Goal: Use online tool/utility: Utilize a website feature to perform a specific function

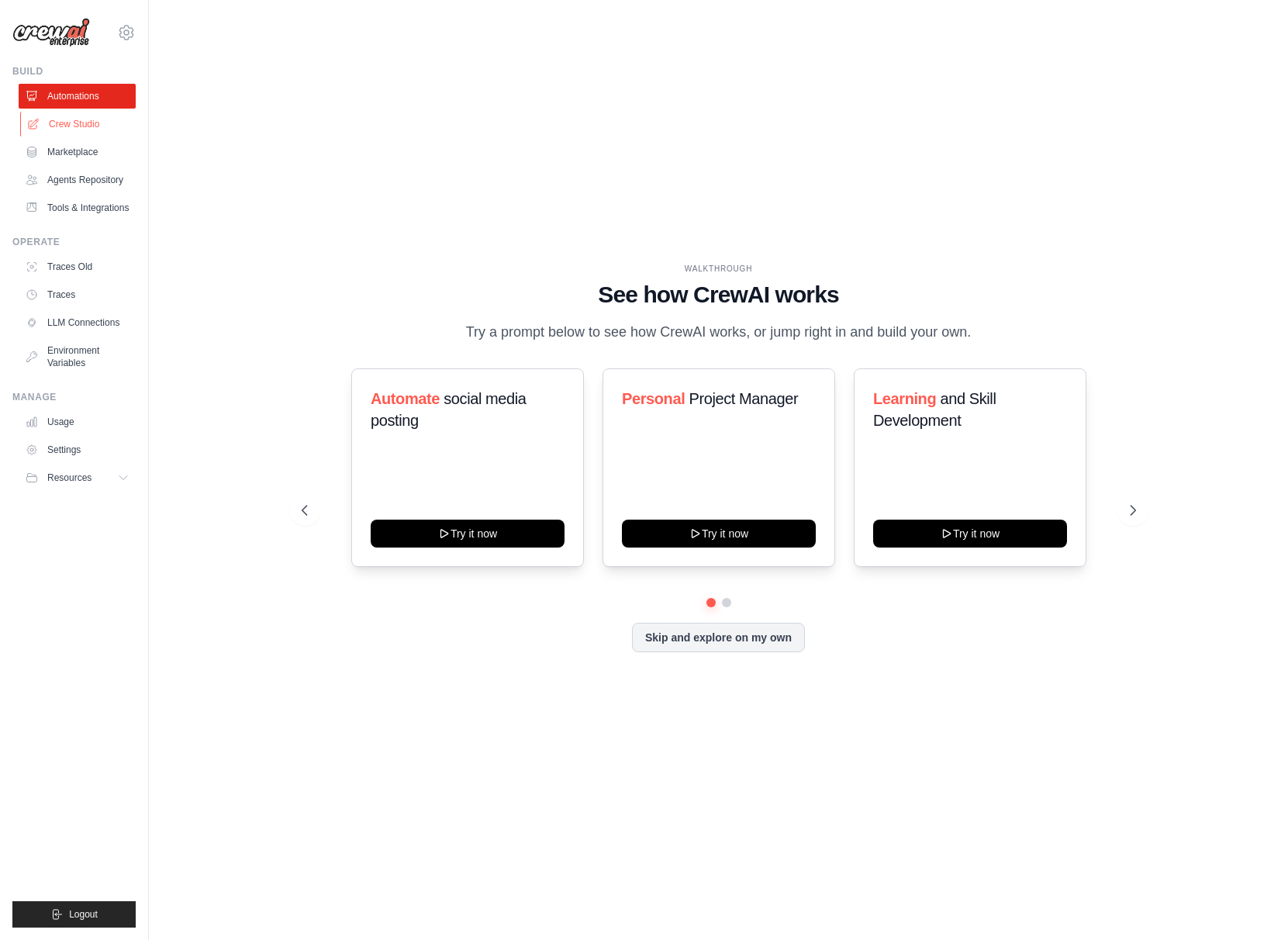
click at [91, 120] on link "Crew Studio" at bounding box center [79, 125] width 117 height 25
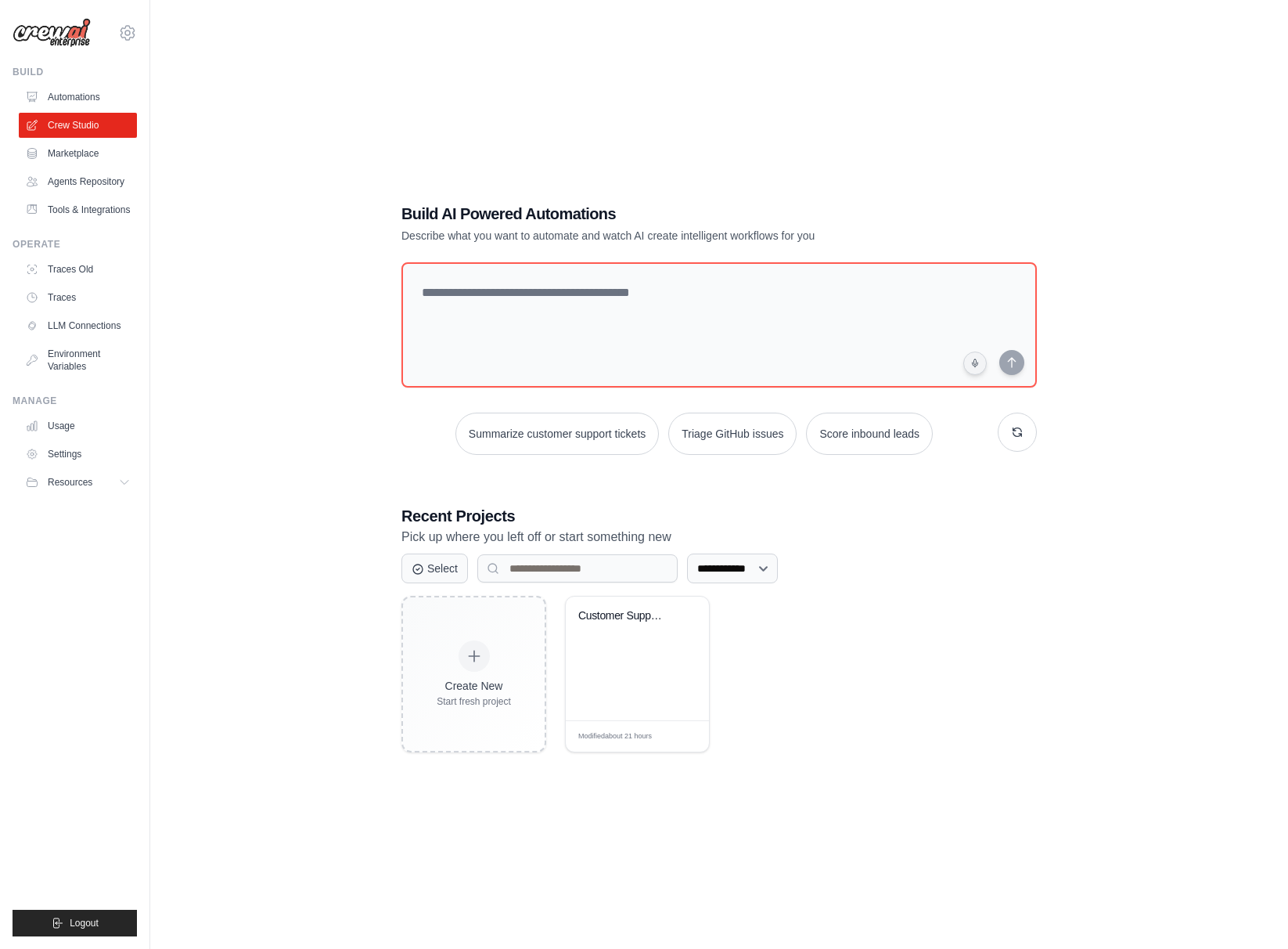
scroll to position [31, 0]
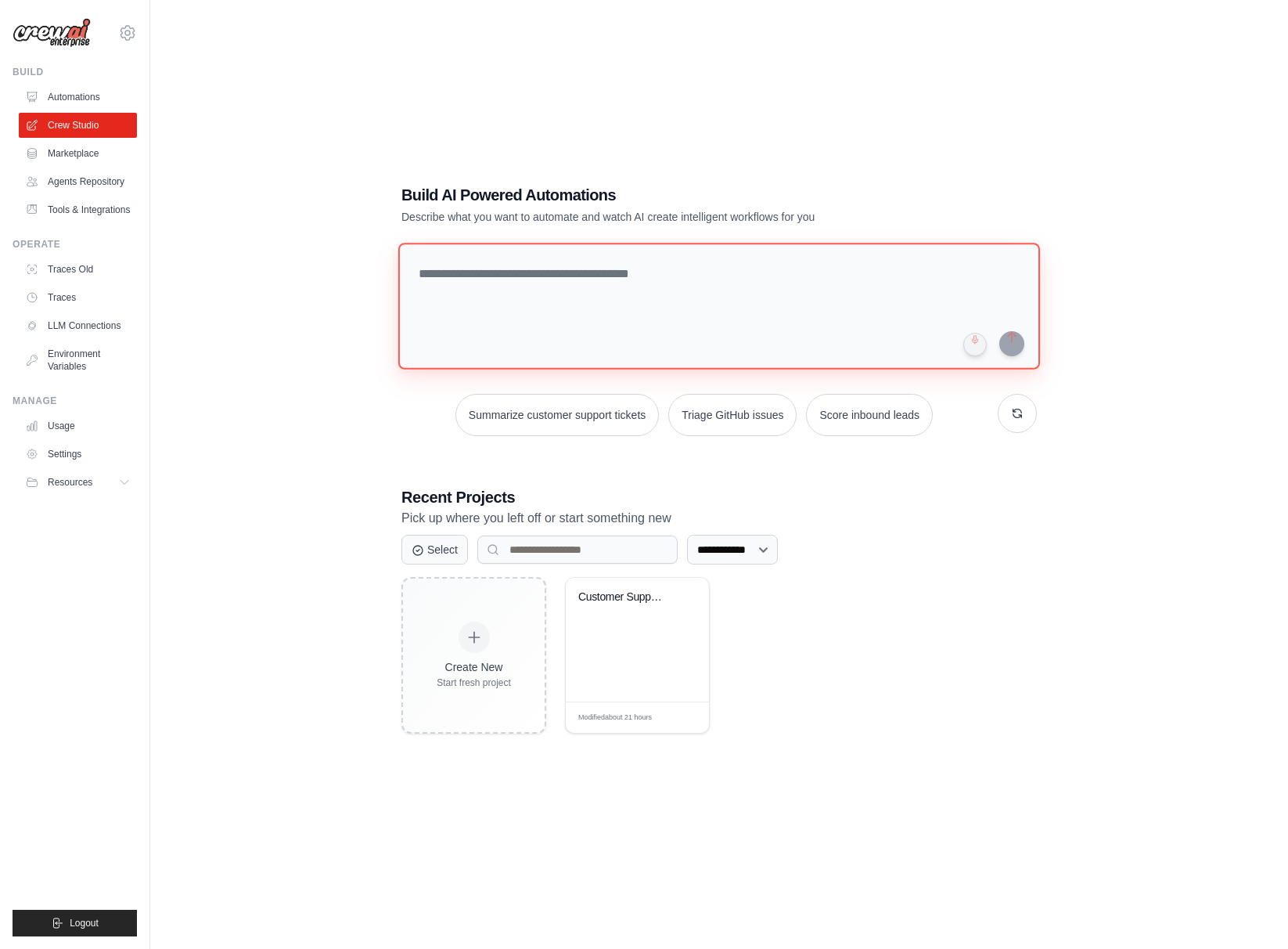
click at [466, 306] on textarea at bounding box center [719, 306] width 641 height 127
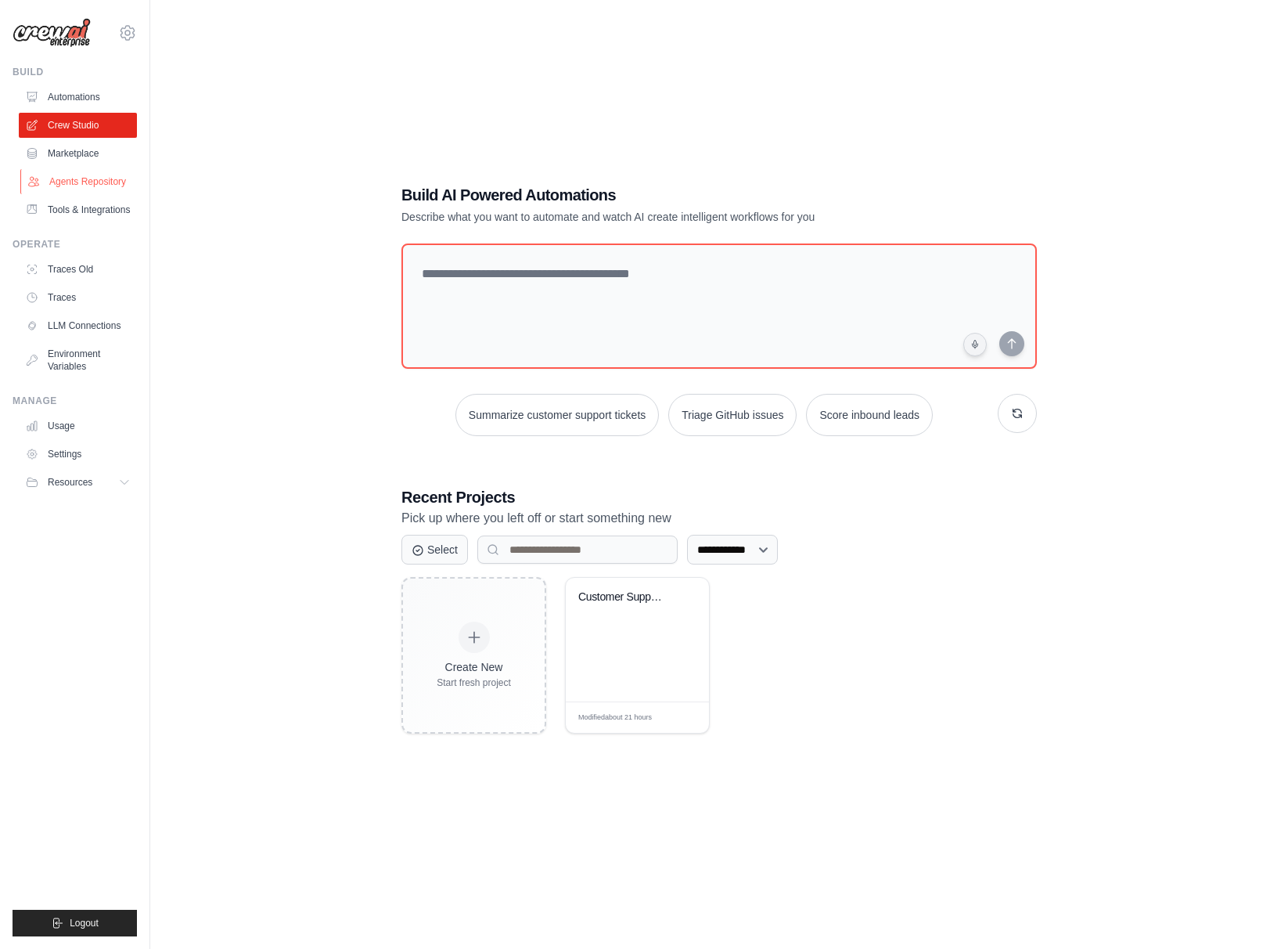
click at [113, 182] on link "Agents Repository" at bounding box center [79, 182] width 118 height 25
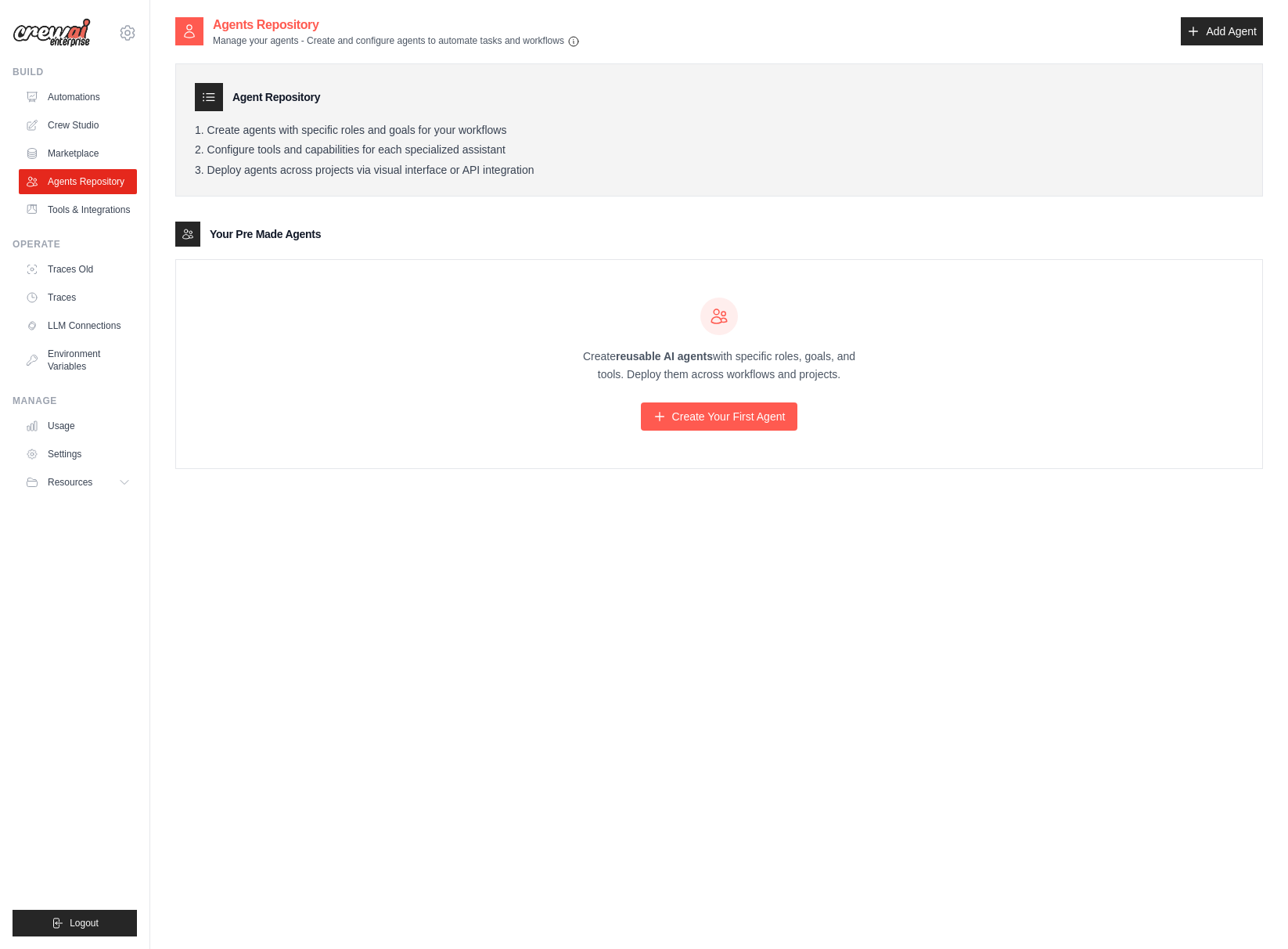
drag, startPoint x: 426, startPoint y: 402, endPoint x: 392, endPoint y: 360, distance: 54.0
click at [426, 402] on div "Create reusable AI agents with specific roles, goals, and tools. Deploy them ac…" at bounding box center [719, 364] width 1086 height 209
click at [100, 330] on link "LLM Connections" at bounding box center [79, 326] width 118 height 25
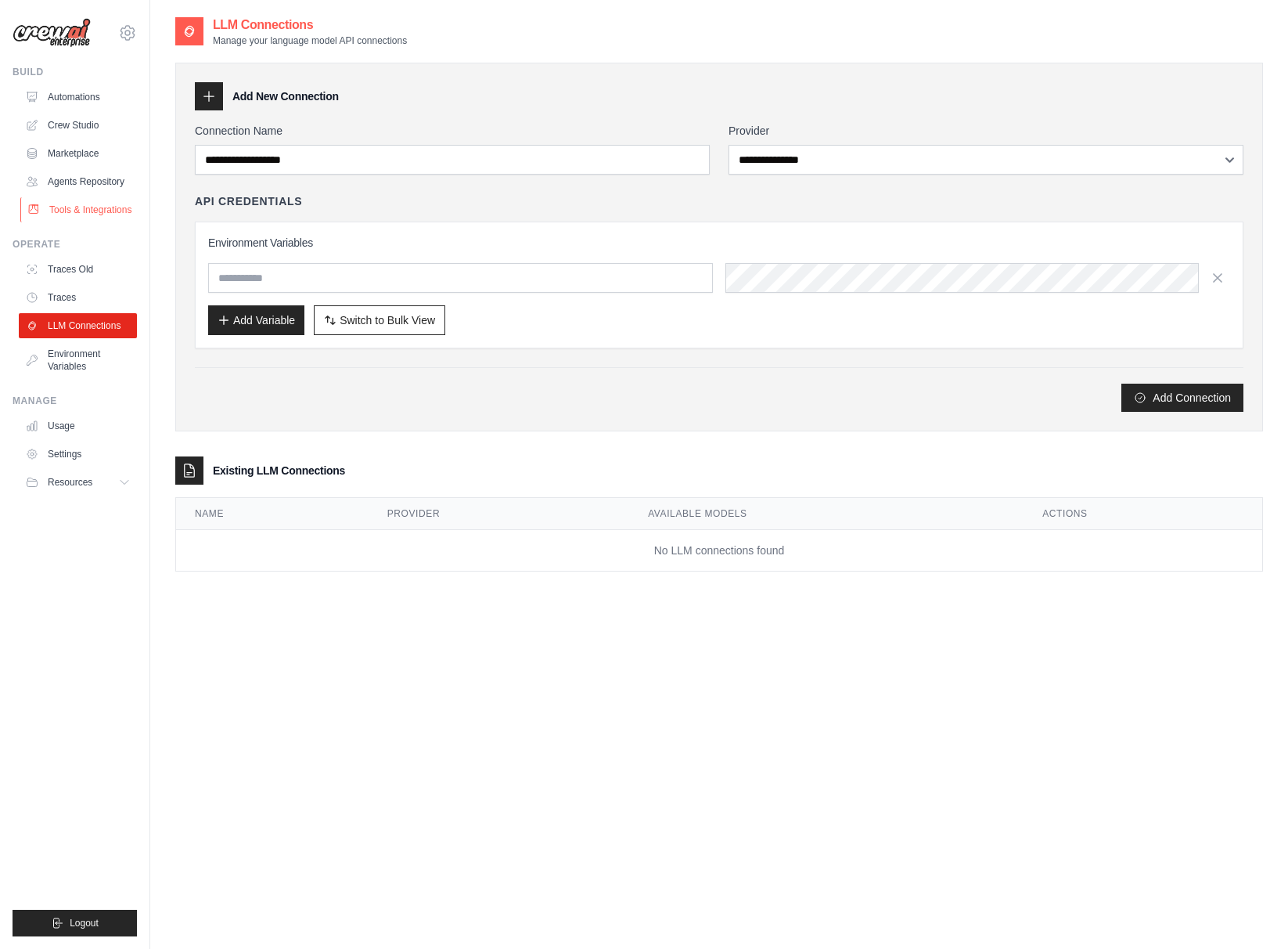
click at [96, 206] on link "Tools & Integrations" at bounding box center [79, 210] width 118 height 25
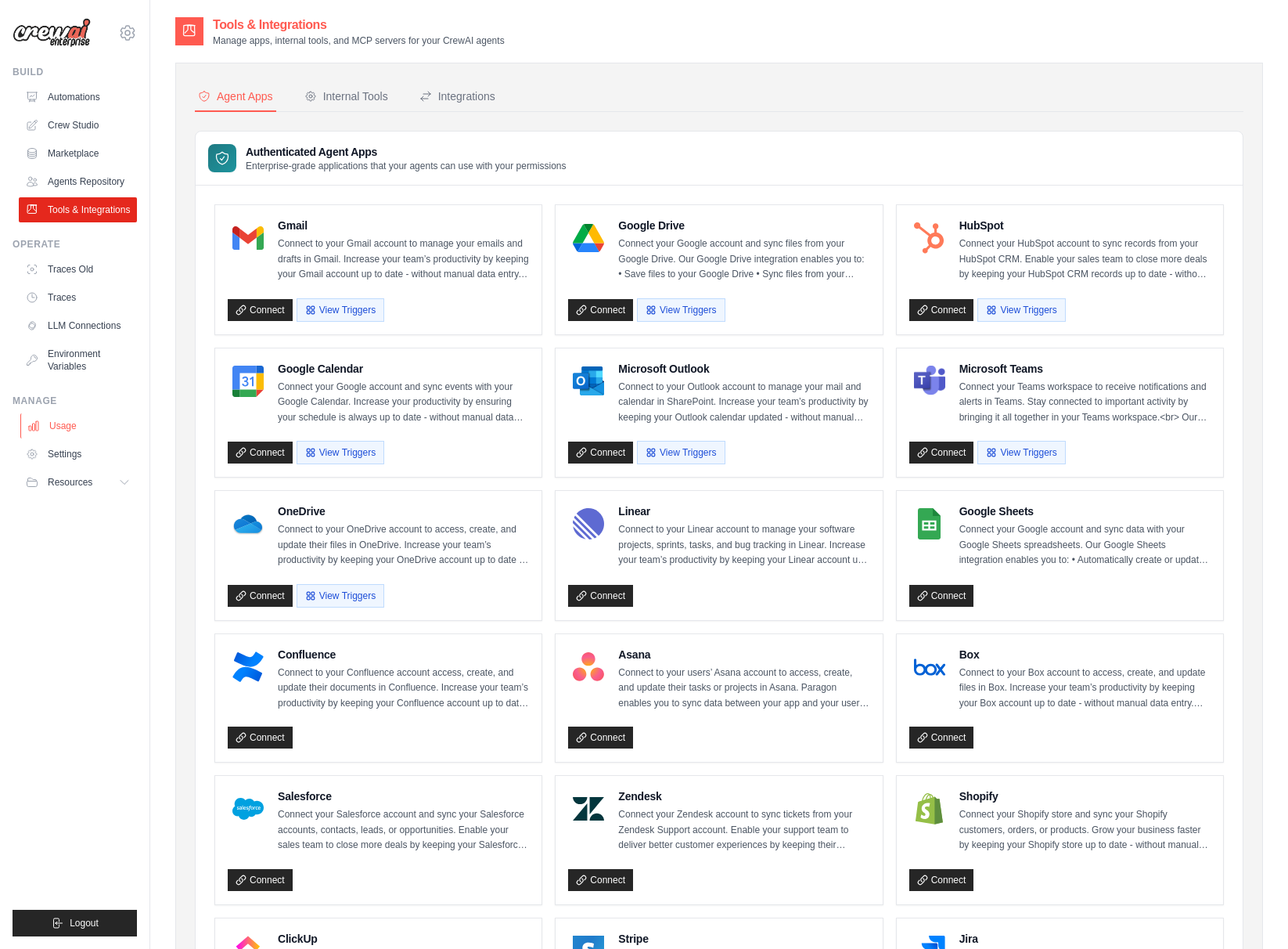
click at [73, 427] on link "Usage" at bounding box center [79, 426] width 118 height 25
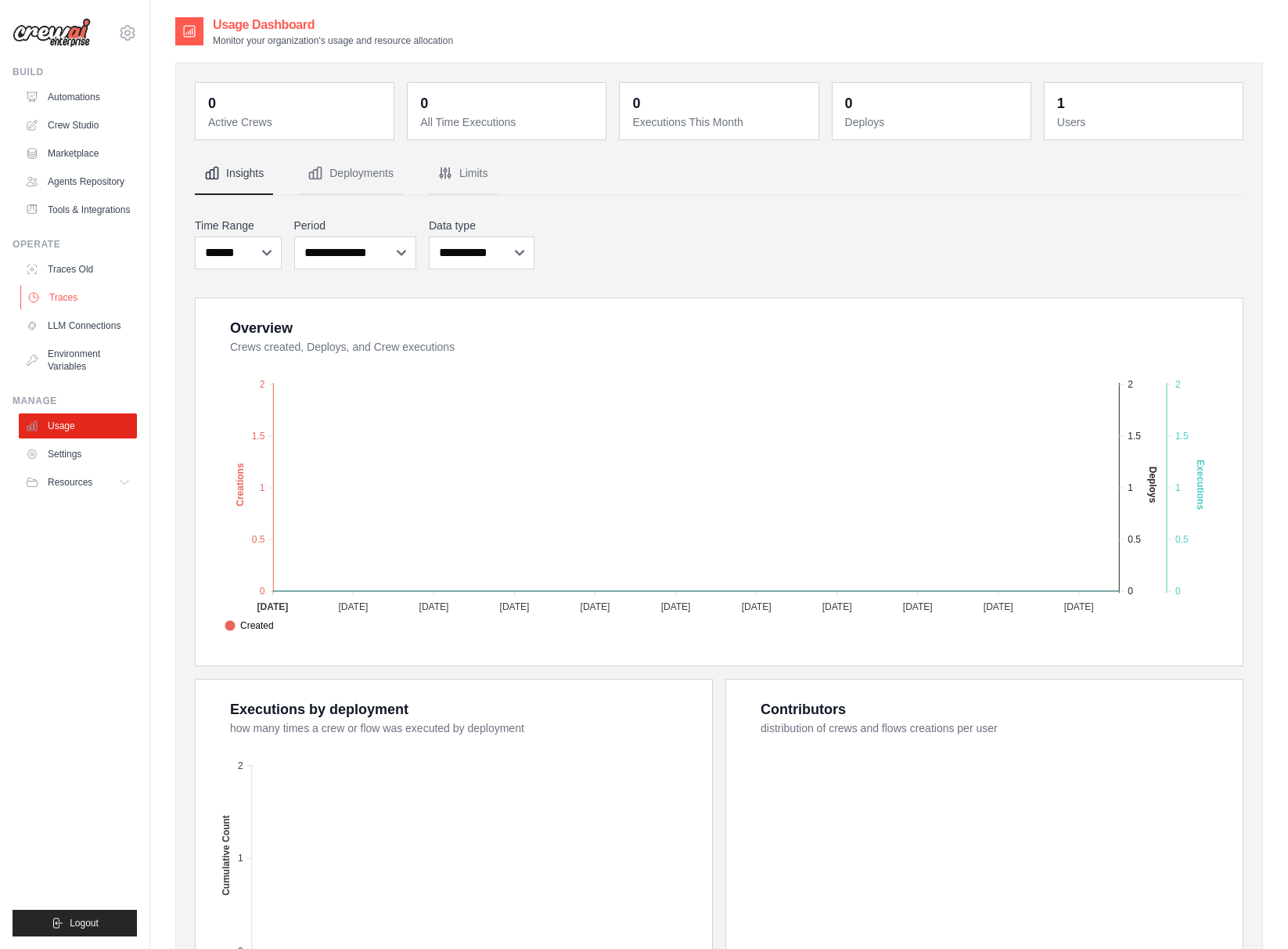
click at [96, 285] on link "Traces" at bounding box center [79, 297] width 118 height 25
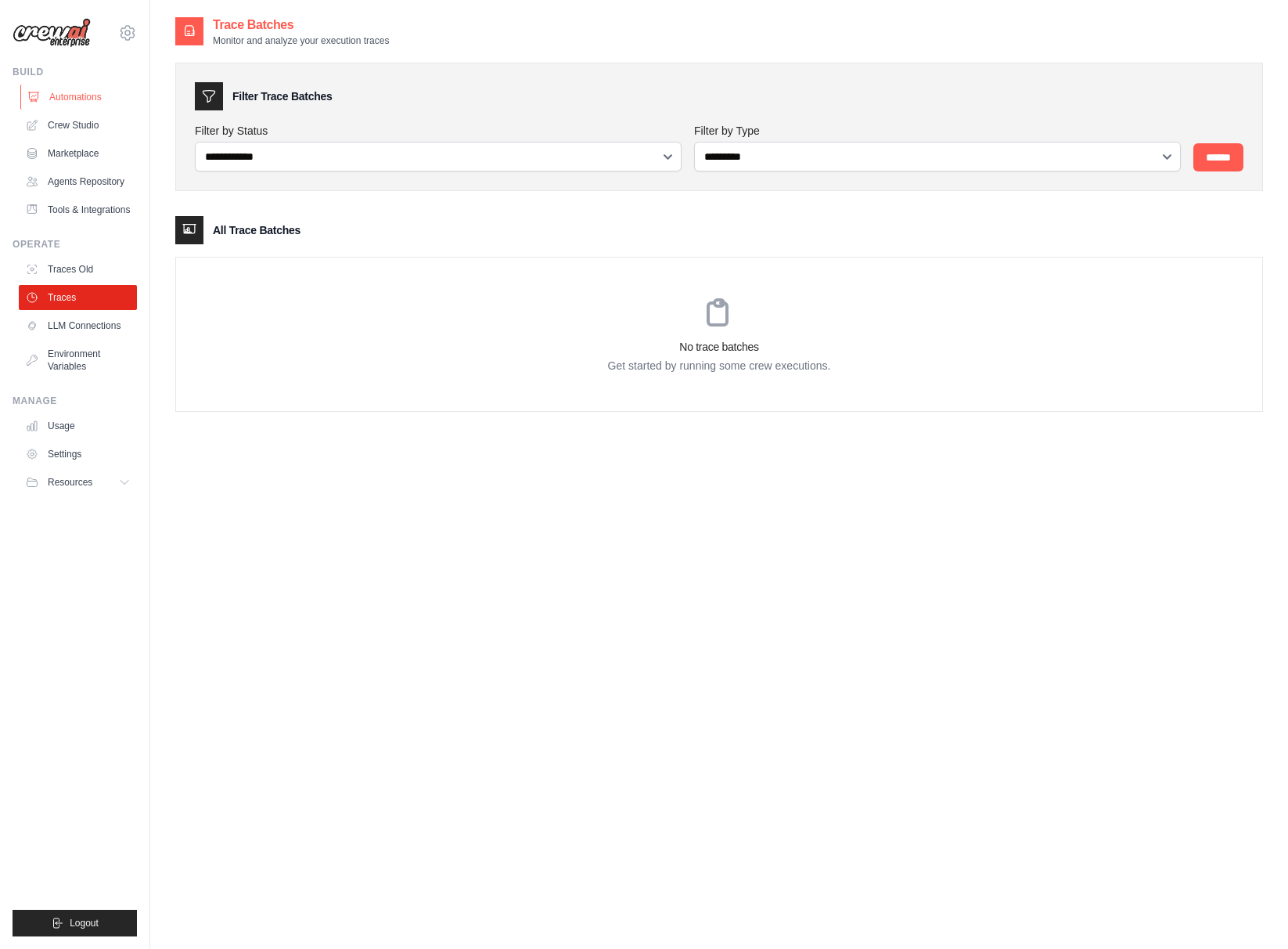
click at [61, 95] on link "Automations" at bounding box center [79, 97] width 118 height 25
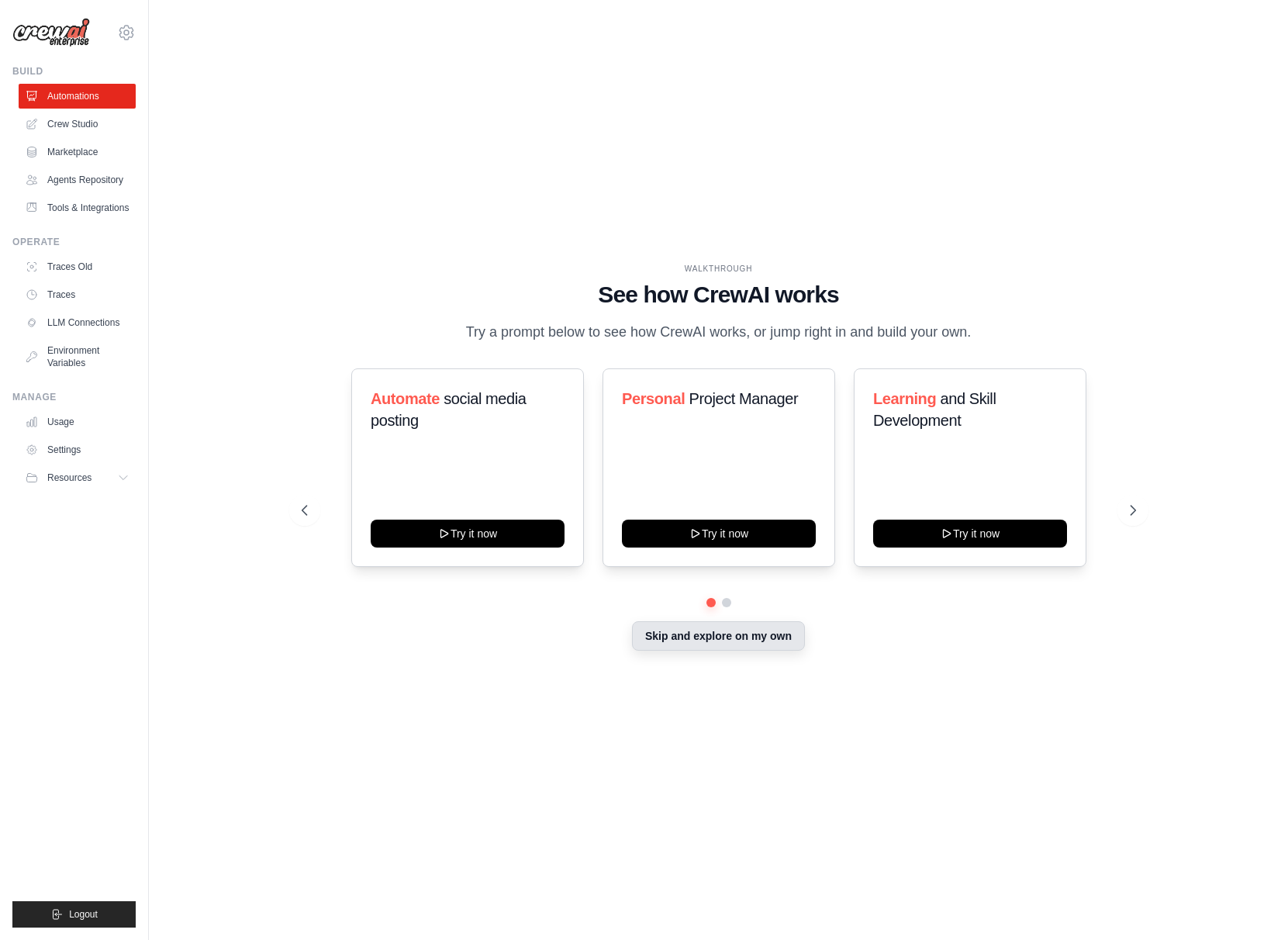
click at [744, 640] on button "Skip and explore on my own" at bounding box center [718, 636] width 173 height 29
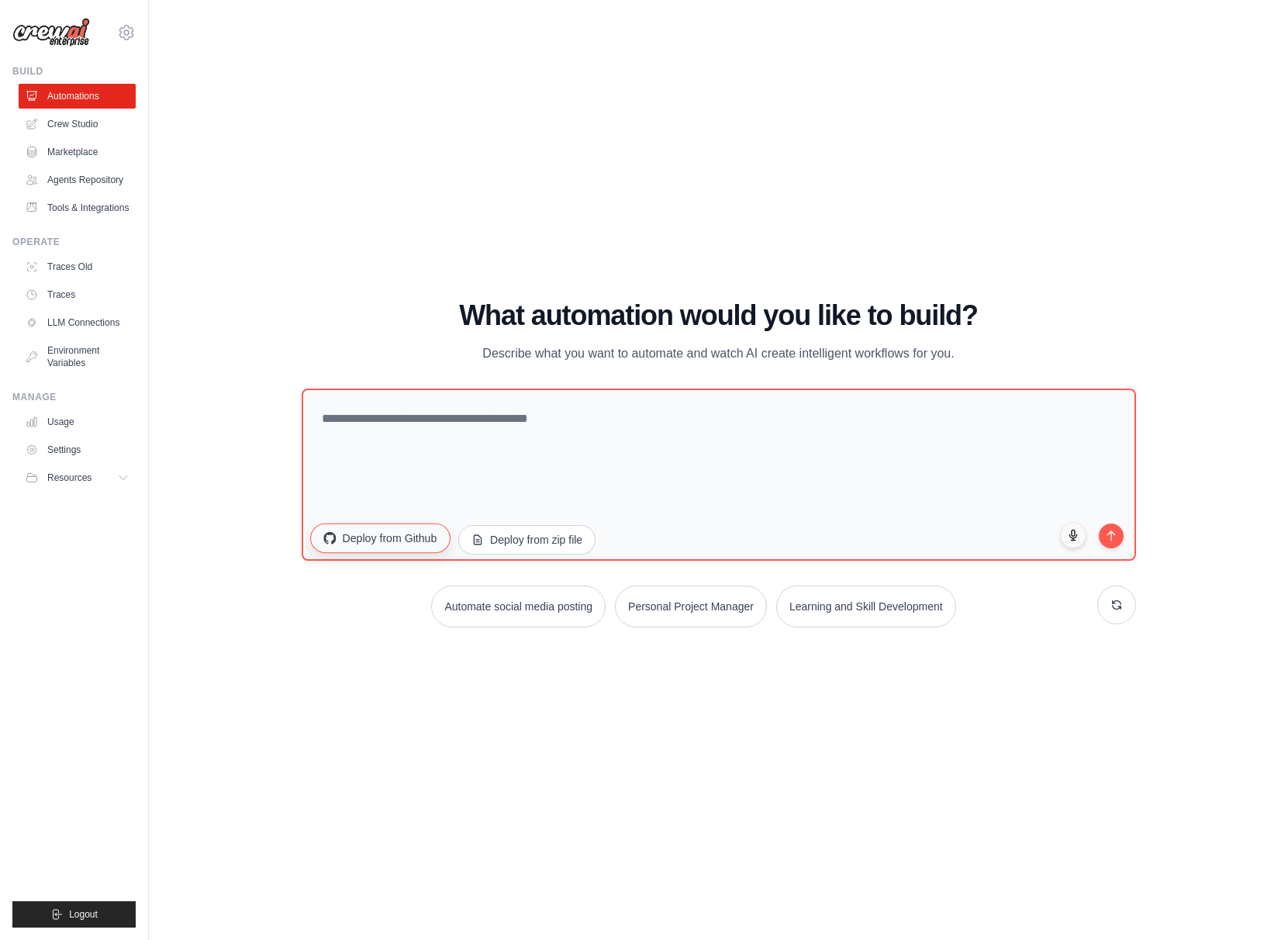
click at [394, 539] on button "Deploy from Github" at bounding box center [380, 538] width 140 height 29
click at [534, 616] on button "Automate social media posting" at bounding box center [519, 604] width 177 height 43
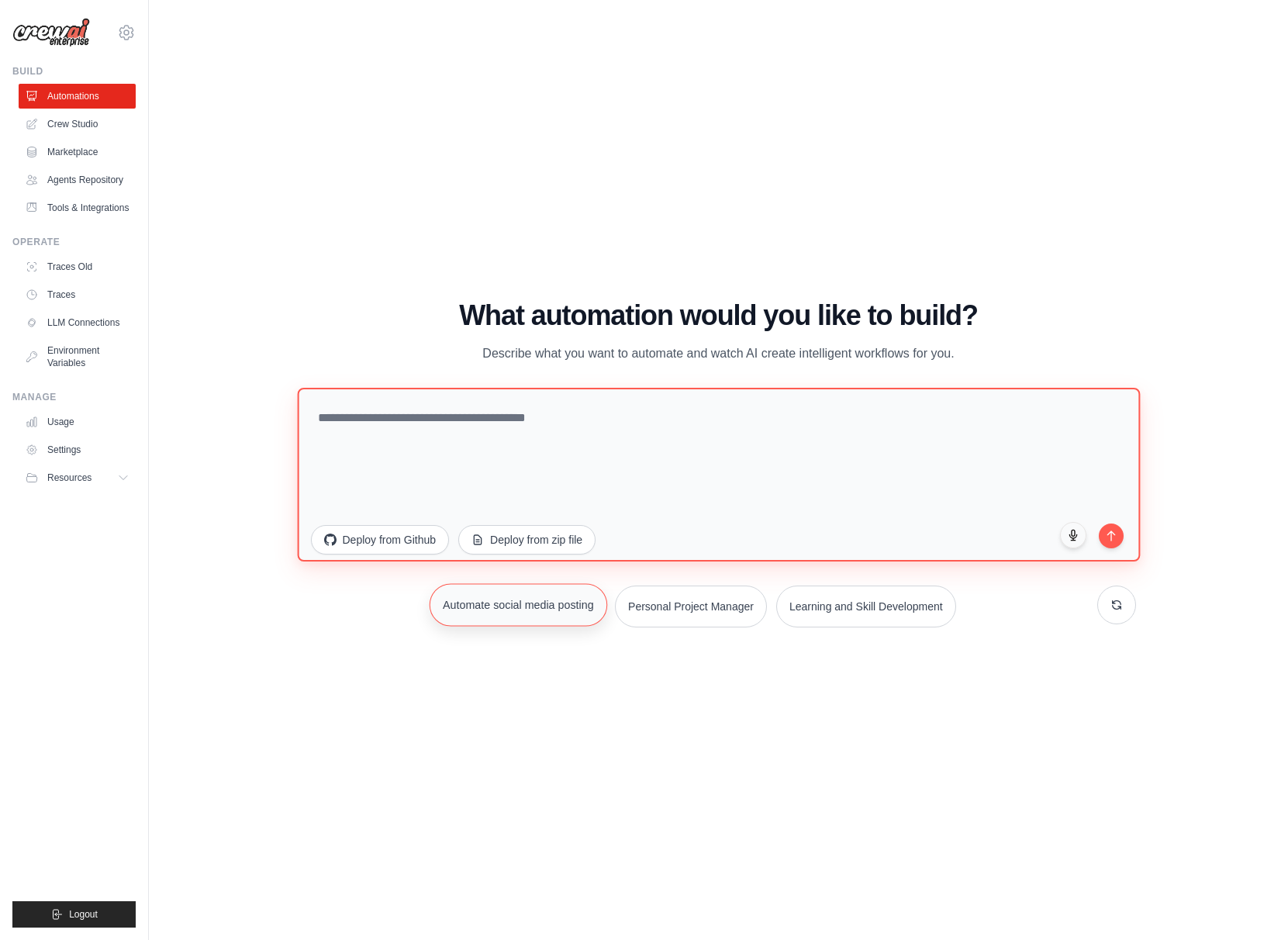
type textarea "**********"
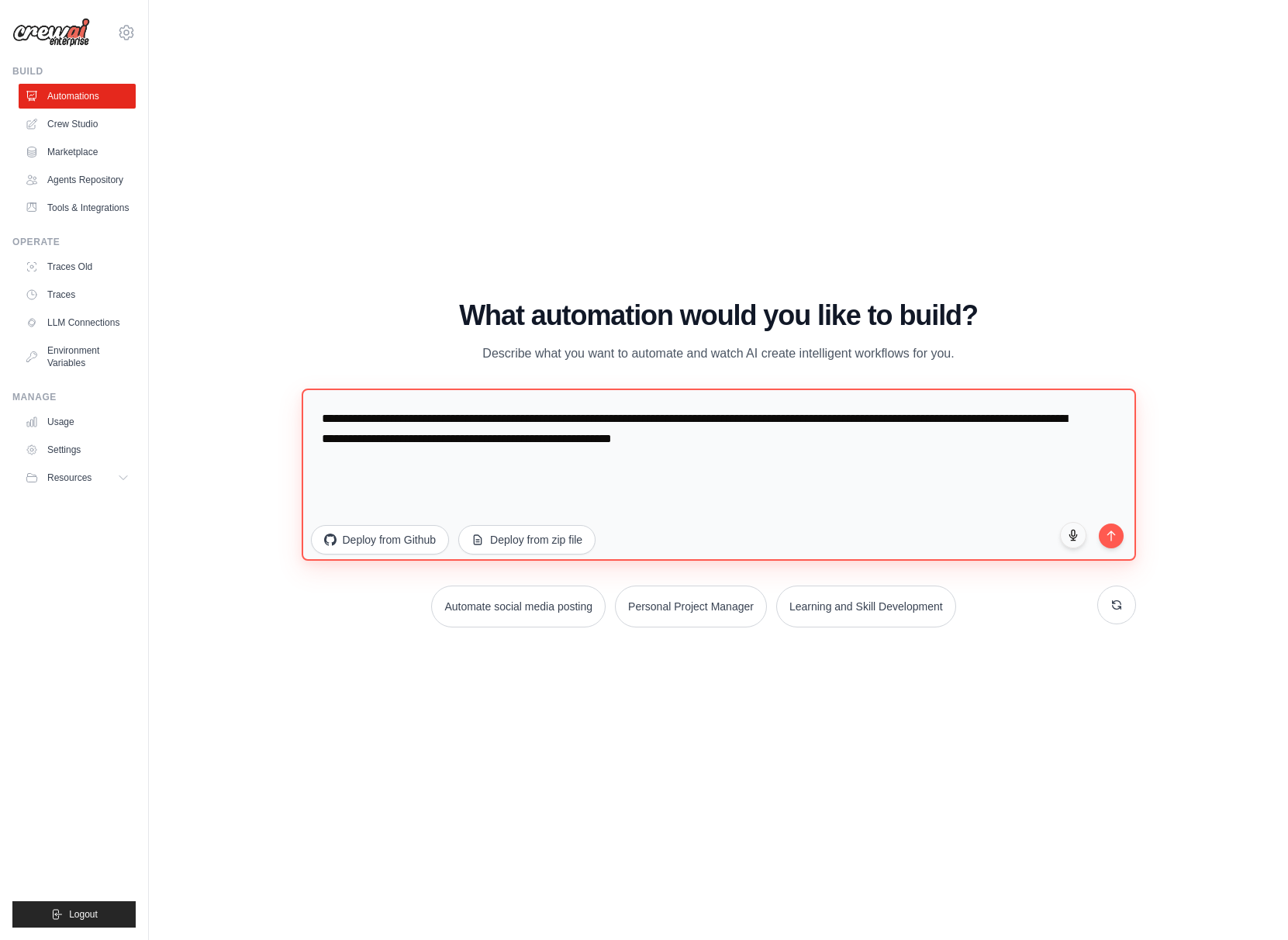
drag, startPoint x: 329, startPoint y: 419, endPoint x: 817, endPoint y: 463, distance: 490.0
click at [815, 463] on textarea "**********" at bounding box center [719, 475] width 835 height 172
click at [817, 463] on textarea "**********" at bounding box center [719, 475] width 835 height 172
drag, startPoint x: 848, startPoint y: 440, endPoint x: 376, endPoint y: 400, distance: 473.7
click at [366, 393] on textarea "**********" at bounding box center [719, 475] width 835 height 172
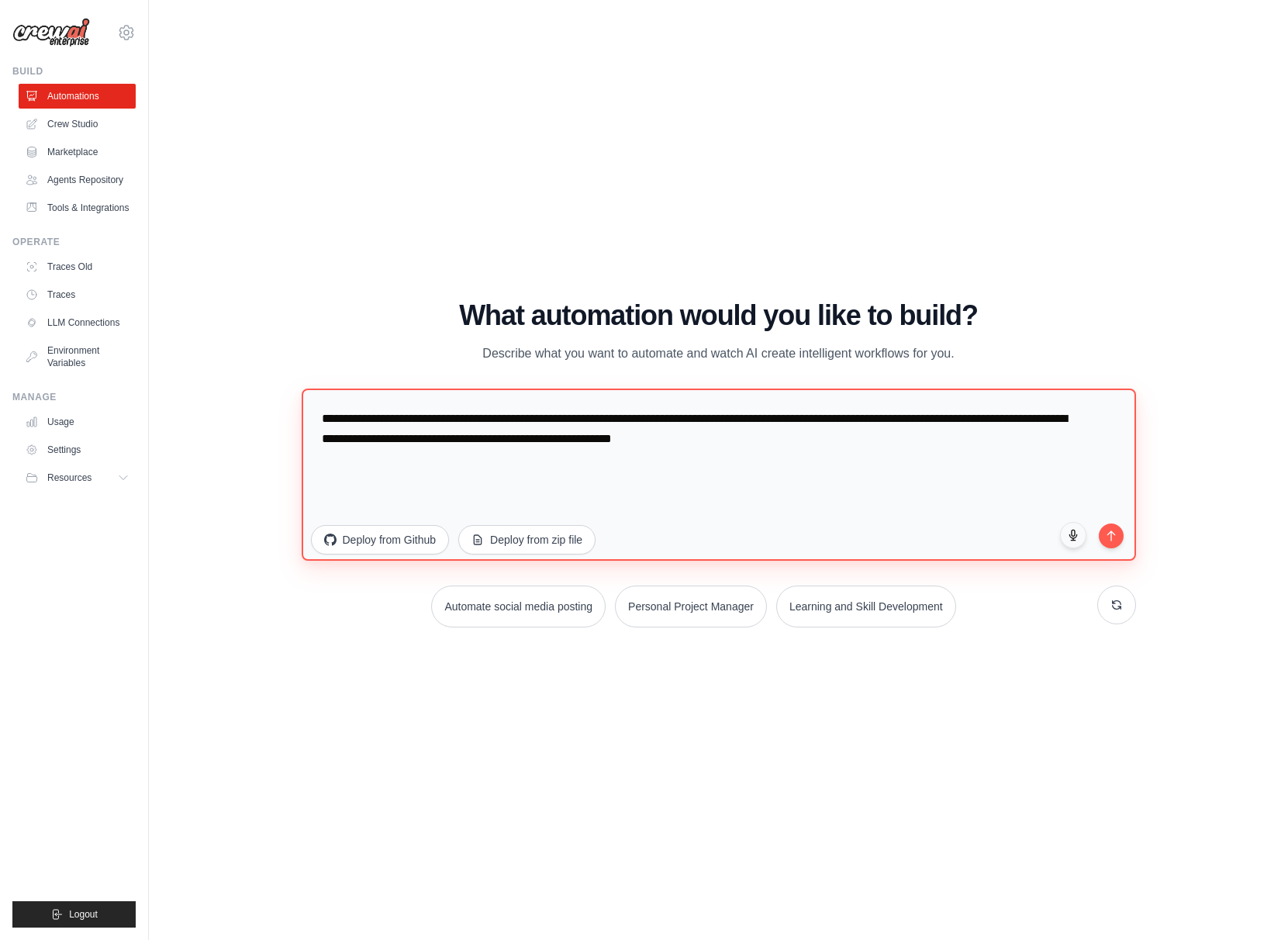
click at [473, 419] on textarea "**********" at bounding box center [719, 475] width 835 height 172
click at [1121, 542] on button "submit" at bounding box center [1112, 534] width 27 height 27
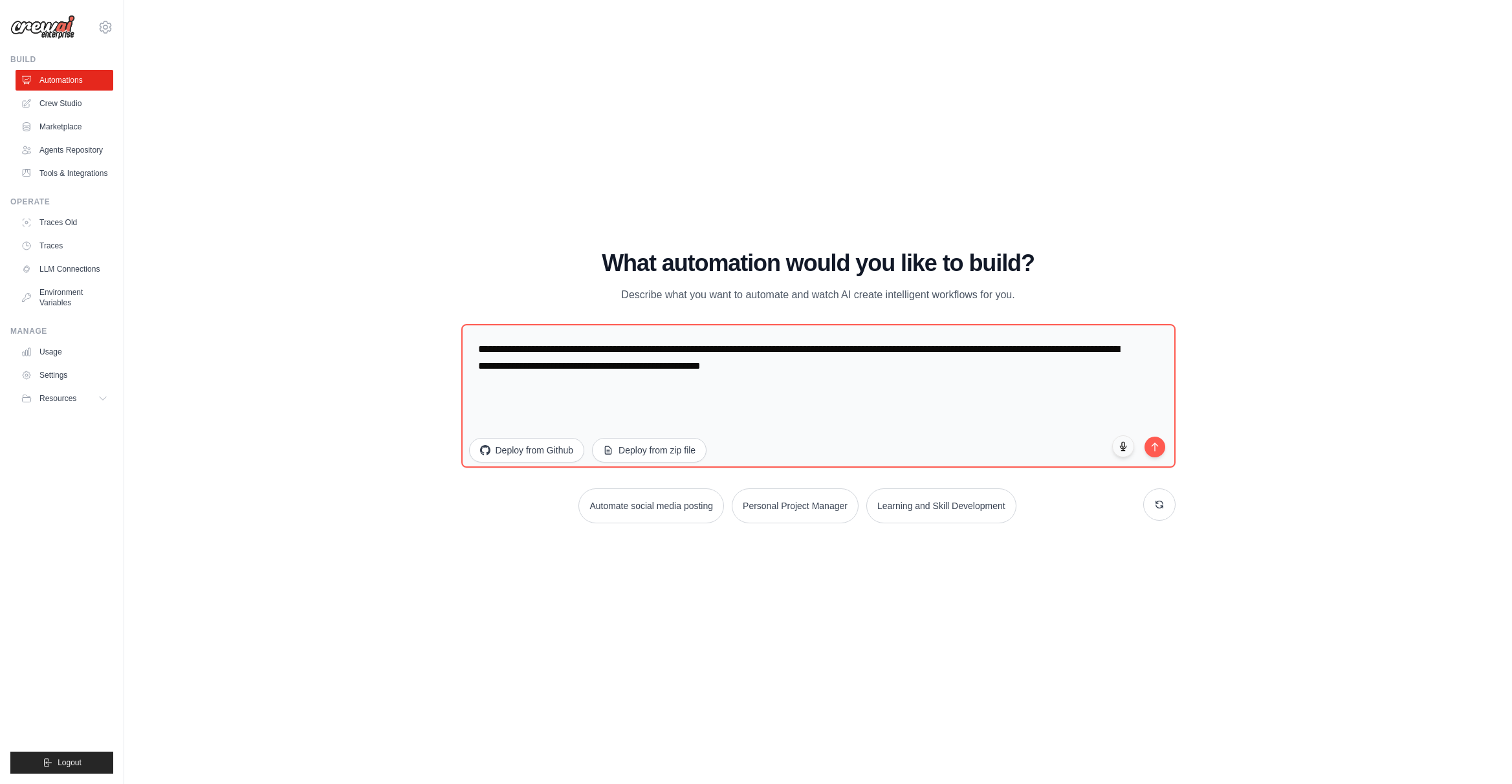
click at [339, 271] on div "WALKTHROUGH See how CrewAI works Try a prompt below to see how CrewAI works, or…" at bounding box center [818, 392] width 1346 height 758
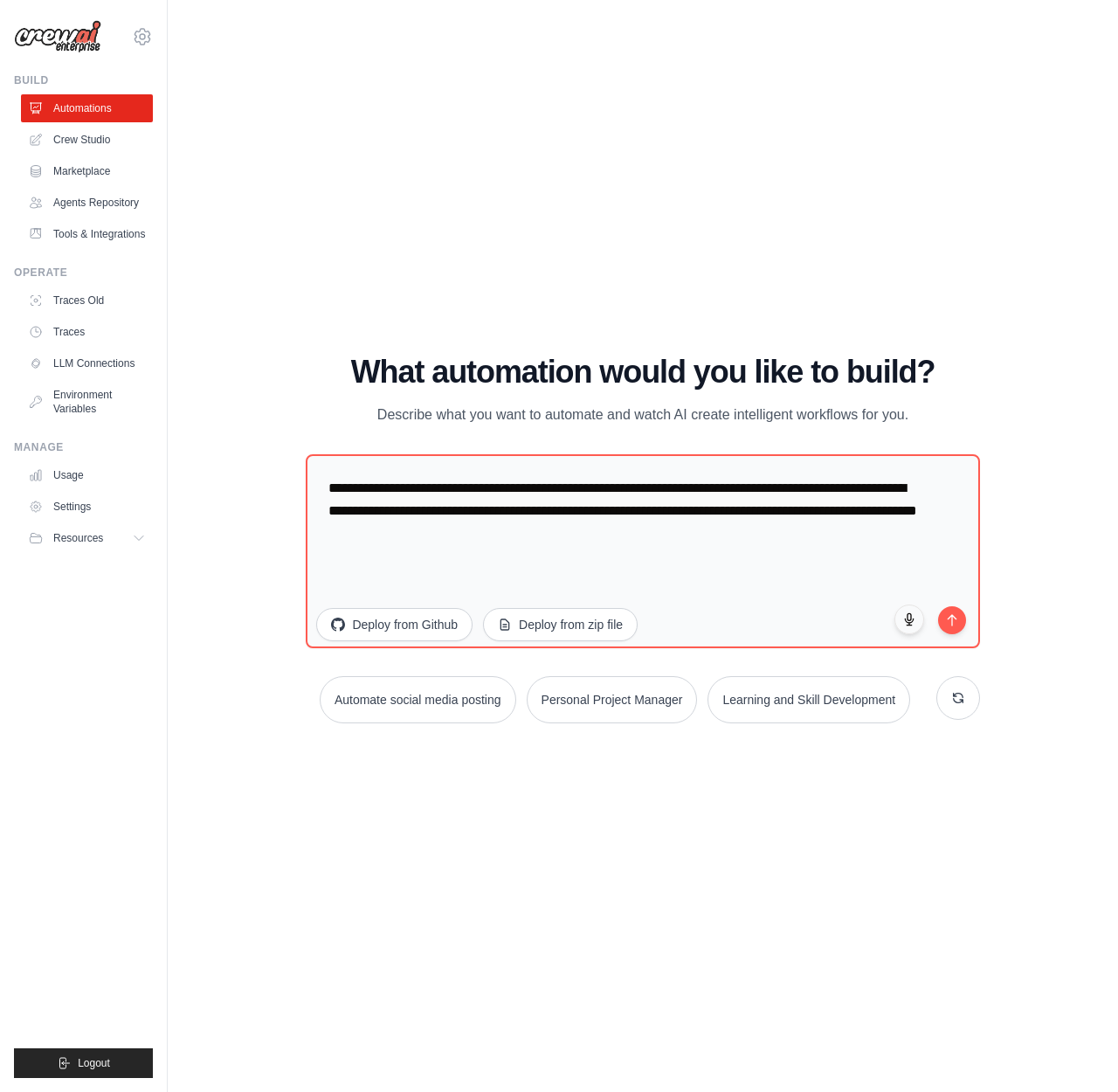
click at [413, 294] on div "WALKTHROUGH See how CrewAI works Try a prompt below to see how CrewAI works, or…" at bounding box center [642, 546] width 894 height 1057
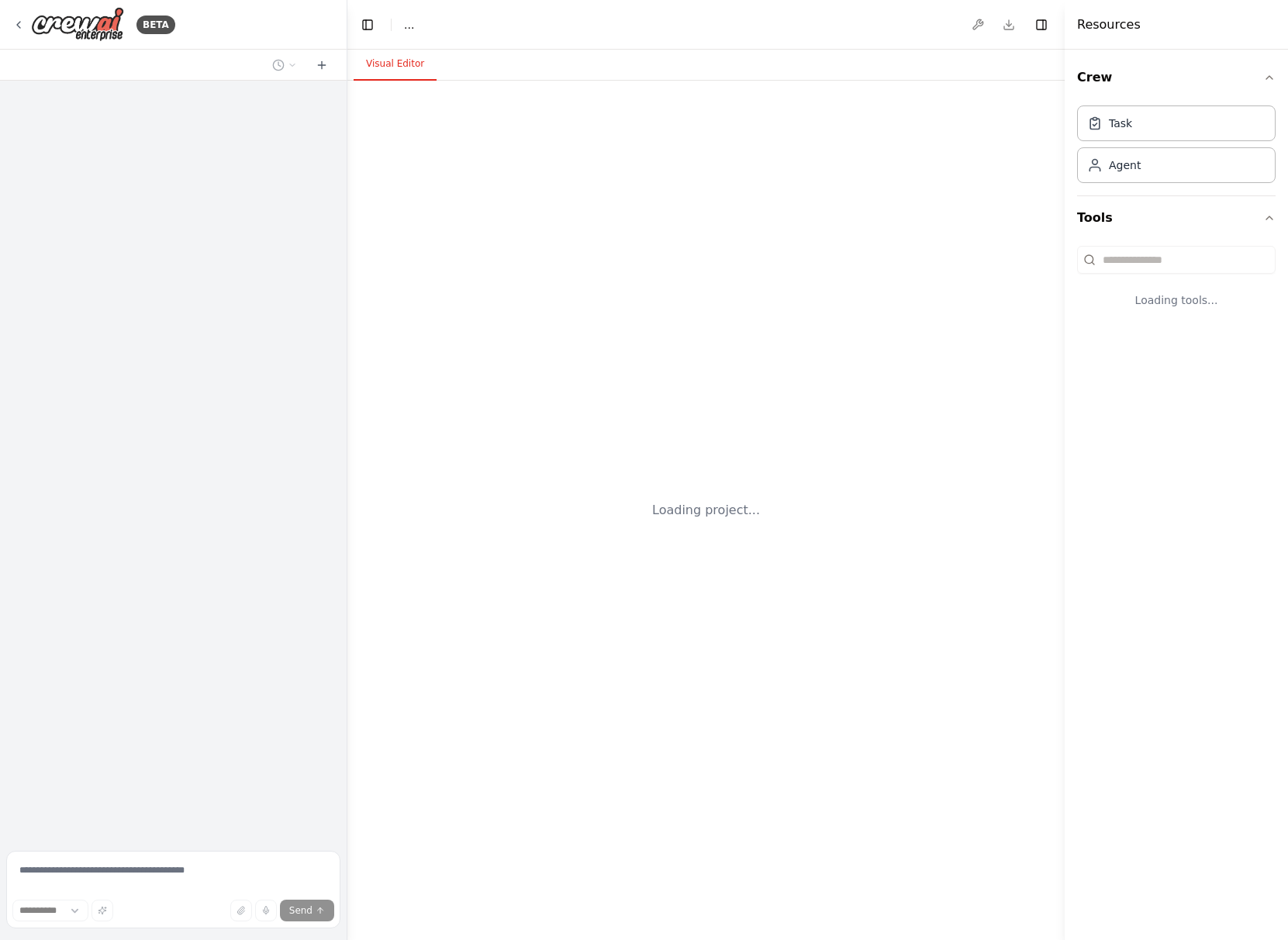
select select "****"
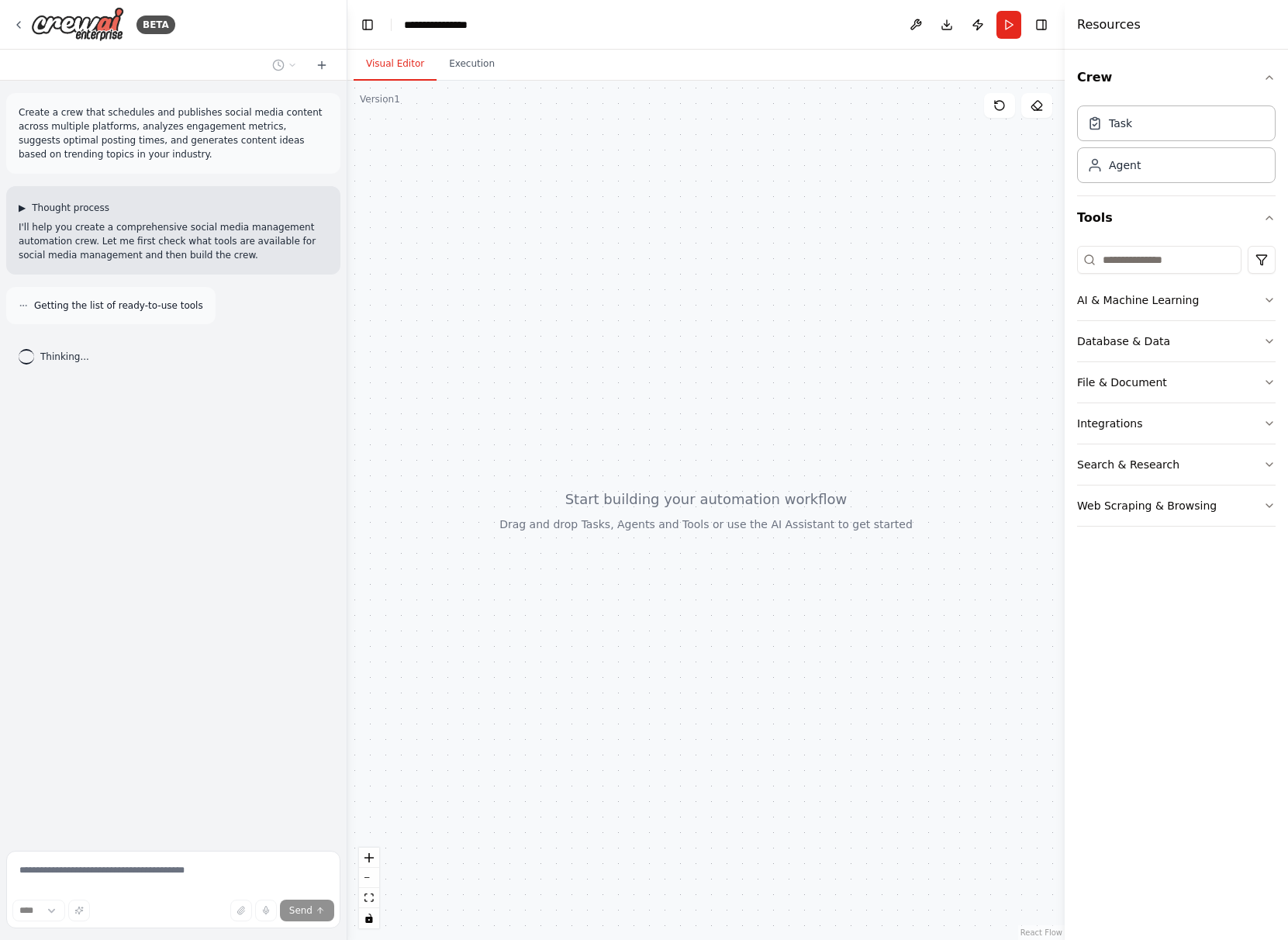
click at [23, 210] on span "▶" at bounding box center [22, 207] width 7 height 13
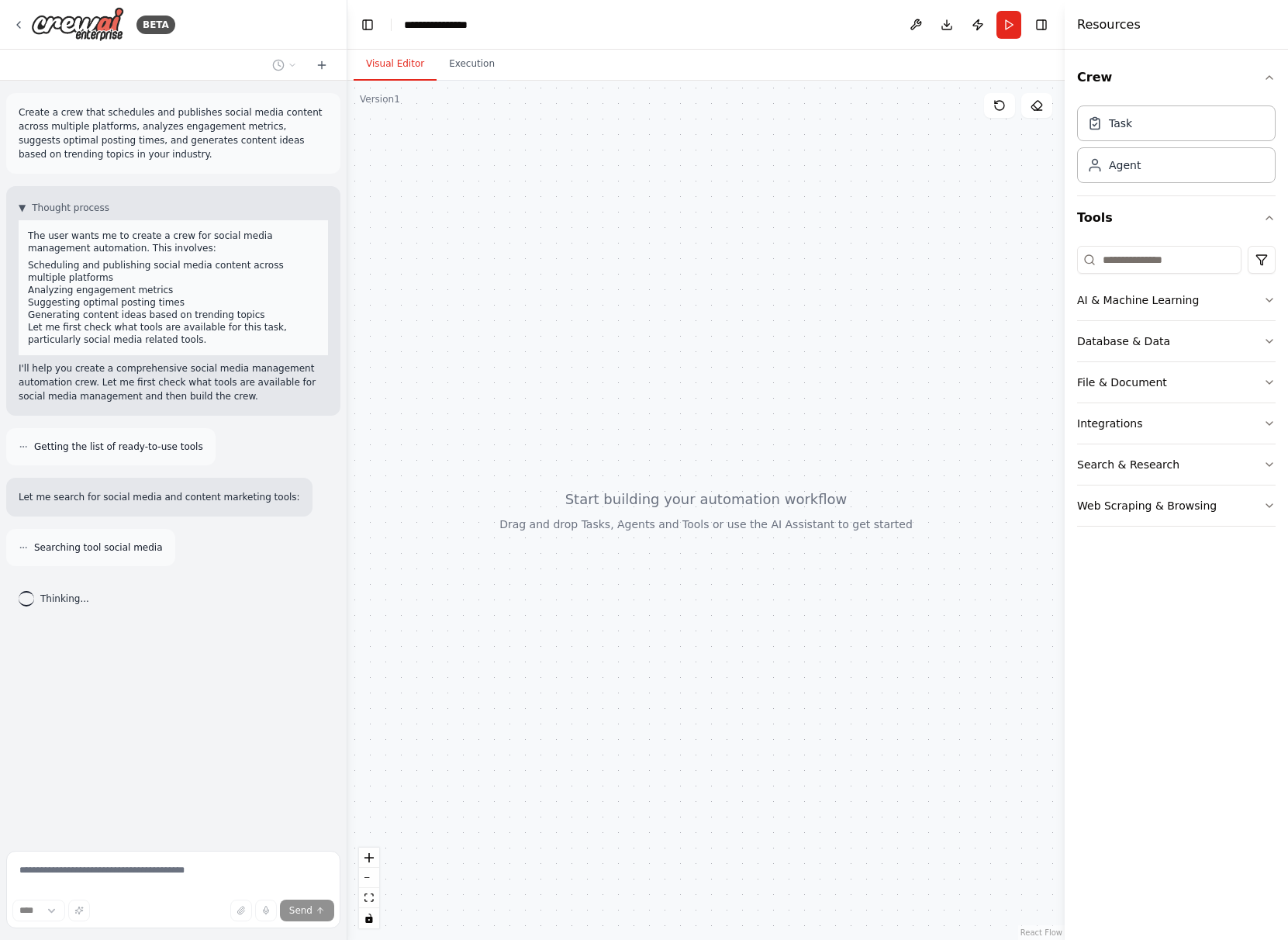
drag, startPoint x: 75, startPoint y: 441, endPoint x: 199, endPoint y: 453, distance: 124.6
click at [194, 451] on span "Getting the list of ready-to-use tools" at bounding box center [119, 447] width 169 height 13
click at [112, 488] on div "Let me search for social media and content marketing tools:" at bounding box center [159, 497] width 306 height 38
drag, startPoint x: 95, startPoint y: 499, endPoint x: 215, endPoint y: 503, distance: 120.1
click at [207, 503] on p "Let me search for social media and content marketing tools:" at bounding box center [159, 497] width 282 height 14
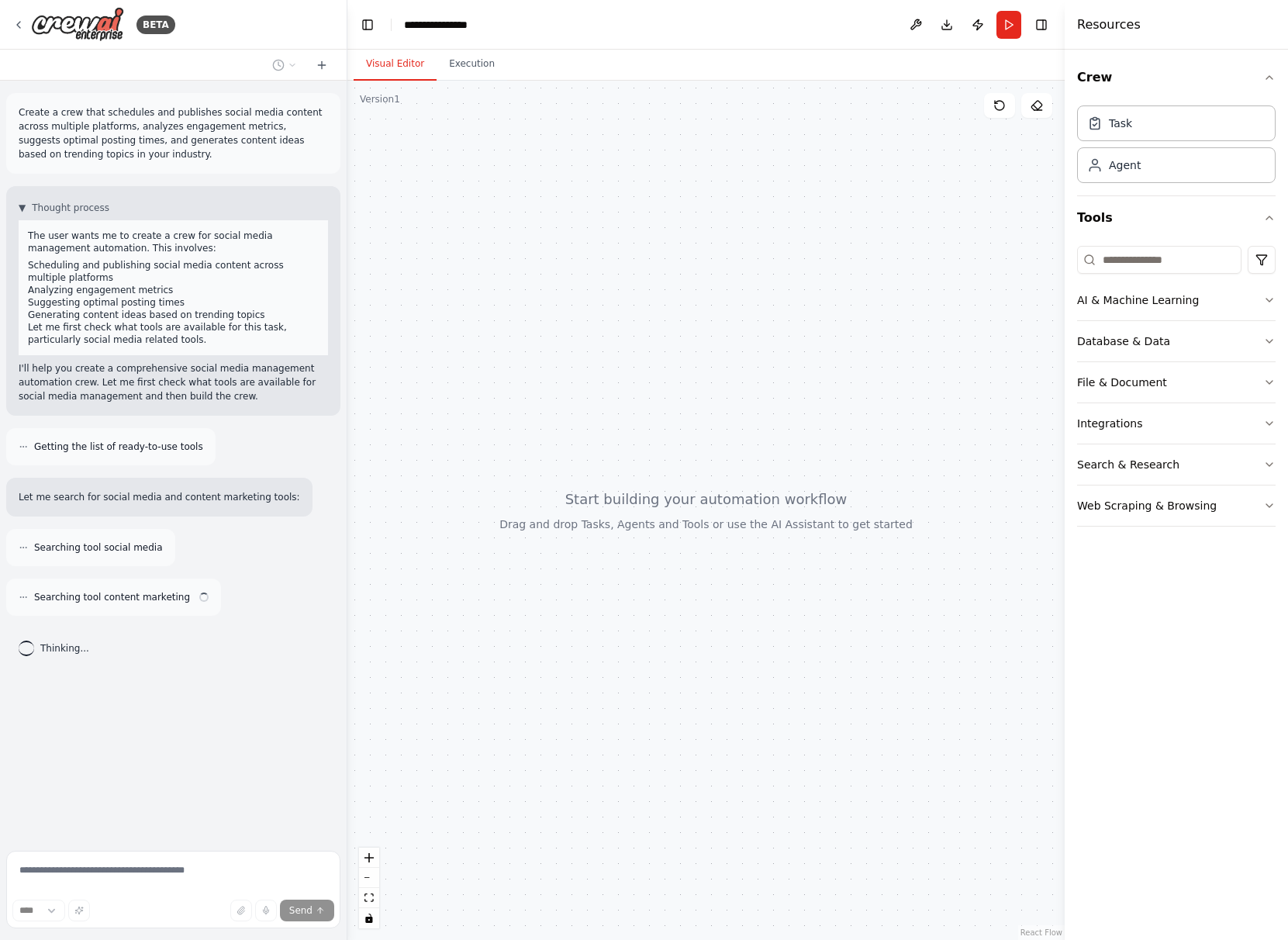
click at [217, 503] on p "Let me search for social media and content marketing tools:" at bounding box center [159, 497] width 282 height 14
drag, startPoint x: 83, startPoint y: 545, endPoint x: 177, endPoint y: 548, distance: 94.0
click at [170, 548] on div "Searching tool social media" at bounding box center [173, 547] width 335 height 38
click at [85, 565] on div "Searching tool social media" at bounding box center [90, 547] width 169 height 38
drag, startPoint x: 79, startPoint y: 610, endPoint x: 171, endPoint y: 612, distance: 92.0
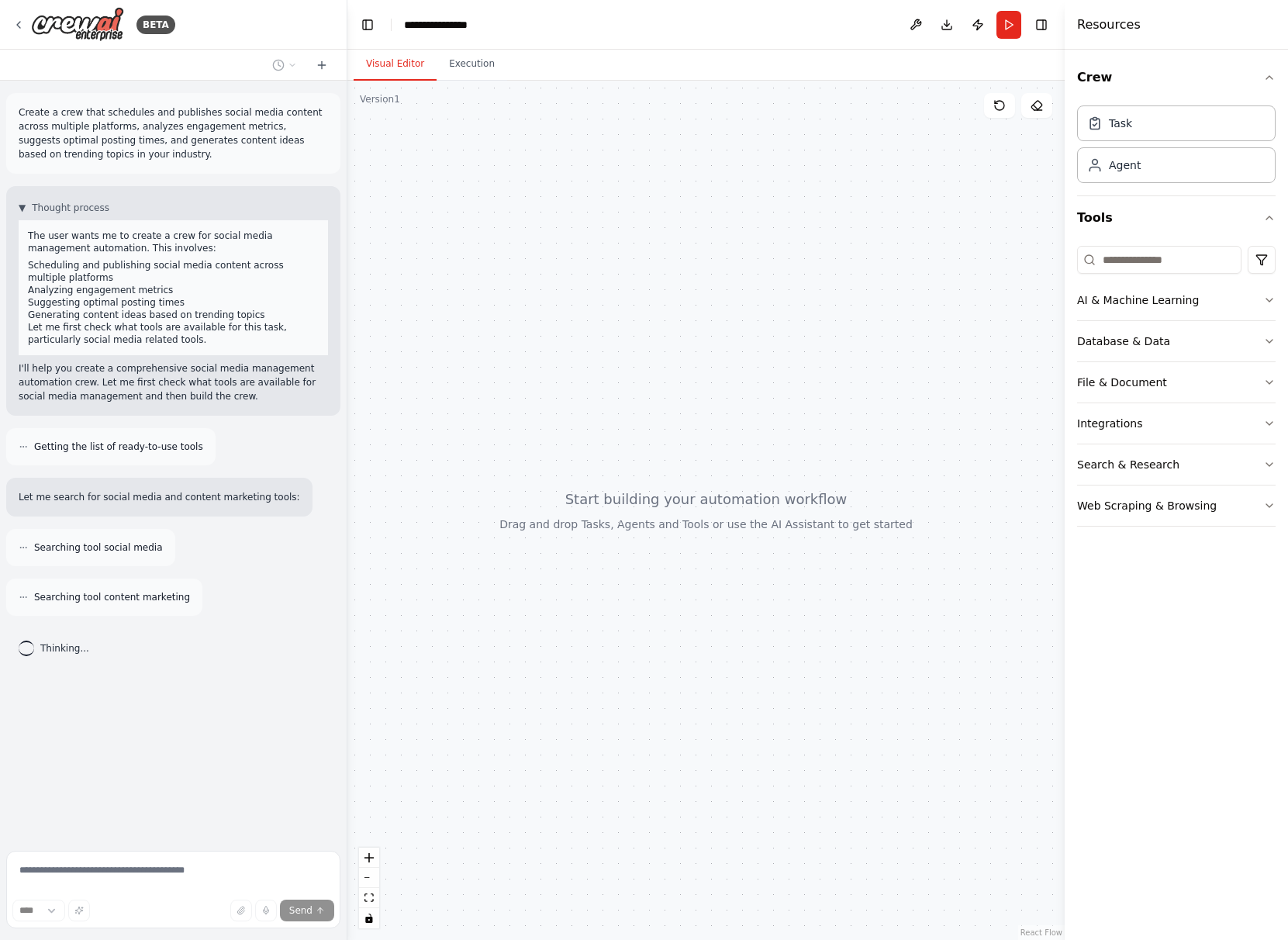
click at [150, 612] on div "Searching tool content marketing" at bounding box center [104, 597] width 197 height 38
click at [176, 611] on div "Searching tool content marketing" at bounding box center [104, 597] width 197 height 38
drag, startPoint x: 74, startPoint y: 594, endPoint x: 178, endPoint y: 598, distance: 104.1
click at [171, 598] on span "Searching tool content marketing" at bounding box center [112, 596] width 156 height 13
click at [178, 598] on span "Searching tool content marketing" at bounding box center [112, 596] width 156 height 13
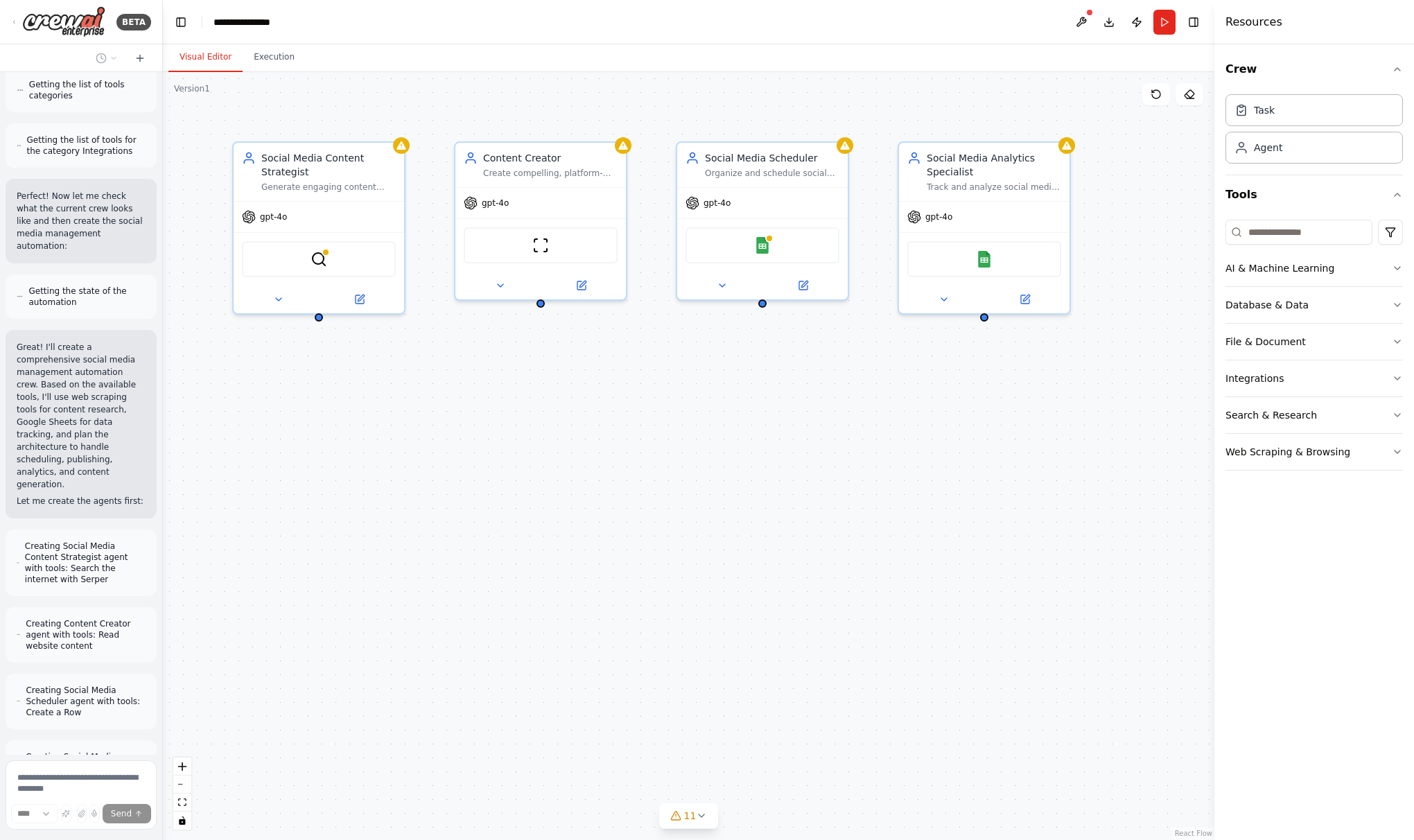
scroll to position [761, 0]
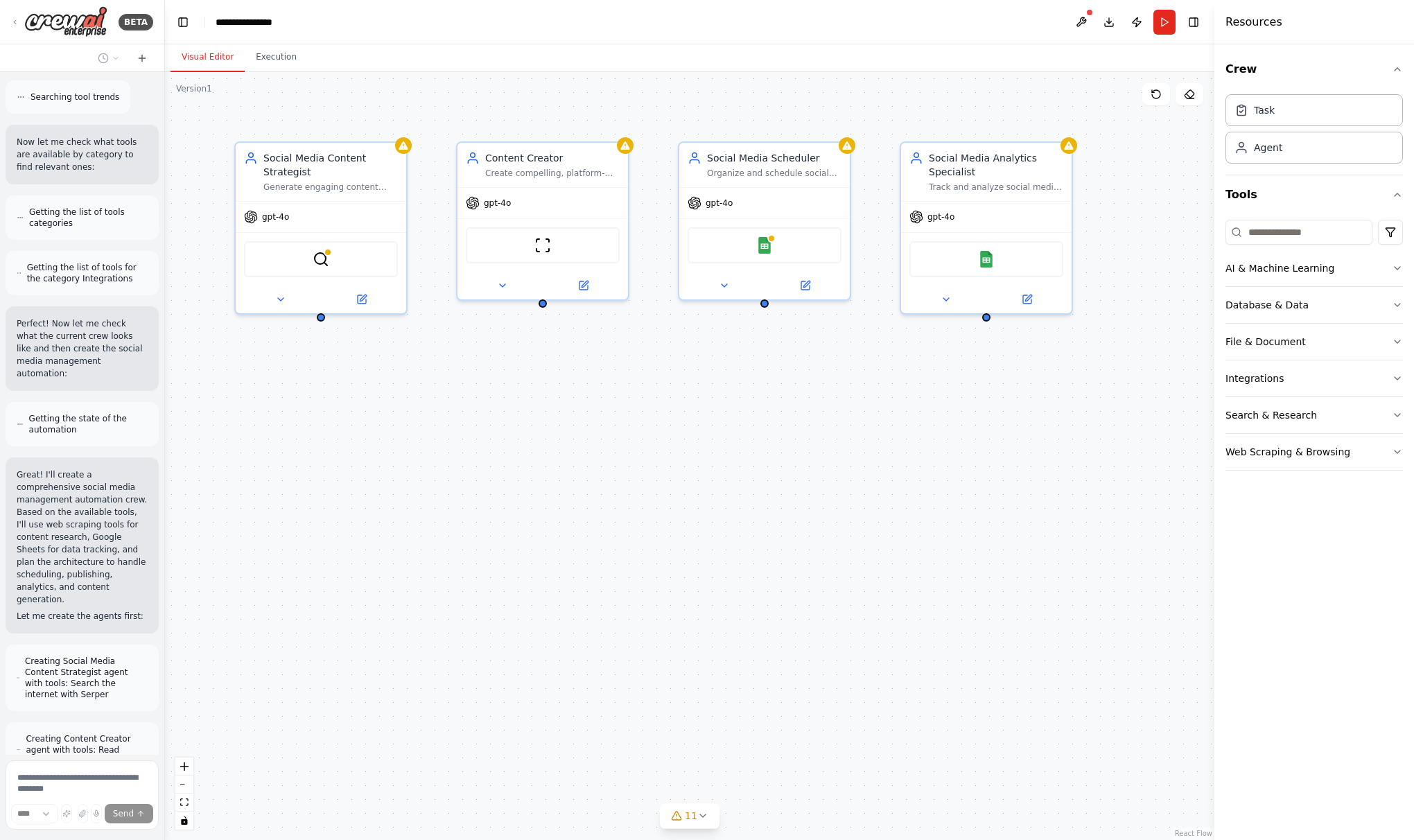
drag, startPoint x: 310, startPoint y: 338, endPoint x: 165, endPoint y: 328, distance: 145.3
click at [165, 328] on div "BETA Create a crew that schedules and publishes social media content across mul…" at bounding box center [707, 420] width 1414 height 840
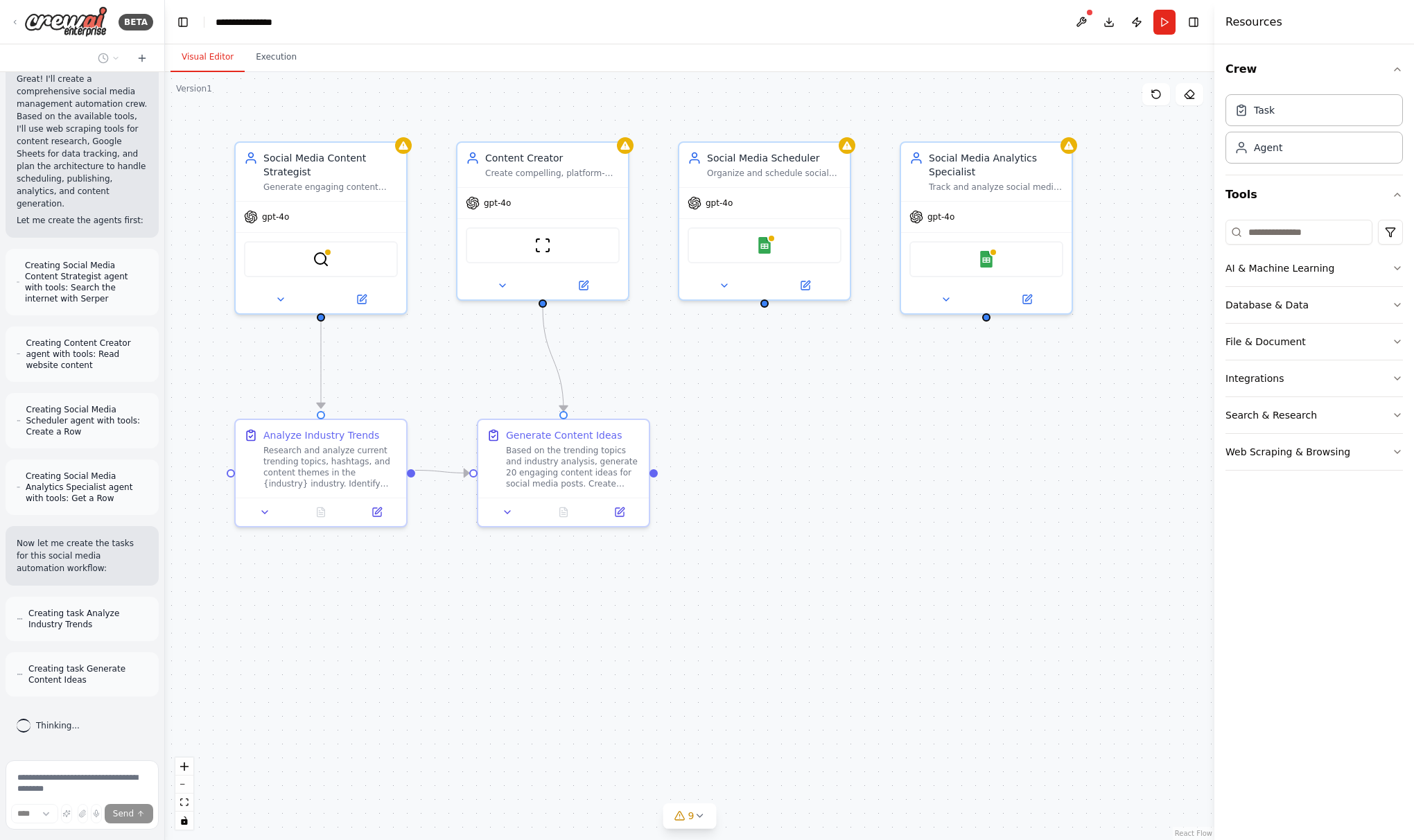
scroll to position [1223, 0]
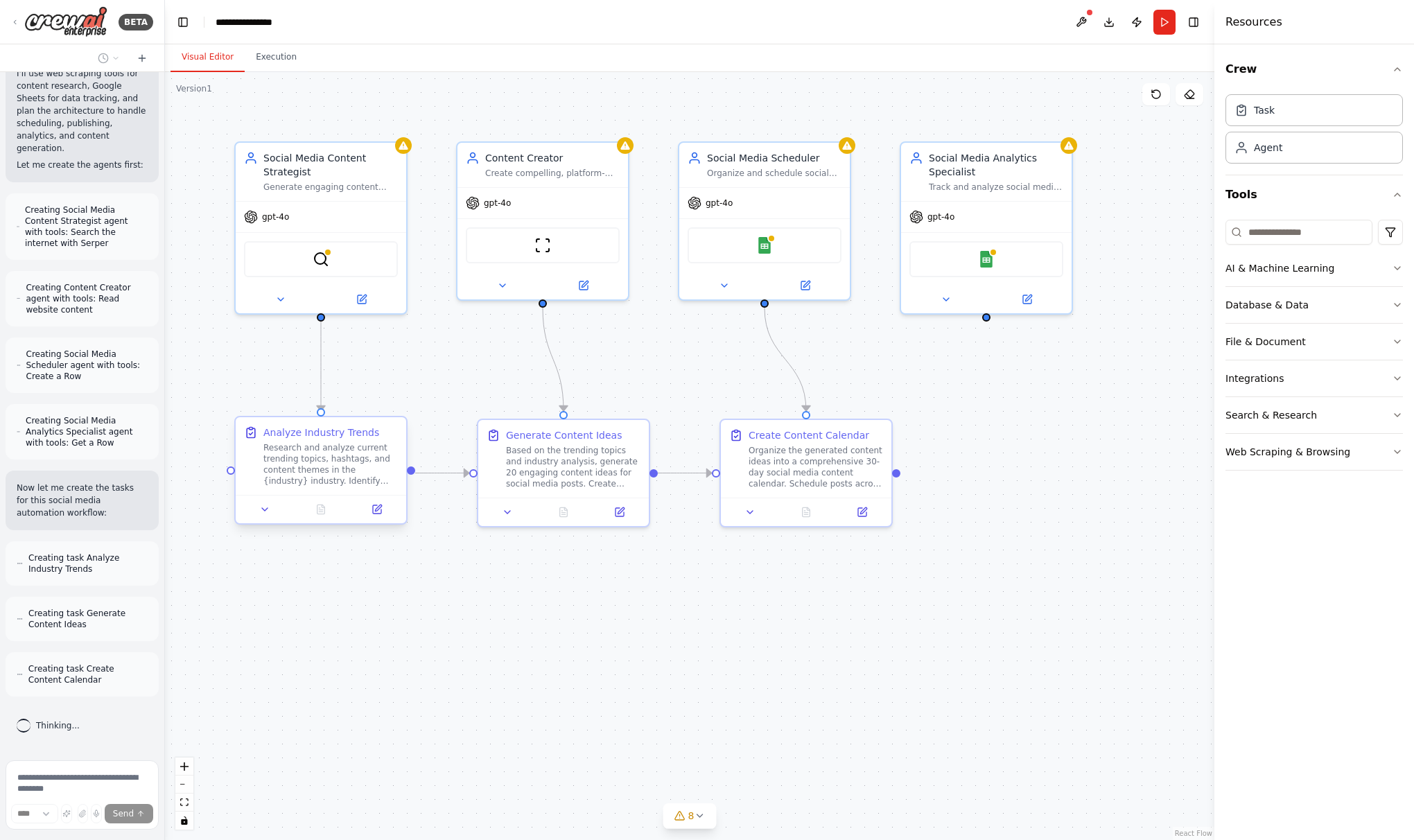
click at [346, 455] on div "Research and analyze current trending topics, hashtags, and content themes in t…" at bounding box center [331, 464] width 135 height 44
click at [331, 466] on div "Research and analyze current trending topics, hashtags, and content themes in t…" at bounding box center [331, 464] width 135 height 44
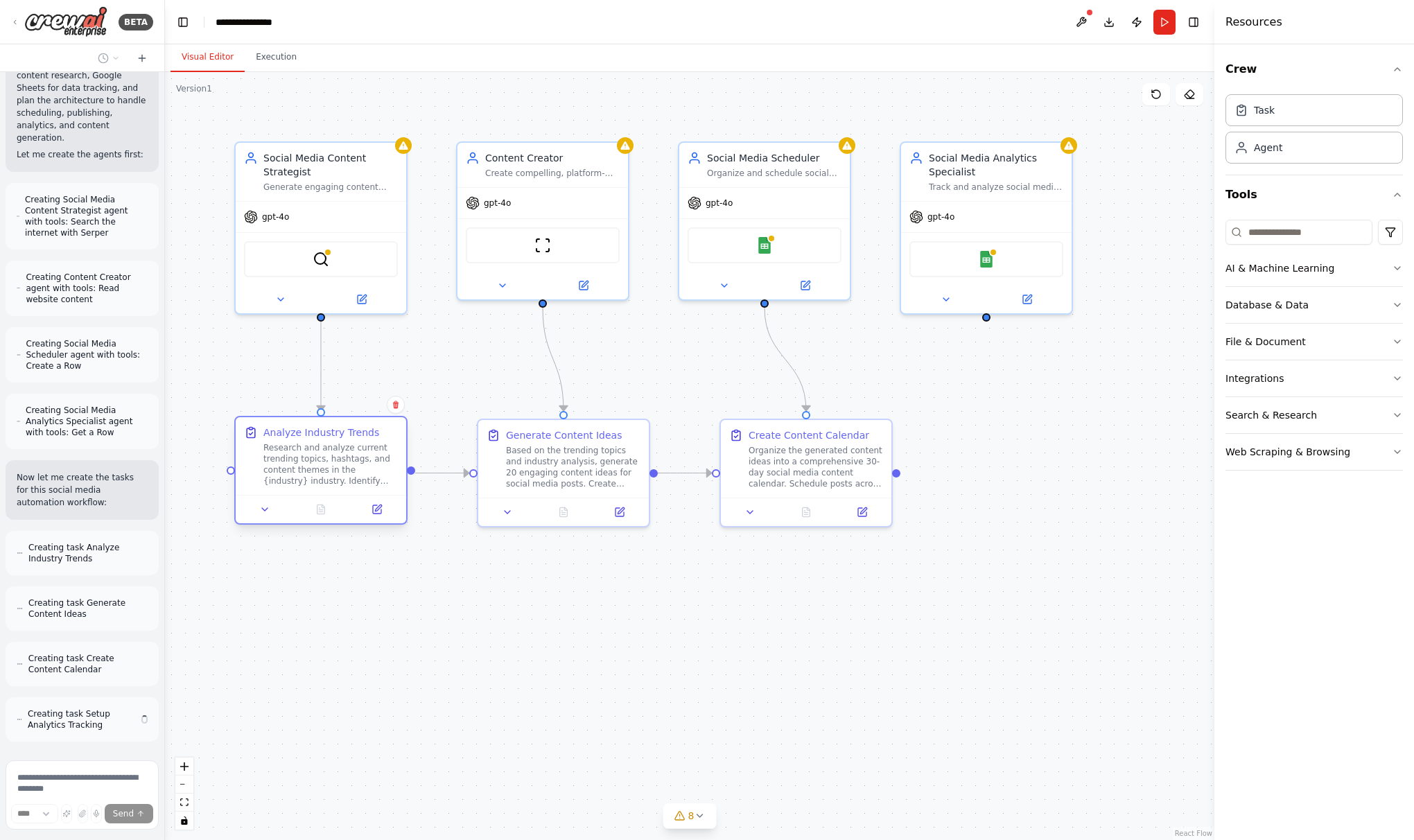
scroll to position [1278, 0]
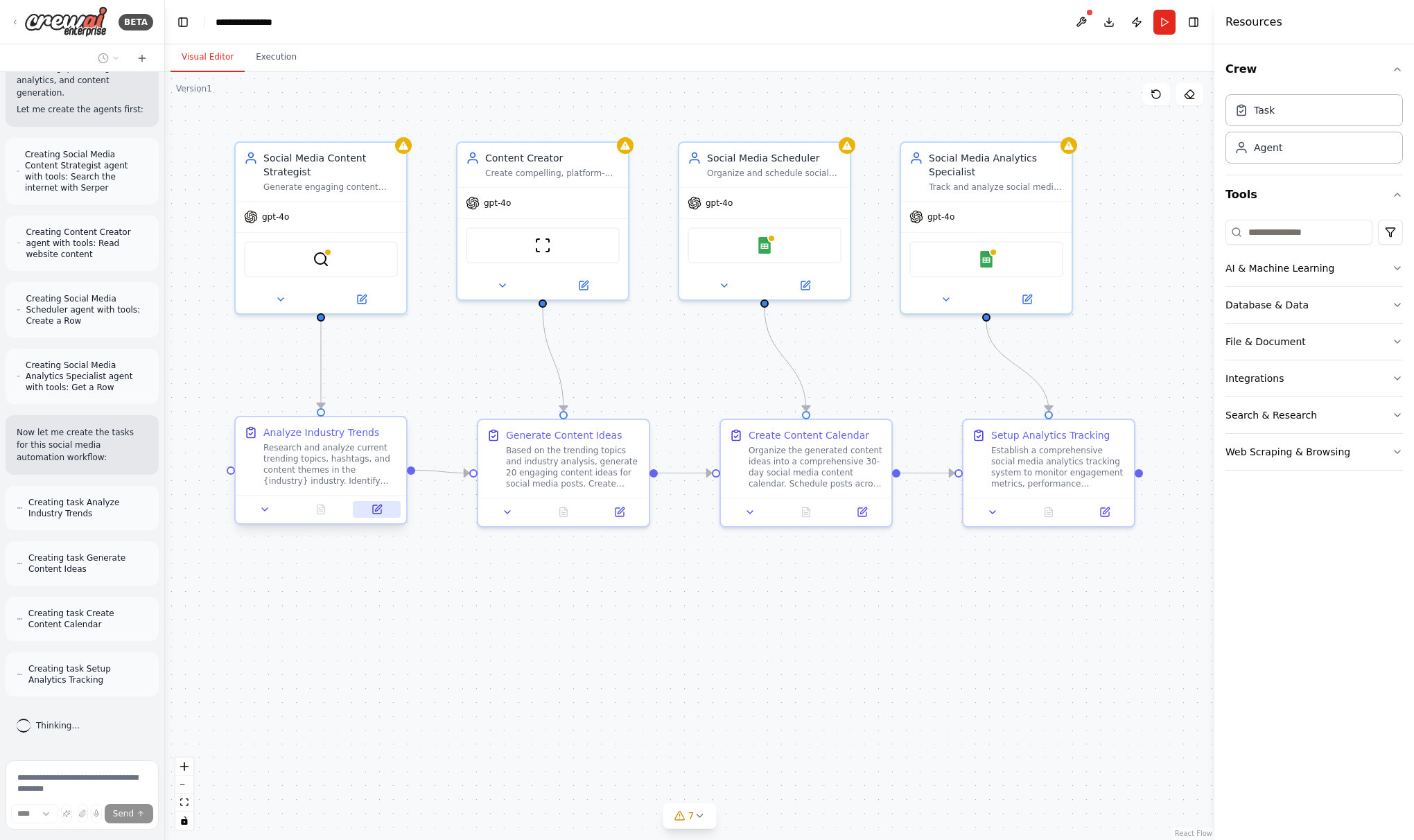
click at [376, 511] on icon at bounding box center [377, 509] width 8 height 8
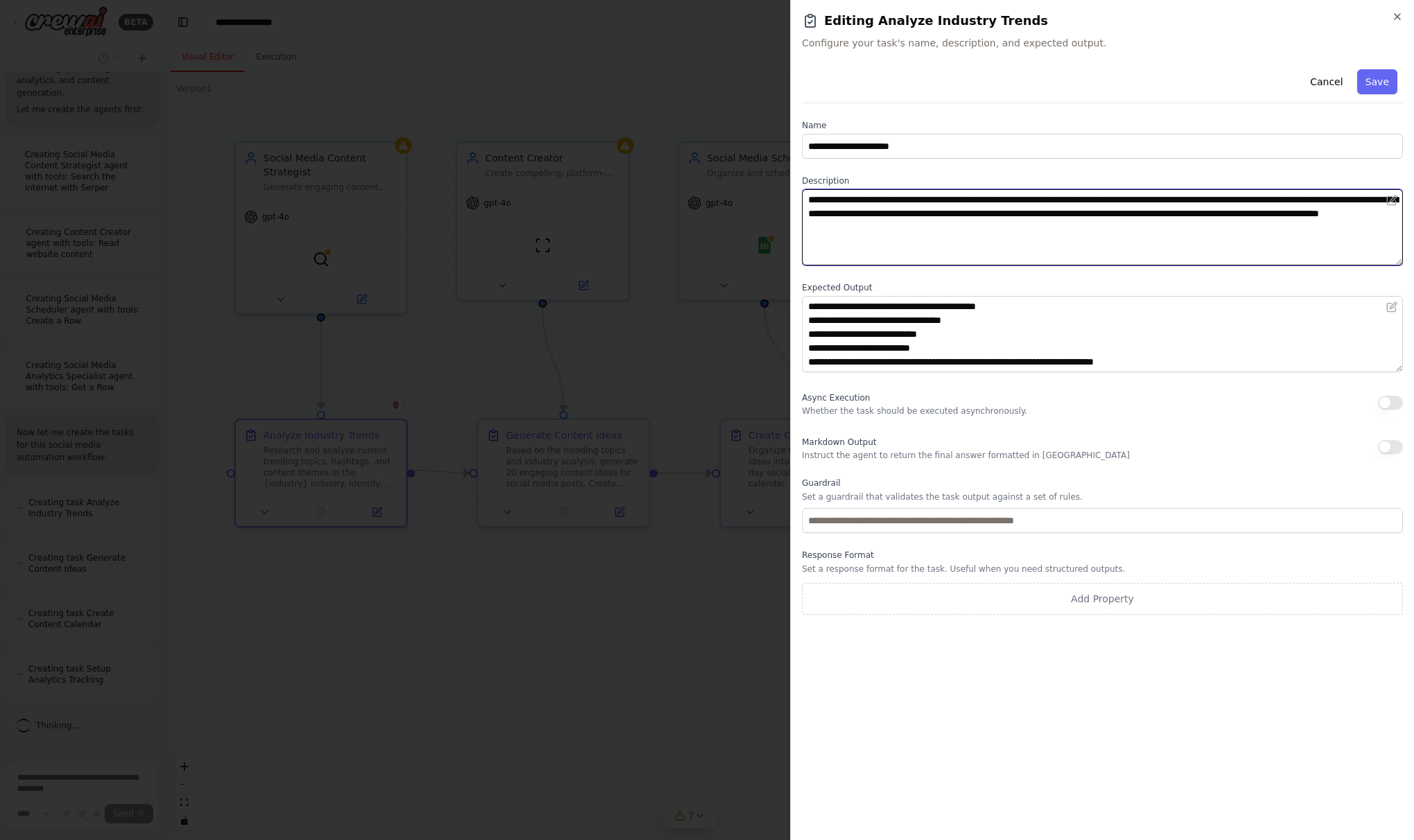
drag, startPoint x: 884, startPoint y: 200, endPoint x: 1214, endPoint y: 230, distance: 331.4
click at [1151, 230] on textarea "**********" at bounding box center [1103, 227] width 601 height 76
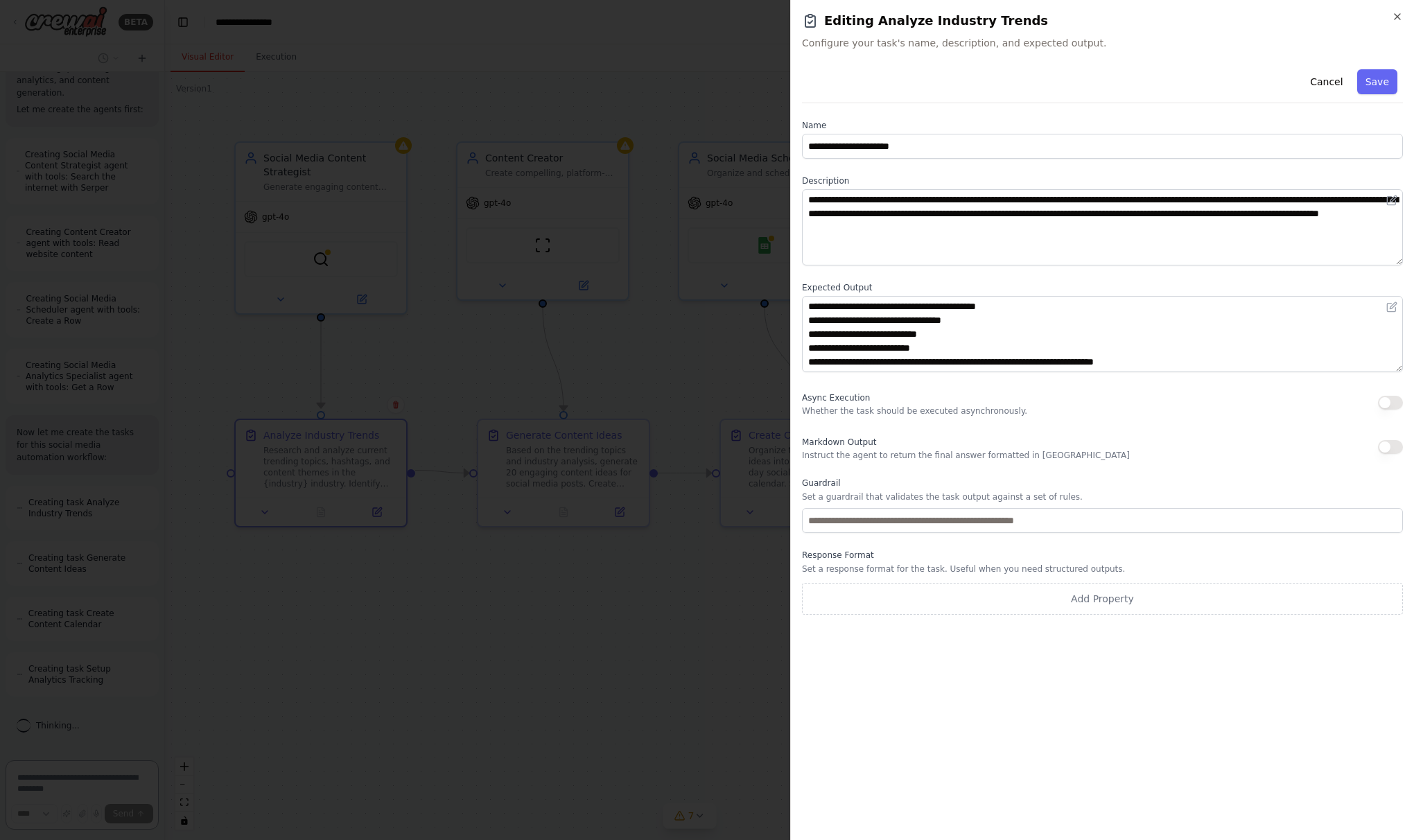
click at [1151, 230] on textarea "**********" at bounding box center [1103, 227] width 601 height 76
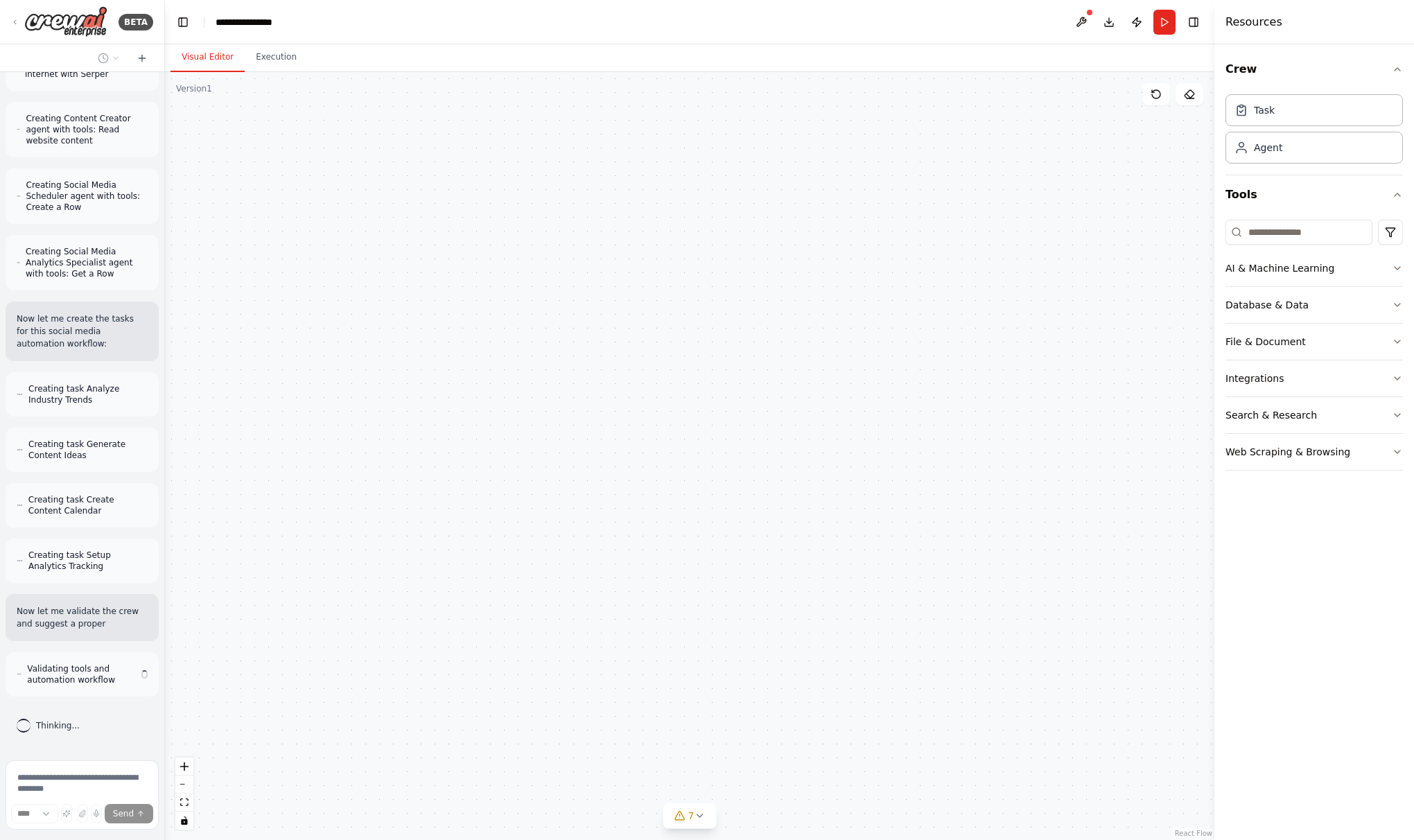
scroll to position [1403, 0]
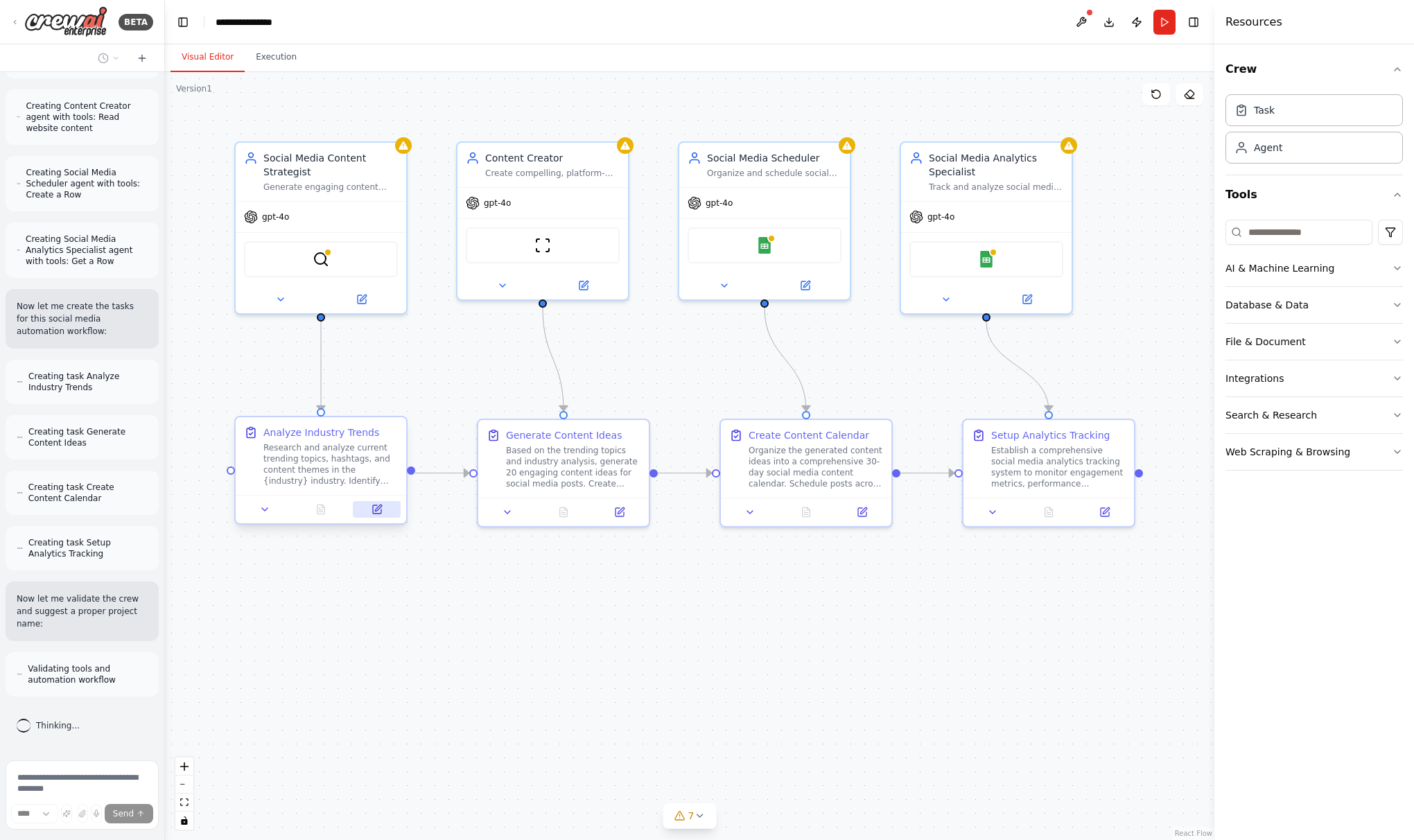
click at [378, 513] on icon at bounding box center [377, 509] width 8 height 8
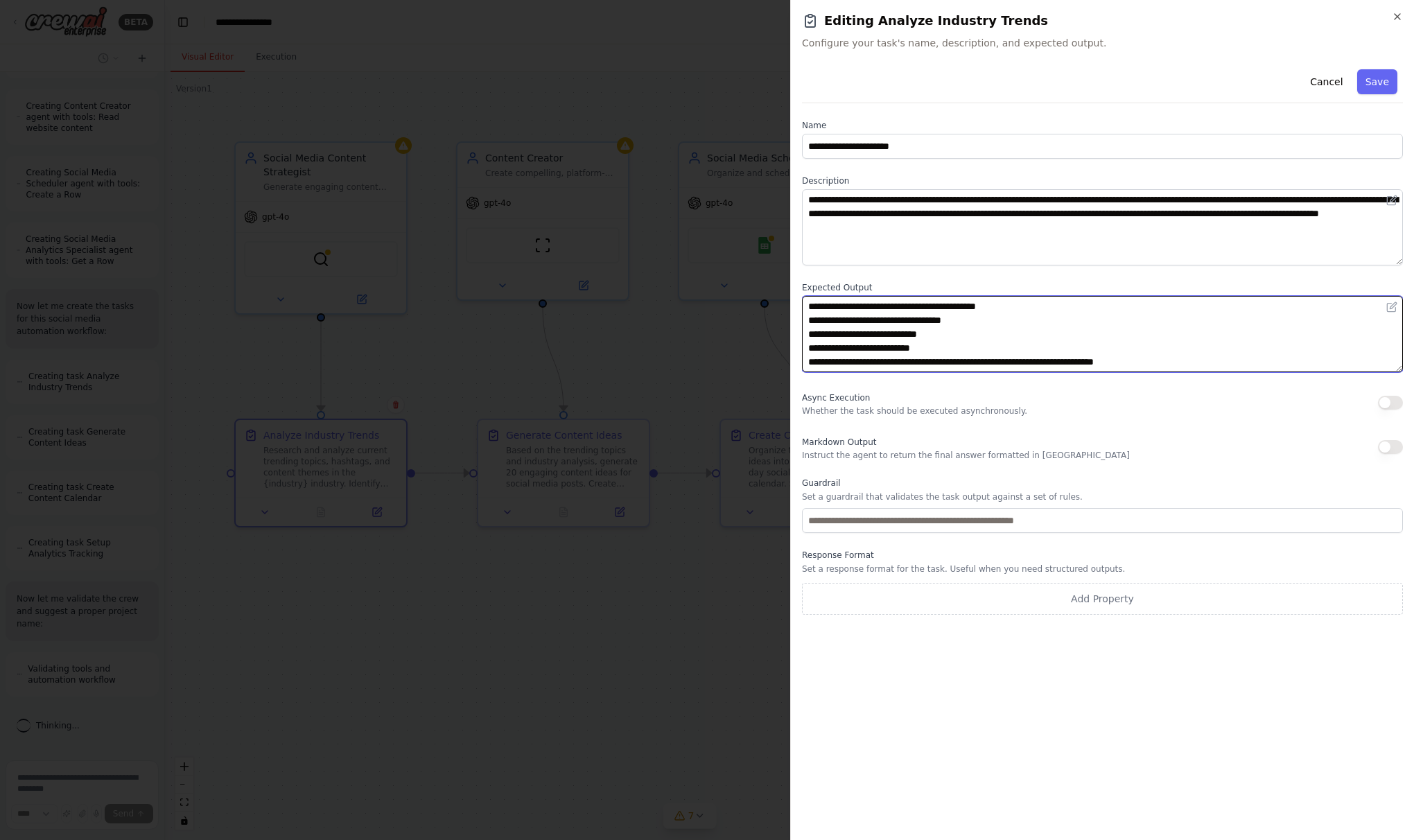
drag, startPoint x: 822, startPoint y: 307, endPoint x: 1232, endPoint y: 352, distance: 412.5
click at [1151, 352] on textarea "**********" at bounding box center [1103, 334] width 601 height 76
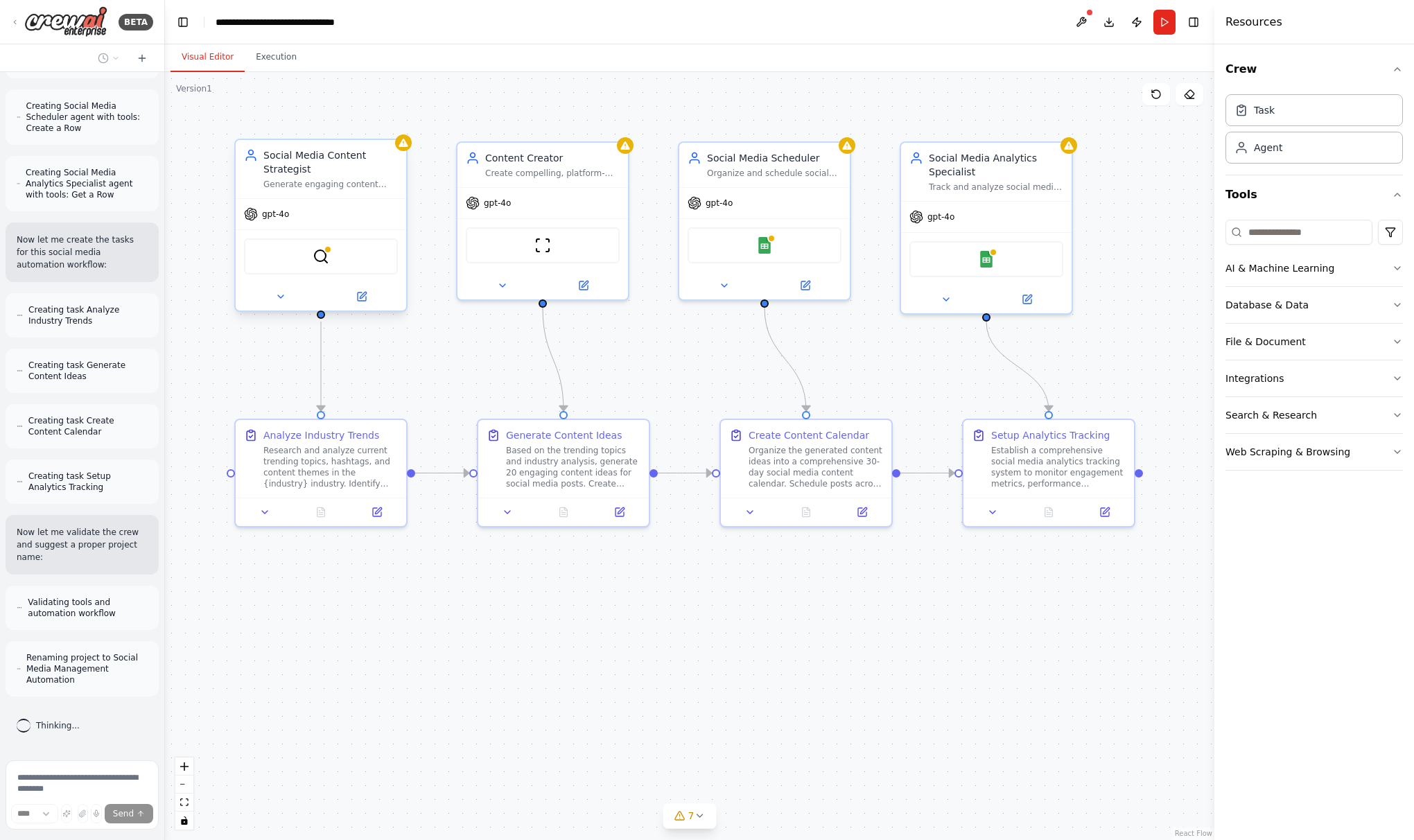
click at [301, 180] on div "Generate engaging content ideas based on trending topics in {industry}, analyze…" at bounding box center [331, 184] width 135 height 11
click at [321, 255] on img at bounding box center [321, 256] width 16 height 16
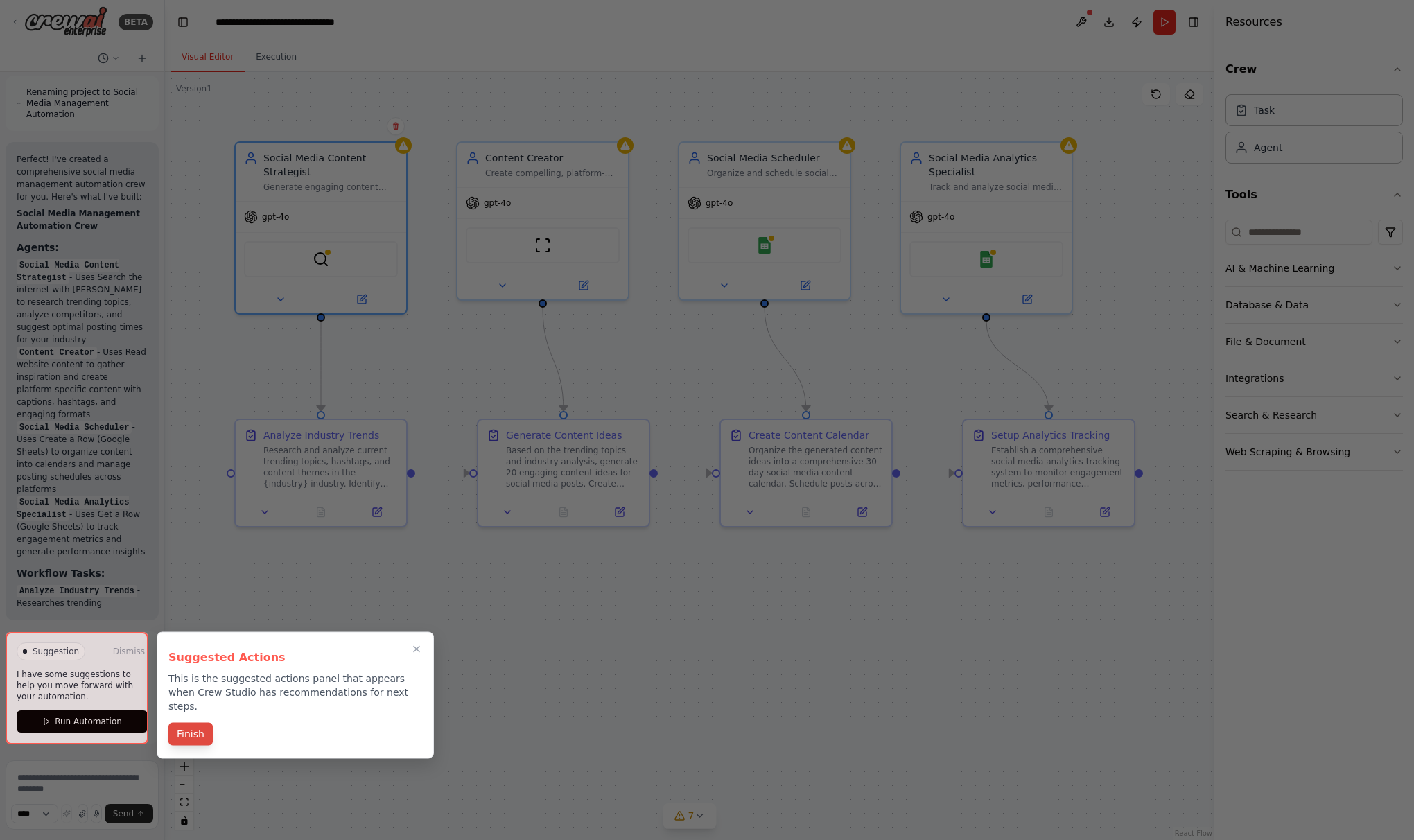
click at [190, 723] on button "Finish" at bounding box center [190, 734] width 44 height 23
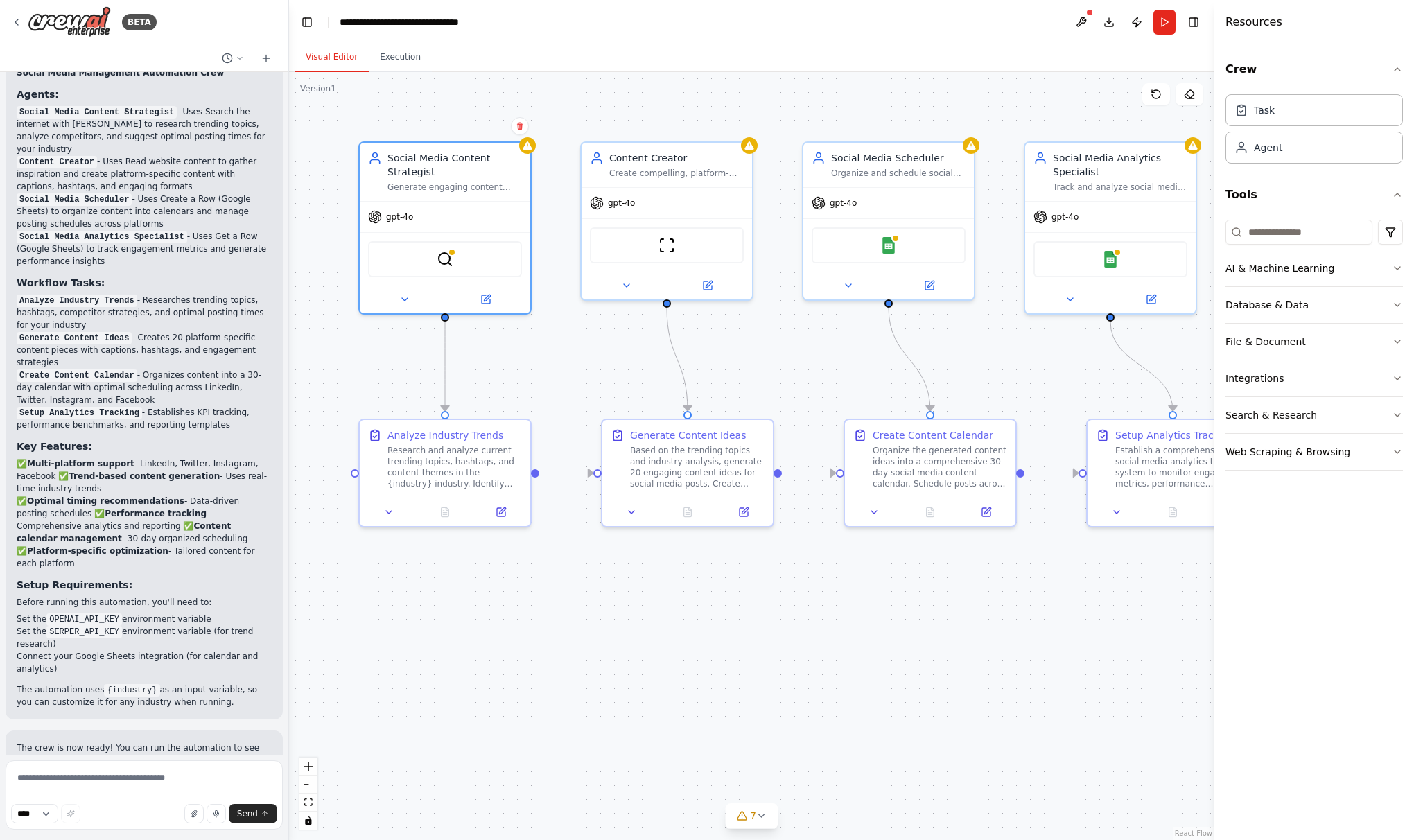
scroll to position [1517, 0]
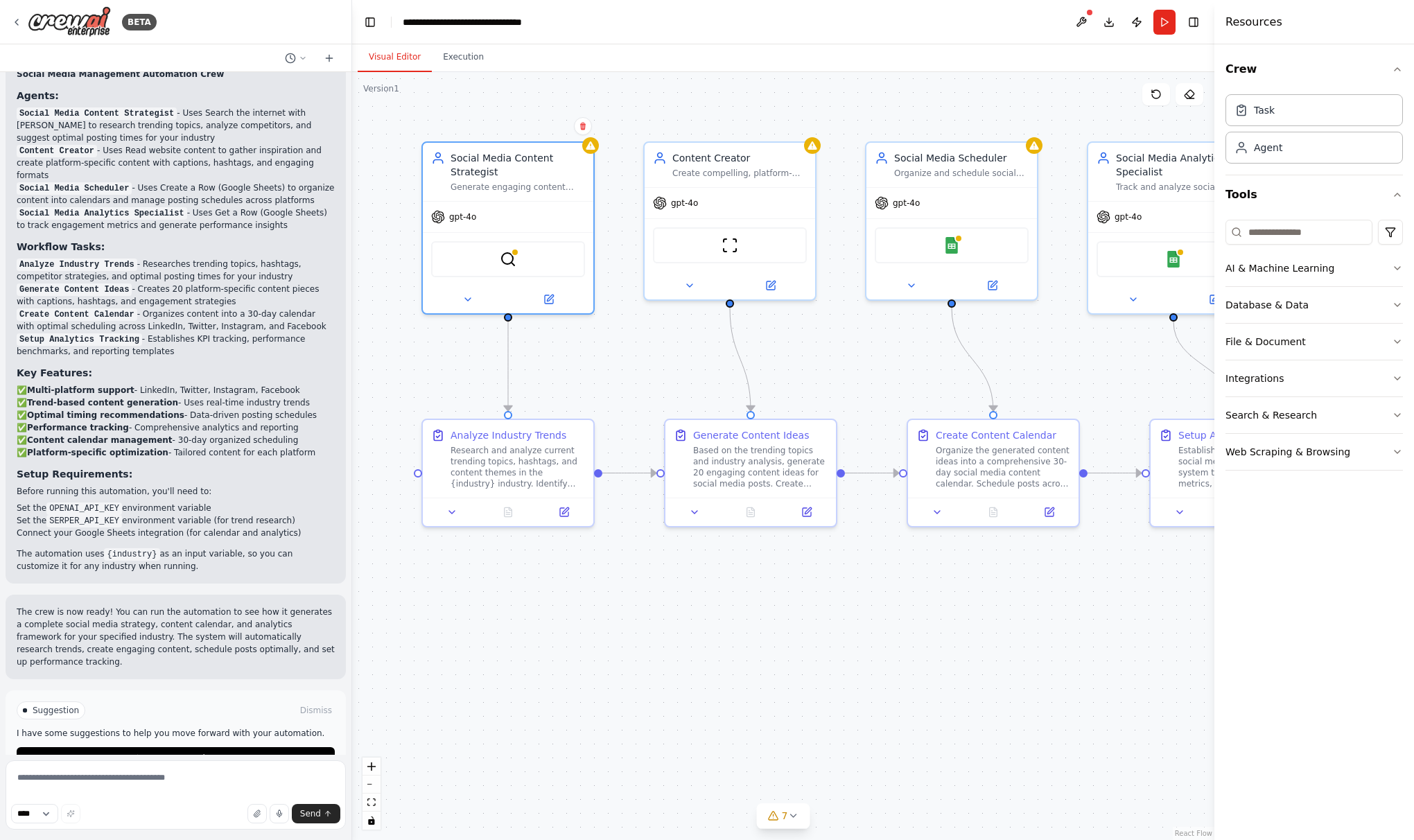
drag, startPoint x: 162, startPoint y: 568, endPoint x: 352, endPoint y: 555, distance: 190.4
click at [352, 555] on div "BETA Create a crew that schedules and publishes social media content across mul…" at bounding box center [707, 420] width 1414 height 840
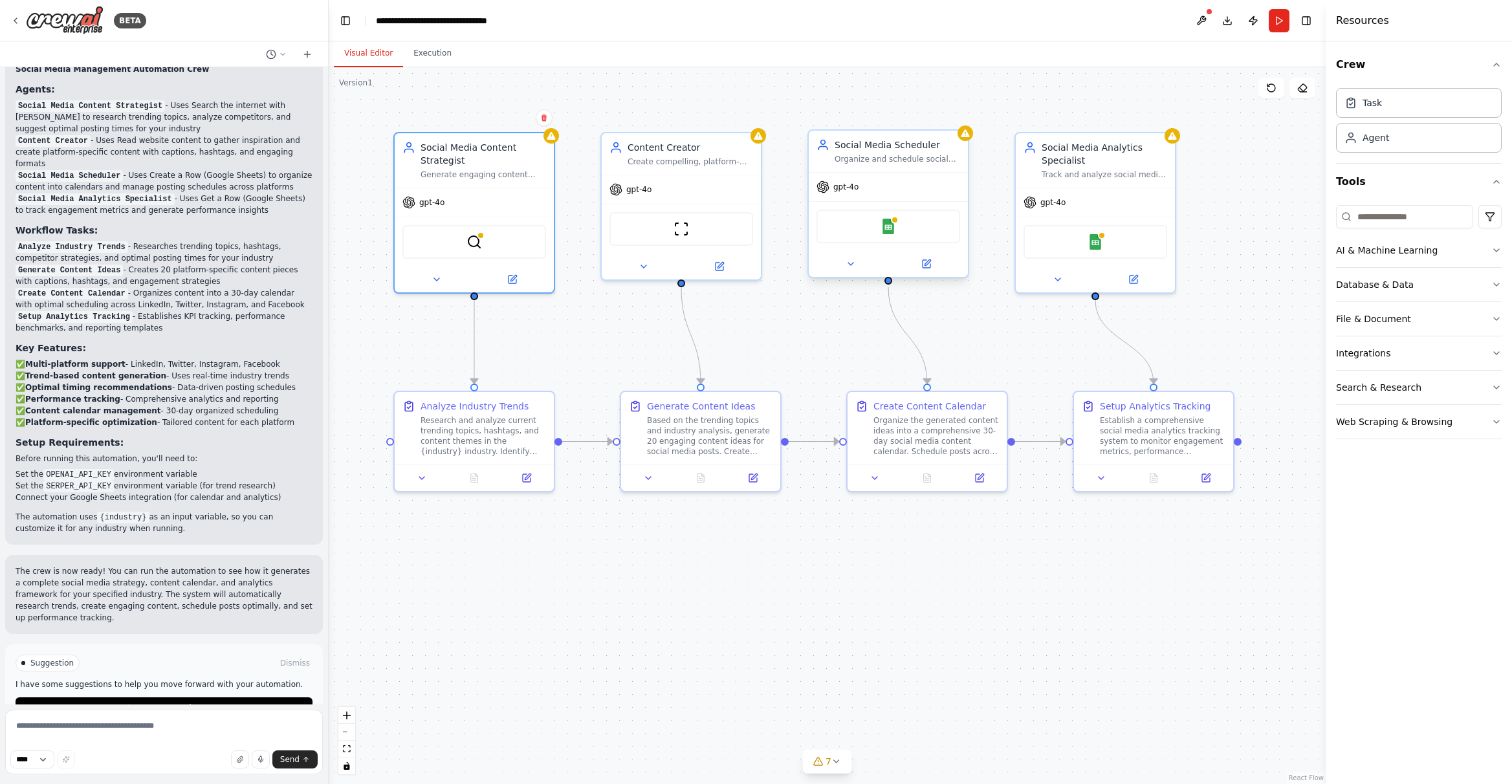
click at [901, 229] on div "Google Sheets" at bounding box center [888, 226] width 144 height 33
click at [892, 229] on img at bounding box center [888, 226] width 15 height 15
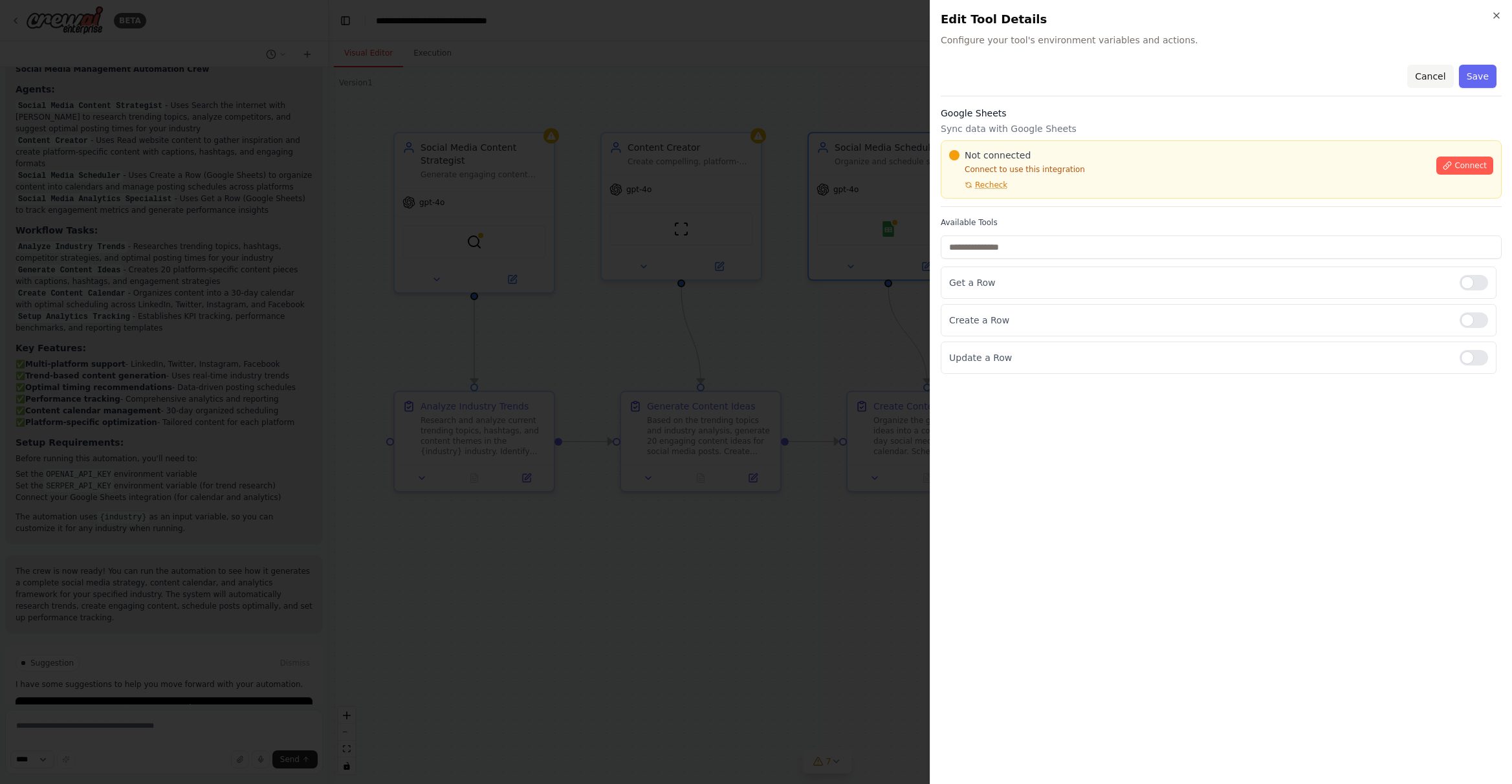
click at [1074, 85] on button "Cancel" at bounding box center [1430, 76] width 46 height 23
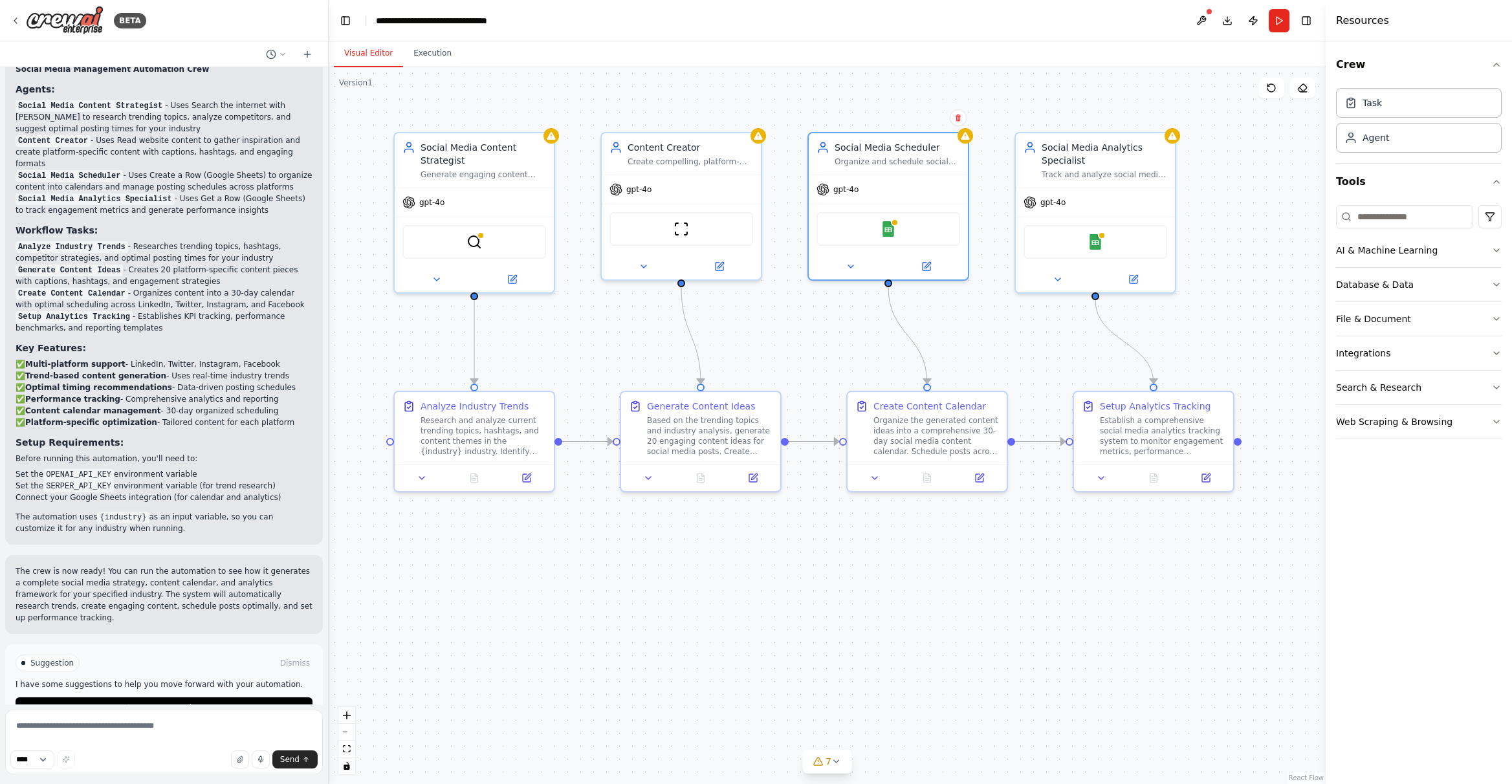
drag, startPoint x: 867, startPoint y: 580, endPoint x: 873, endPoint y: 599, distance: 19.9
click at [867, 580] on div ".deletable-edge-delete-btn { width: 20px; height: 20px; border: 0px solid #ffff…" at bounding box center [827, 425] width 997 height 716
click at [1074, 476] on icon at bounding box center [1206, 475] width 10 height 10
click at [217, 482] on div "Perfect! I've created a comprehensive social media management automation crew f…" at bounding box center [164, 285] width 297 height 498
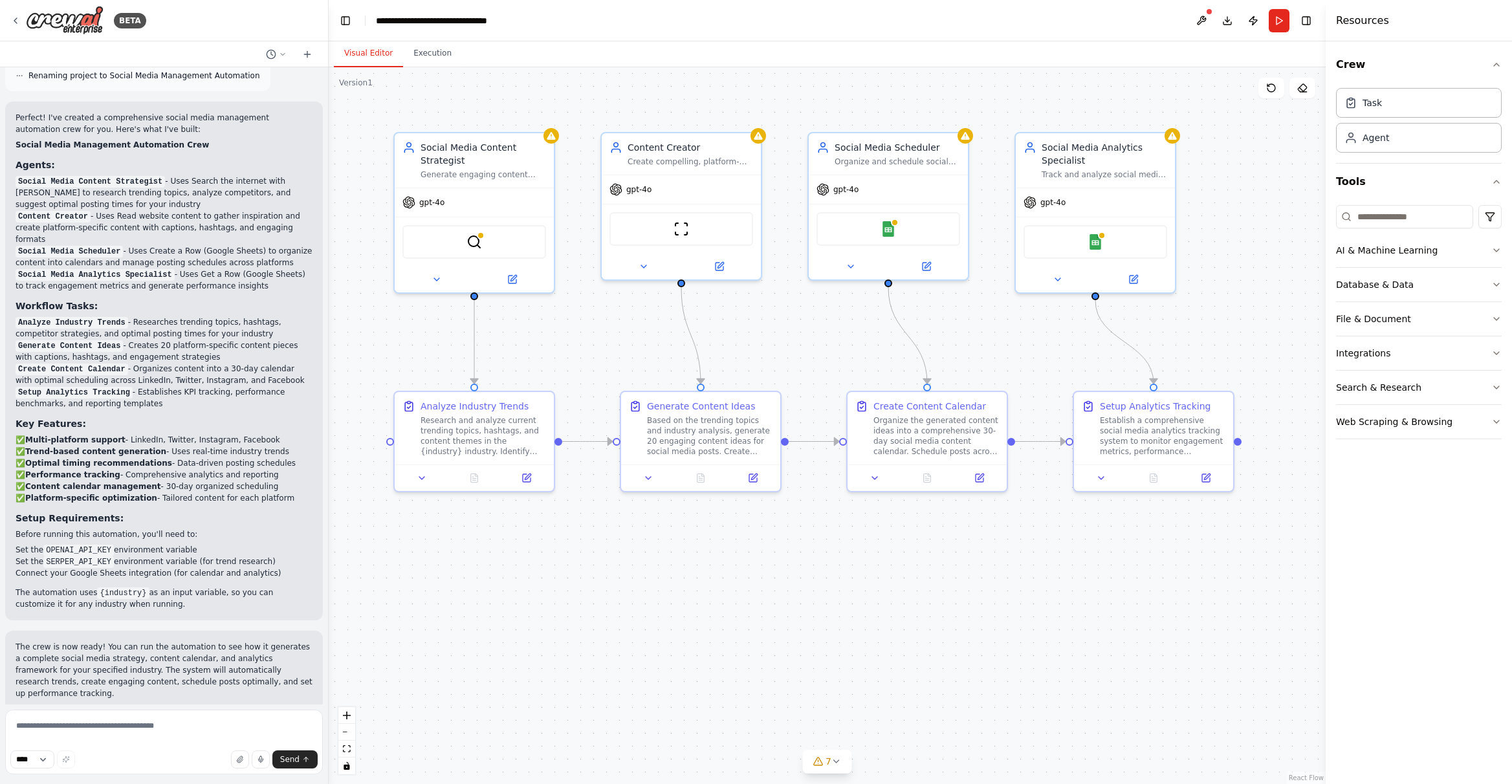
scroll to position [1337, 0]
drag, startPoint x: 43, startPoint y: 306, endPoint x: 216, endPoint y: 354, distance: 179.5
click at [204, 352] on ol "Analyze Industry Trends - Researches trending topics, hashtags, competitor stra…" at bounding box center [164, 366] width 297 height 93
click at [216, 366] on p "Create Content Calendar - Organizes content into a 30-day calendar with optimal…" at bounding box center [164, 377] width 297 height 23
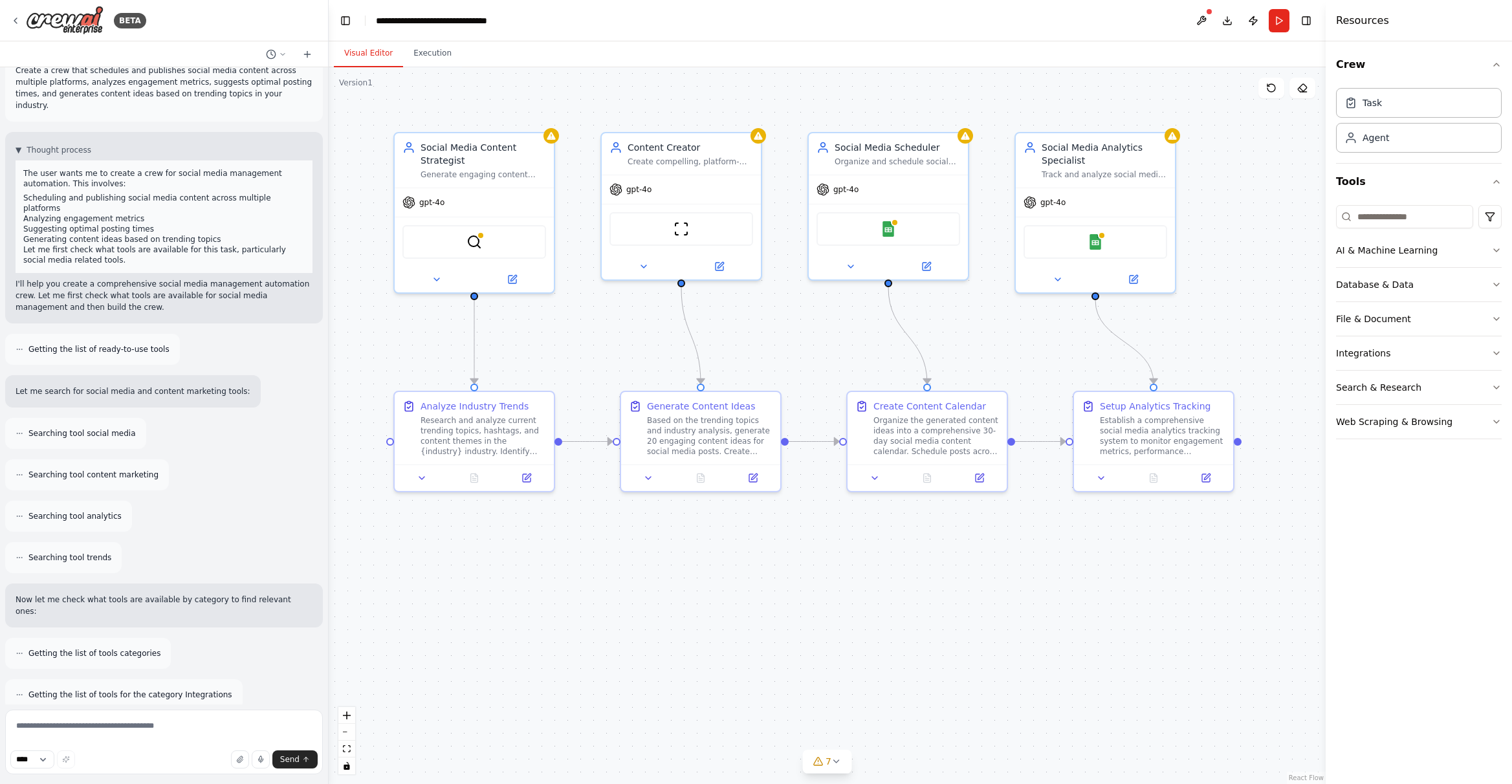
scroll to position [0, 0]
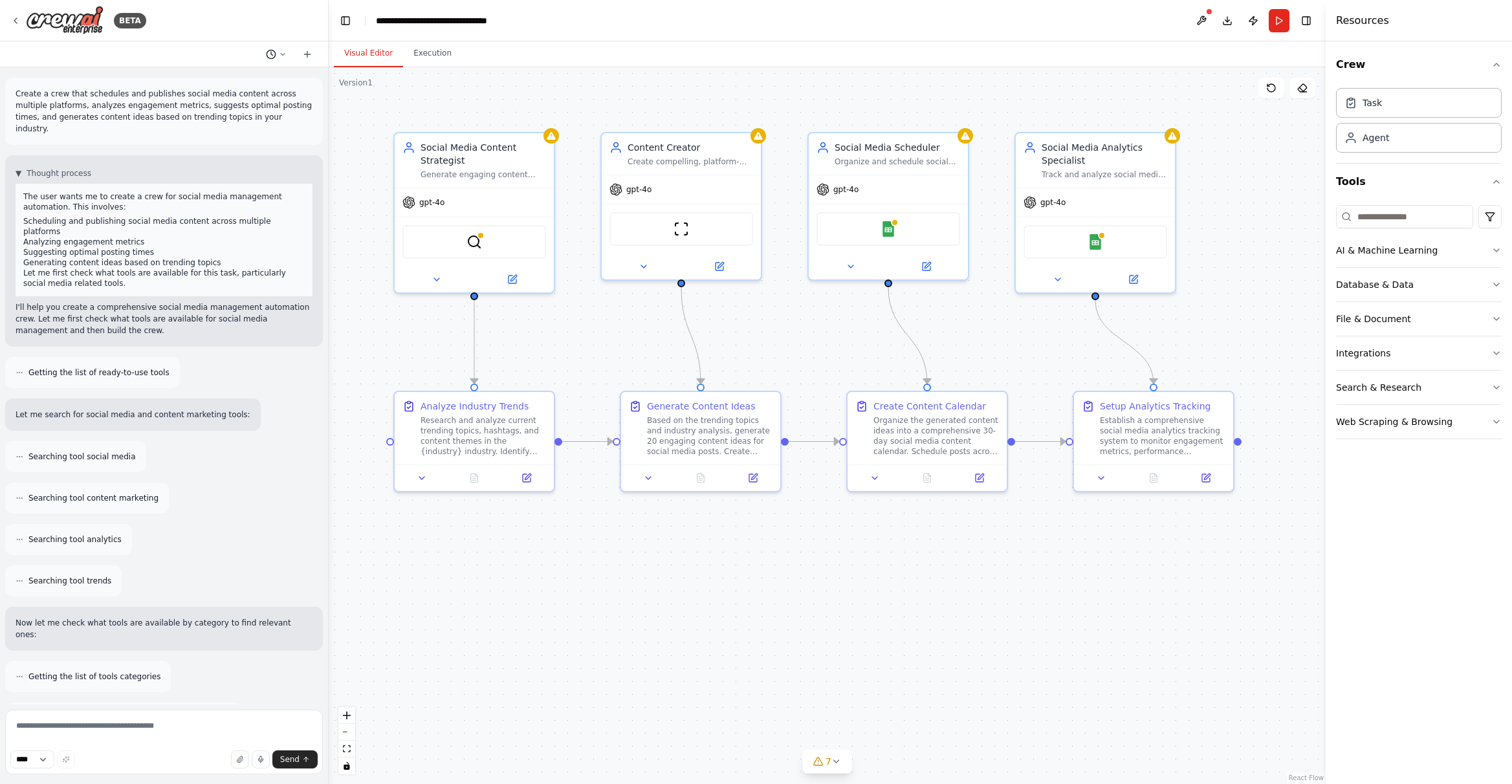
click at [289, 47] on button at bounding box center [276, 54] width 31 height 15
click at [240, 258] on div at bounding box center [164, 392] width 329 height 784
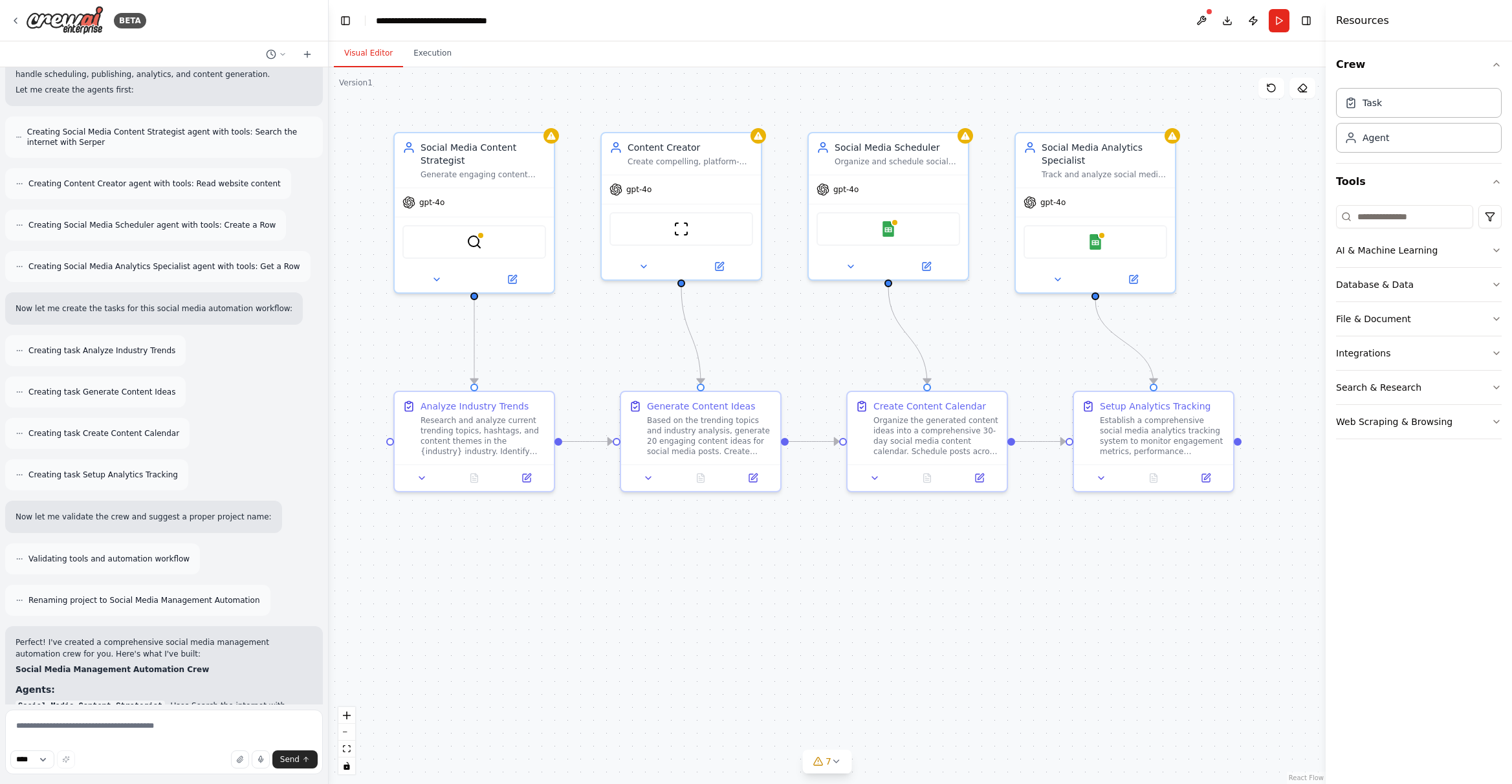
scroll to position [1416, 0]
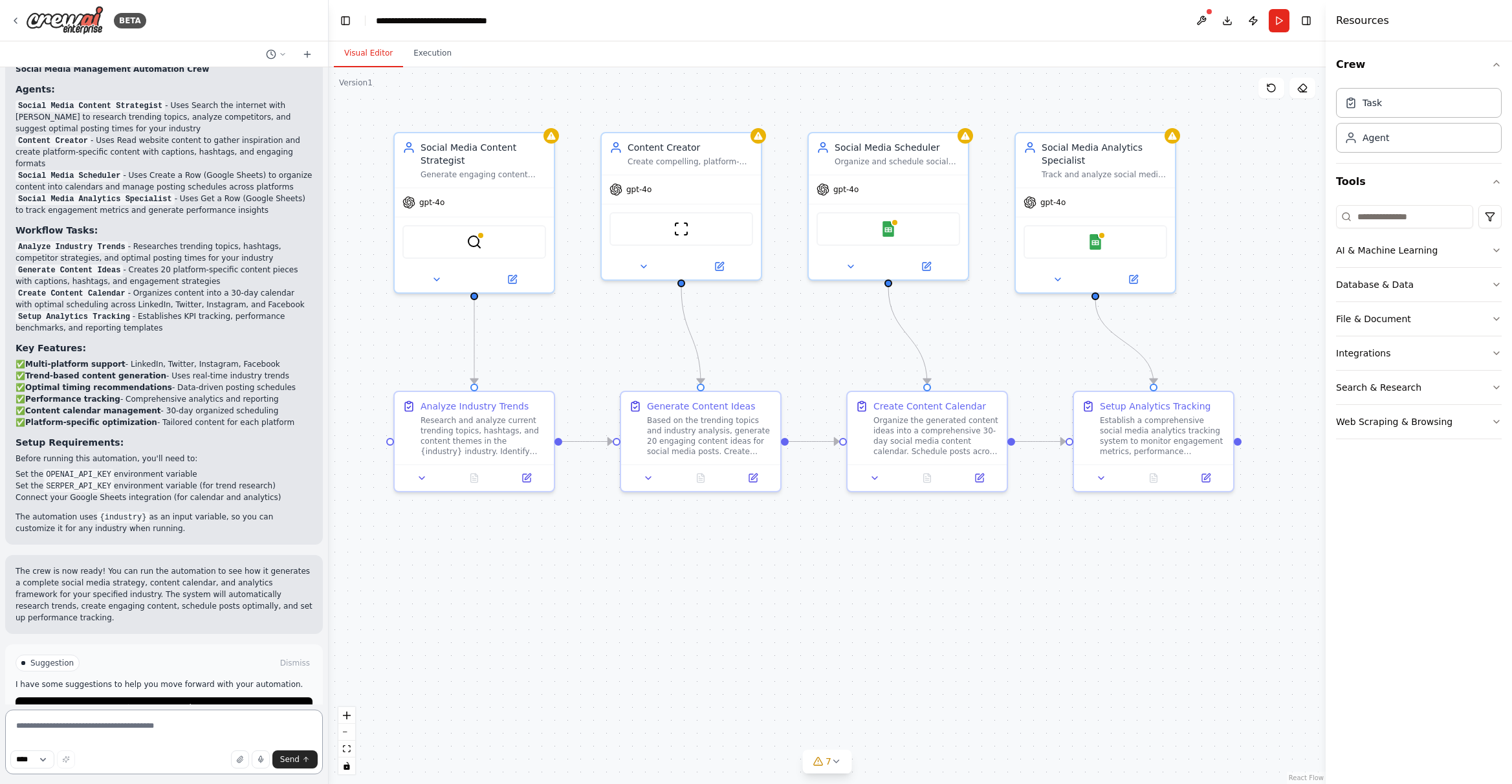
drag, startPoint x: 132, startPoint y: 748, endPoint x: 186, endPoint y: 749, distance: 54.0
click at [132, 747] on textarea at bounding box center [163, 741] width 317 height 65
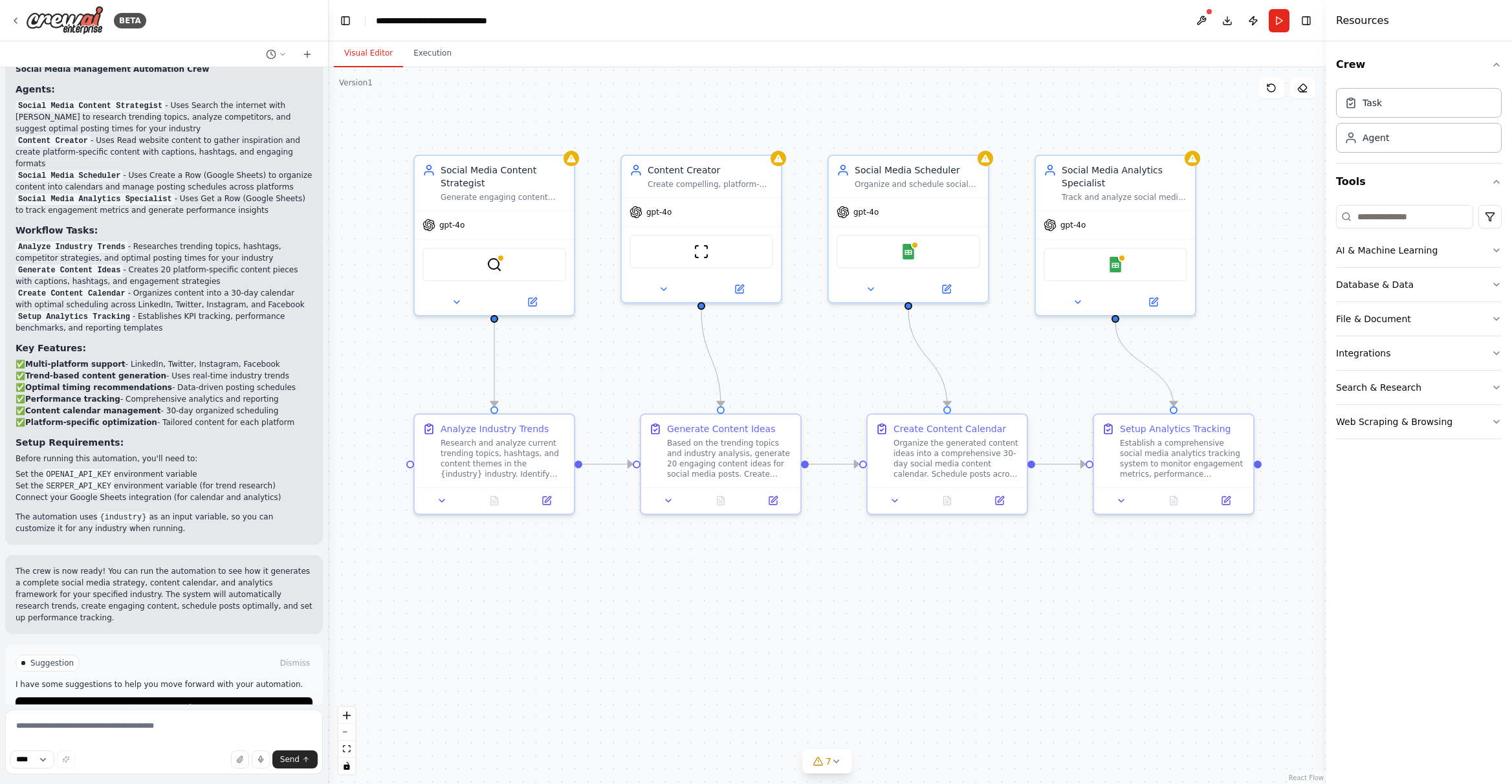
drag, startPoint x: 469, startPoint y: 579, endPoint x: 477, endPoint y: 591, distance: 14.4
click at [477, 591] on div ".deletable-edge-delete-btn { width: 20px; height: 20px; border: 0px solid #ffff…" at bounding box center [827, 425] width 997 height 716
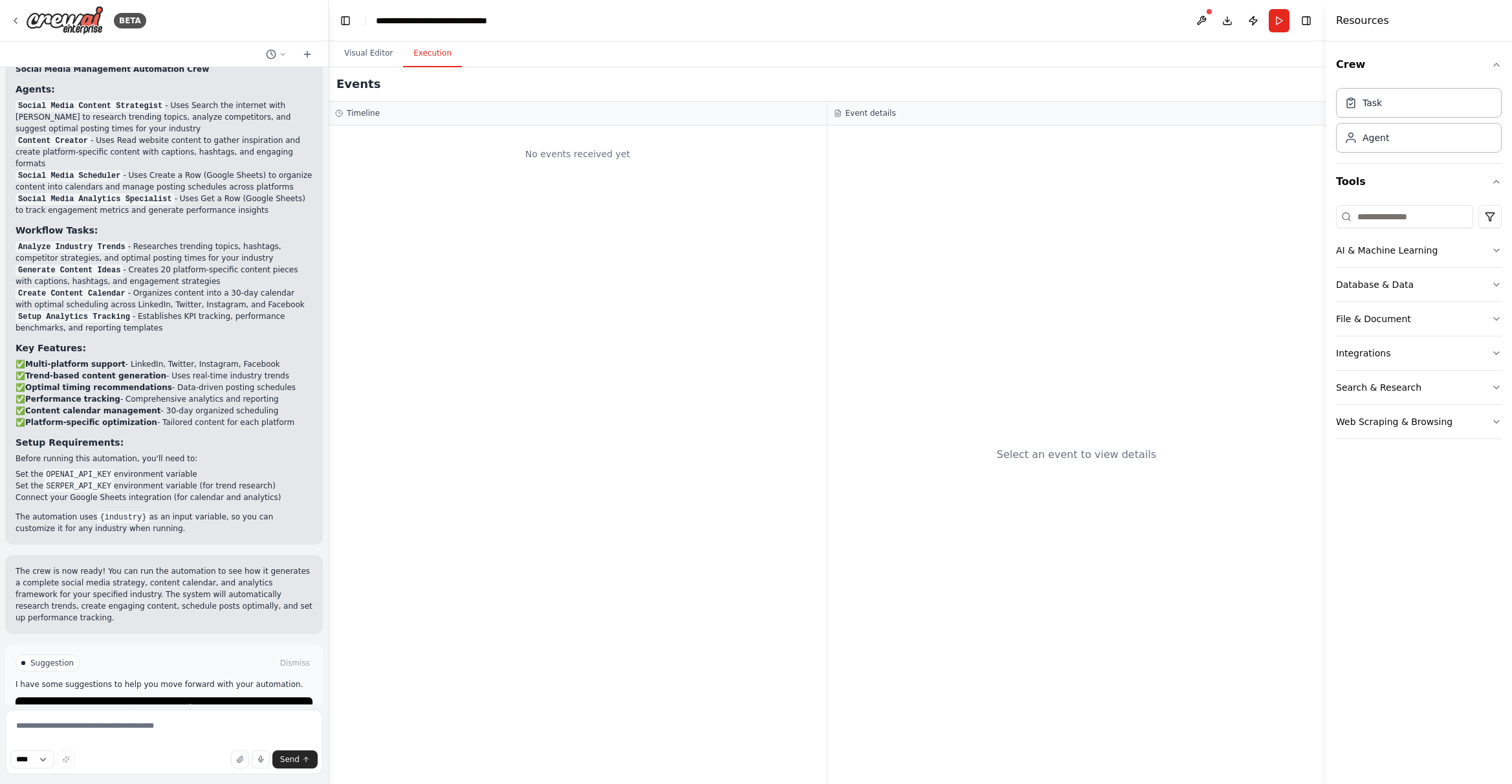
click at [408, 60] on button "Execution" at bounding box center [433, 53] width 59 height 27
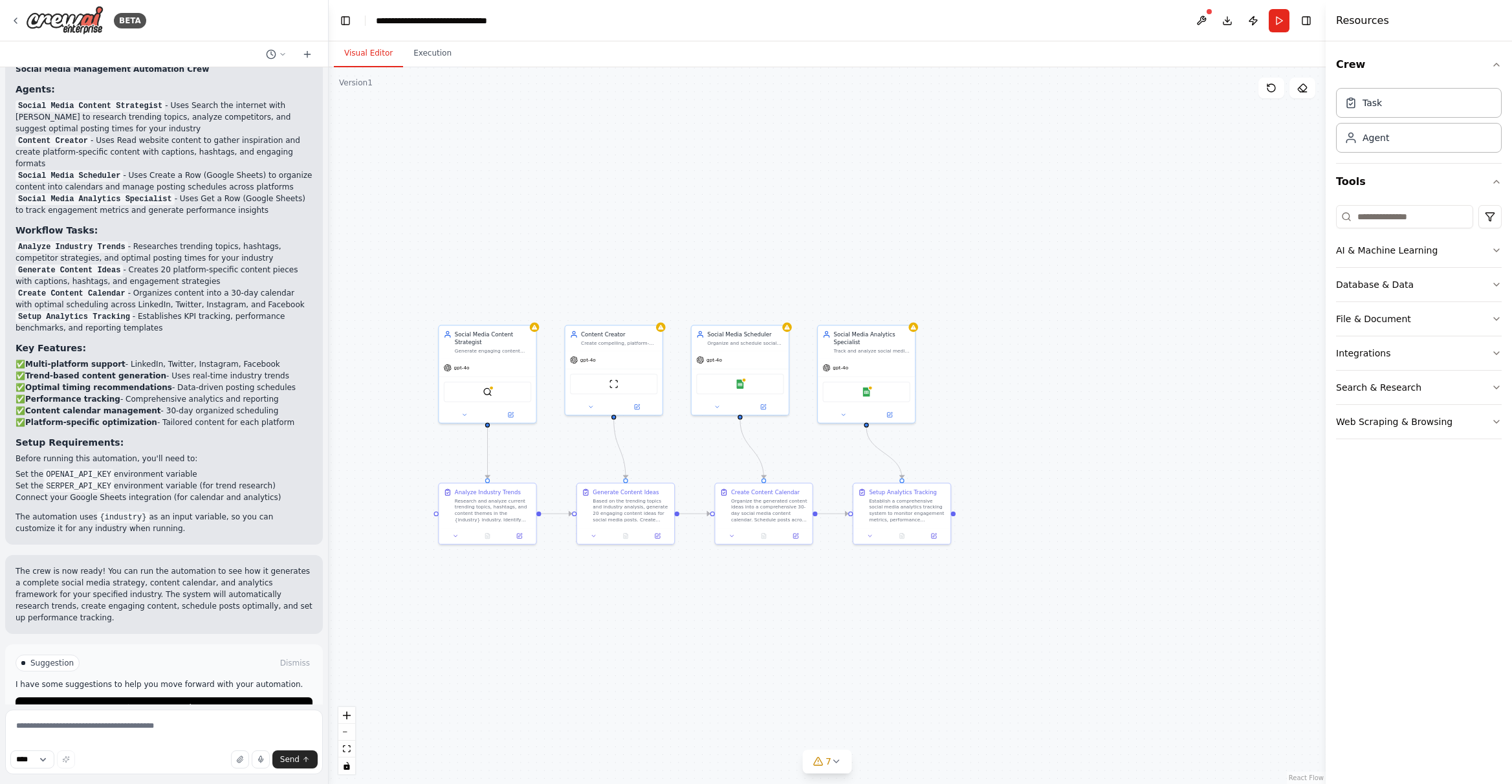
click at [385, 60] on button "Visual Editor" at bounding box center [368, 53] width 69 height 27
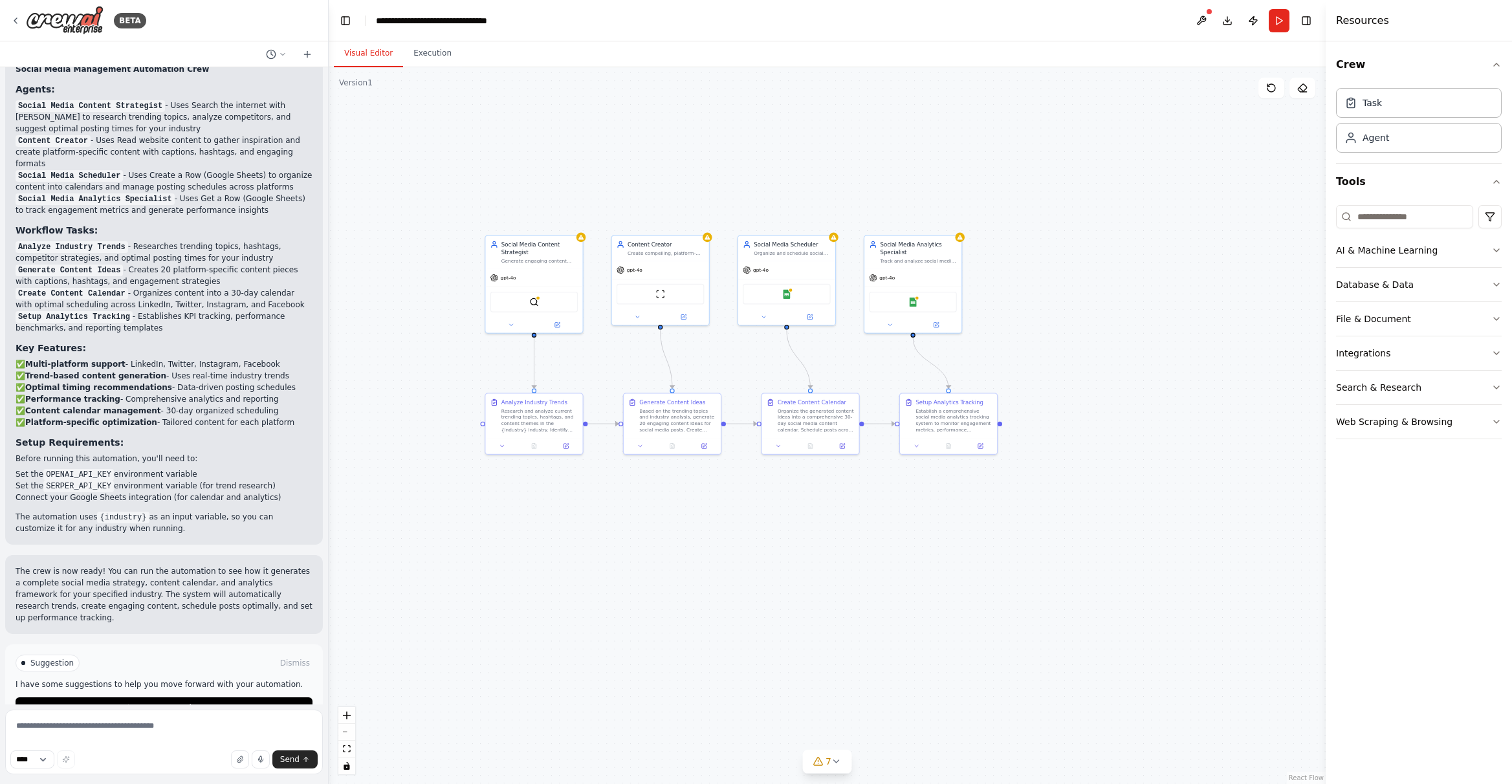
drag, startPoint x: 461, startPoint y: 177, endPoint x: 516, endPoint y: 94, distance: 99.6
click at [514, 75] on div ".deletable-edge-delete-btn { width: 20px; height: 20px; border: 0px solid #ffff…" at bounding box center [827, 425] width 997 height 716
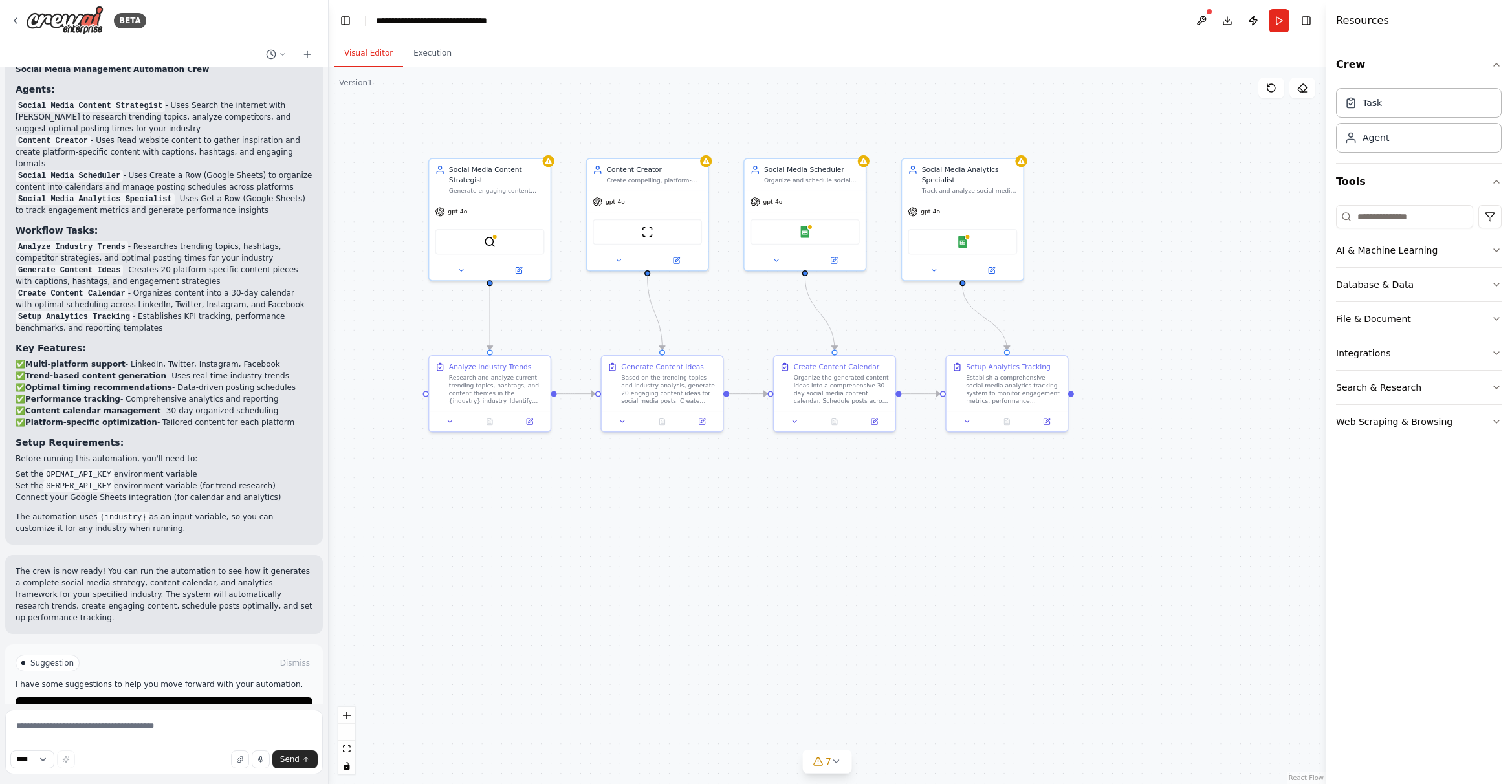
drag, startPoint x: 751, startPoint y: 491, endPoint x: 830, endPoint y: 532, distance: 89.0
click at [830, 532] on div ".deletable-edge-delete-btn { width: 20px; height: 20px; border: 0px solid #ffff…" at bounding box center [827, 425] width 997 height 716
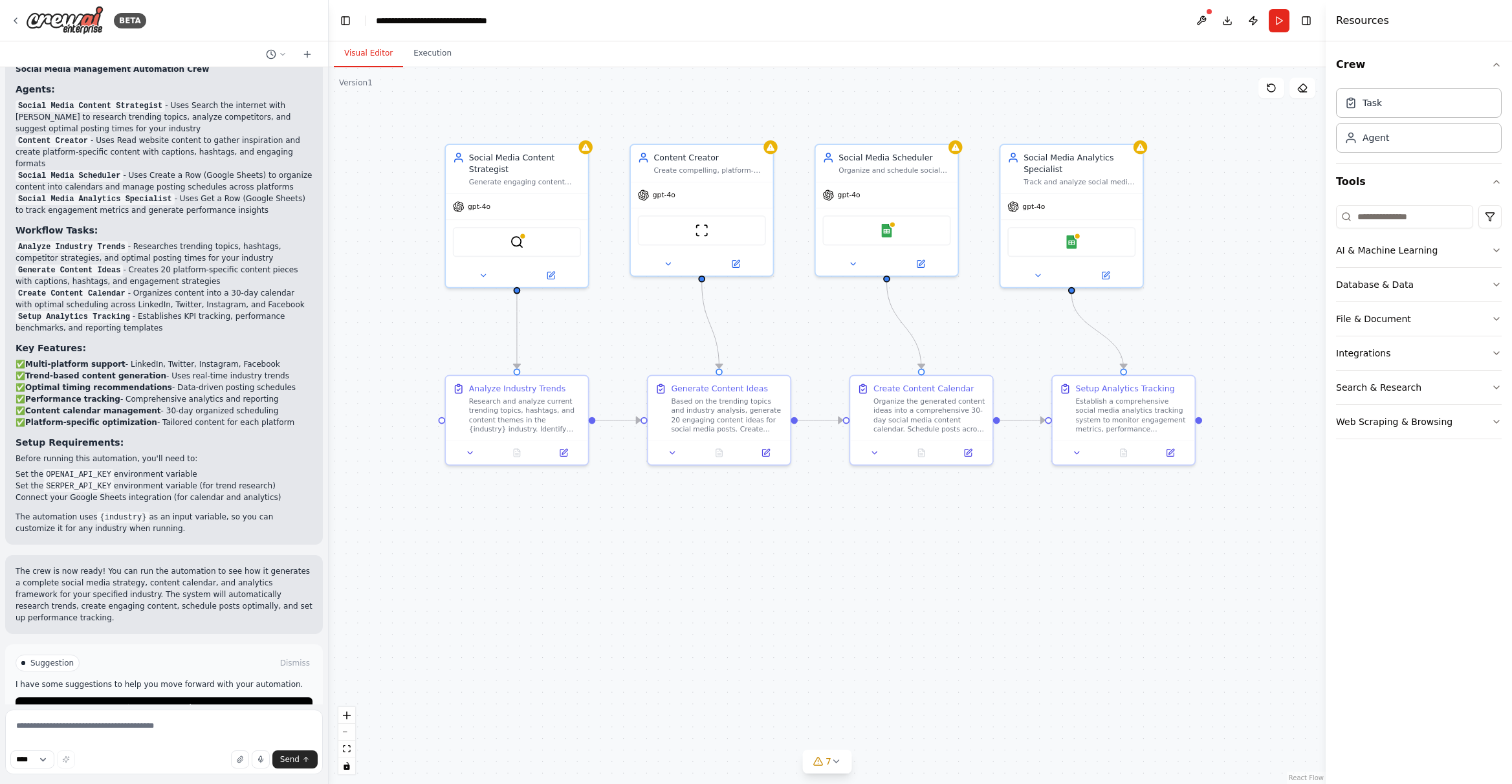
drag, startPoint x: 964, startPoint y: 564, endPoint x: 988, endPoint y: 545, distance: 30.6
click at [949, 565] on div ".deletable-edge-delete-btn { width: 20px; height: 20px; border: 0px solid #ffff…" at bounding box center [827, 425] width 997 height 716
click at [1074, 262] on button "AI & Machine Learning" at bounding box center [1419, 250] width 165 height 33
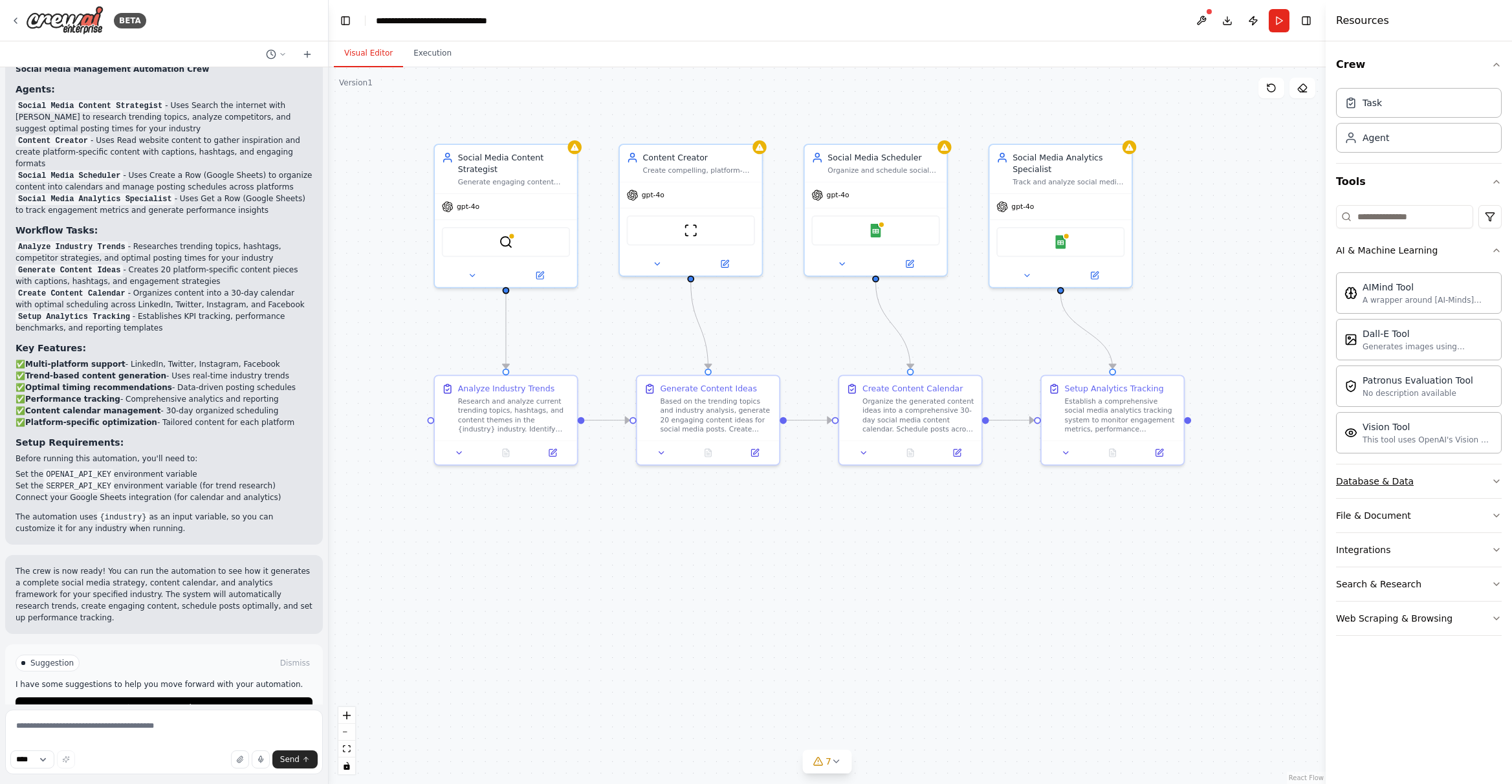
click at [1074, 484] on div "Database & Data" at bounding box center [1375, 481] width 77 height 13
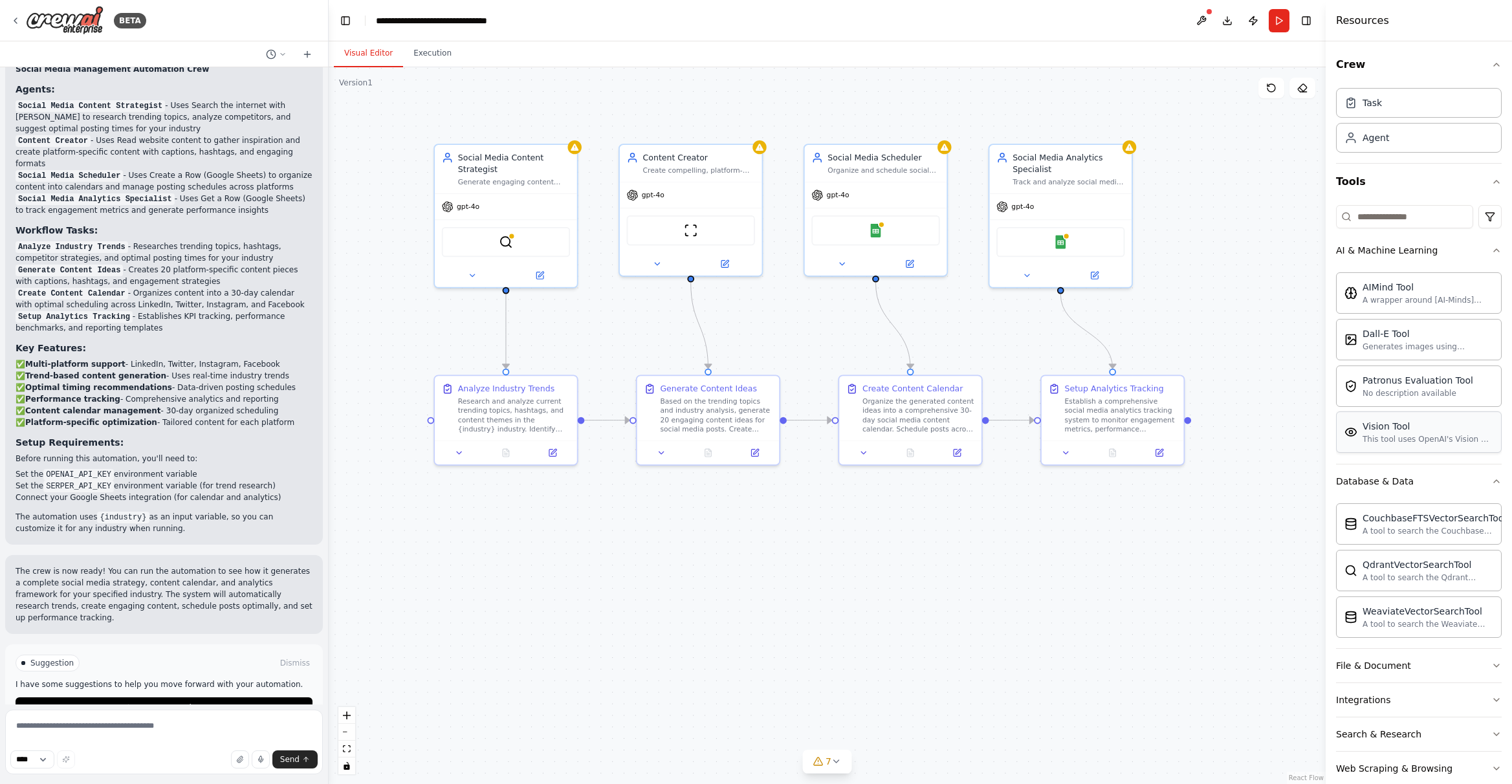
scroll to position [22, 0]
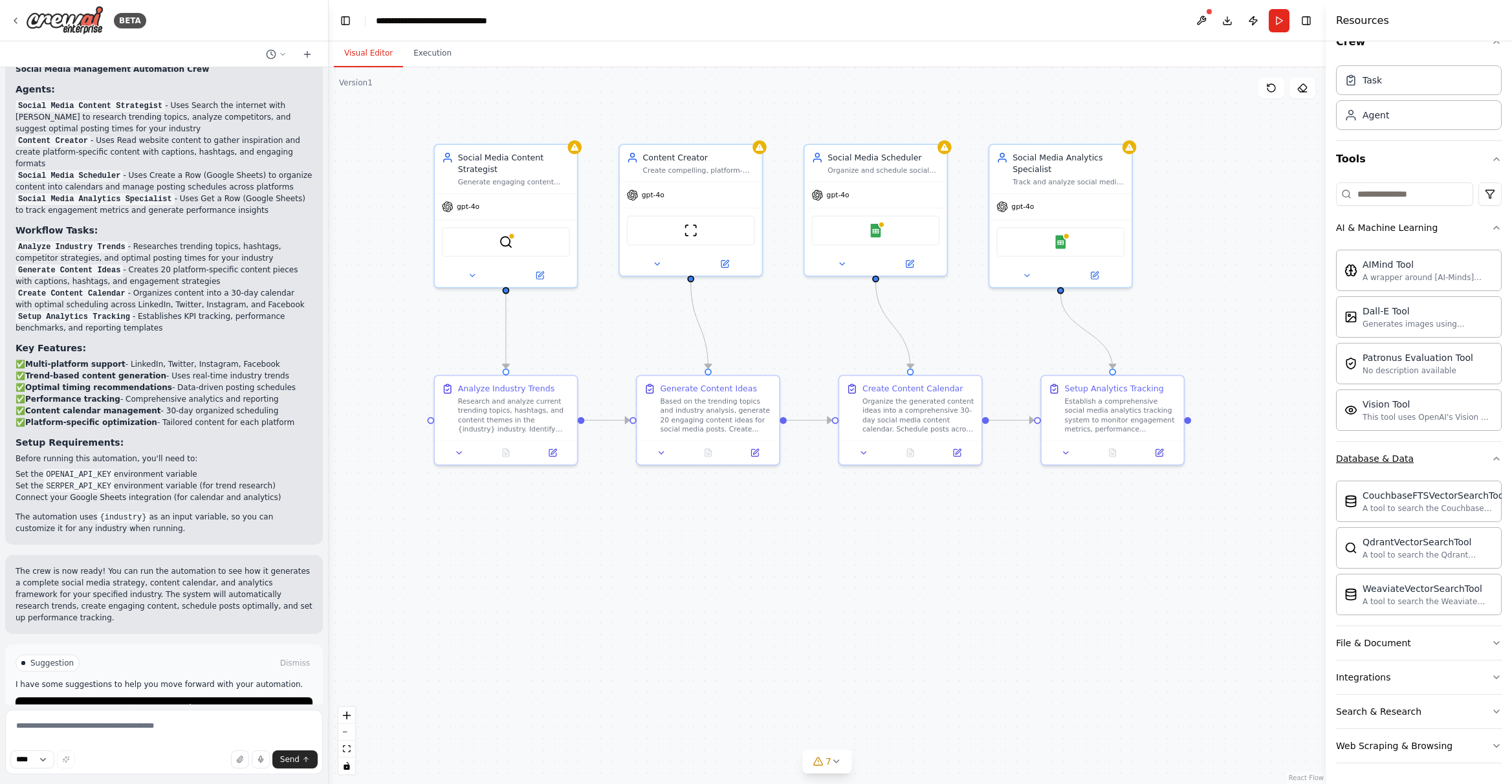
click at [1074, 466] on button "Database & Data" at bounding box center [1419, 458] width 165 height 33
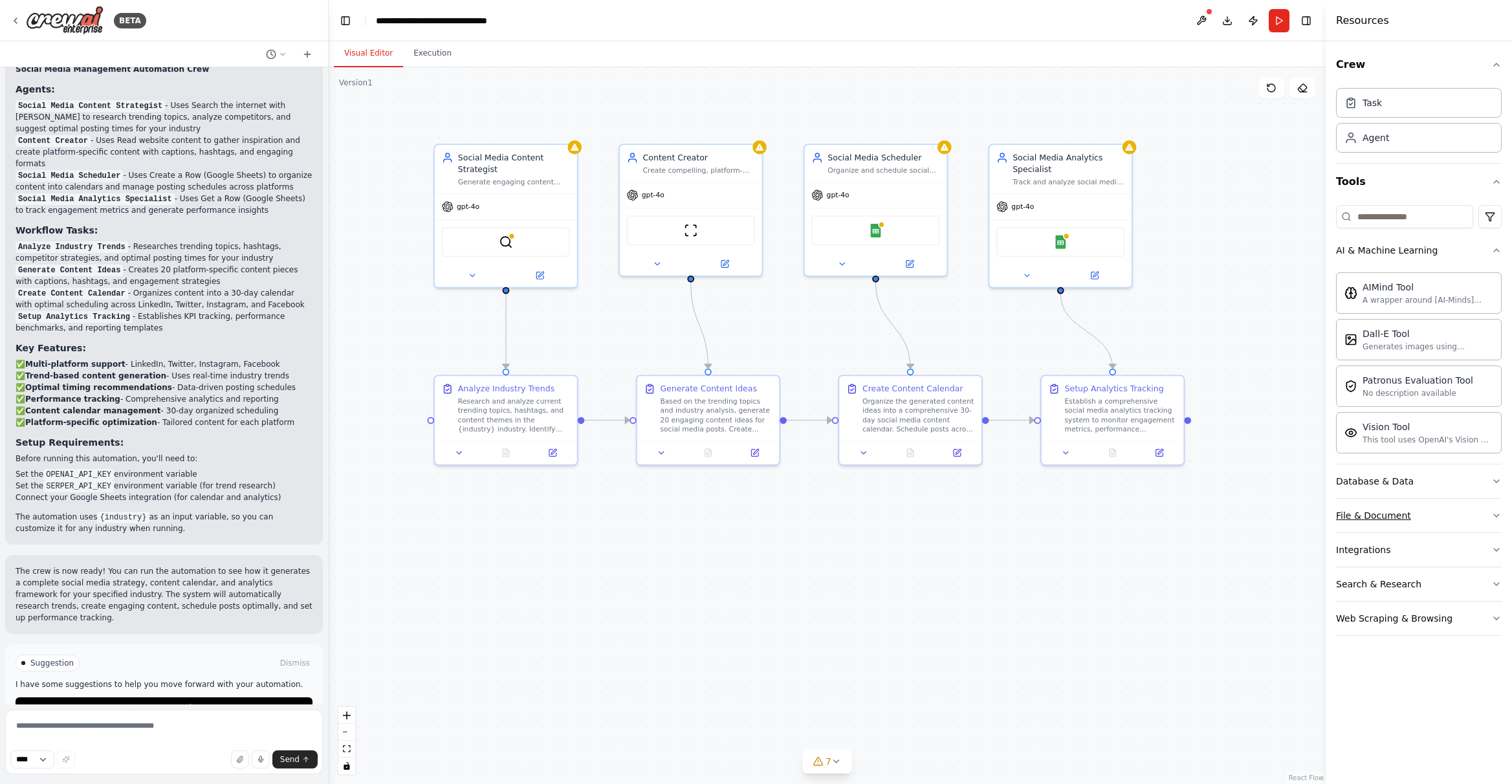
click at [1074, 518] on div "File & Document" at bounding box center [1374, 515] width 75 height 13
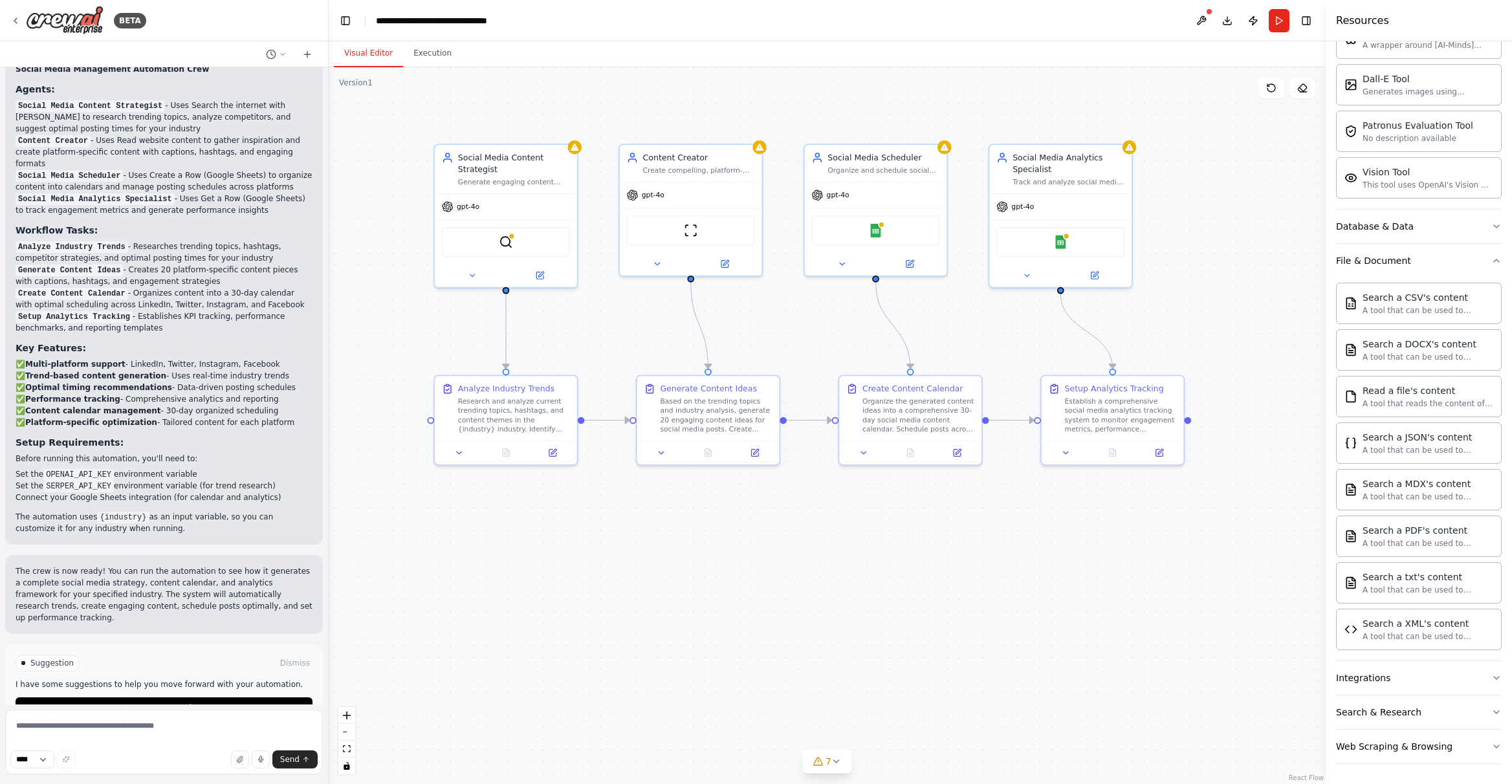
scroll to position [255, 0]
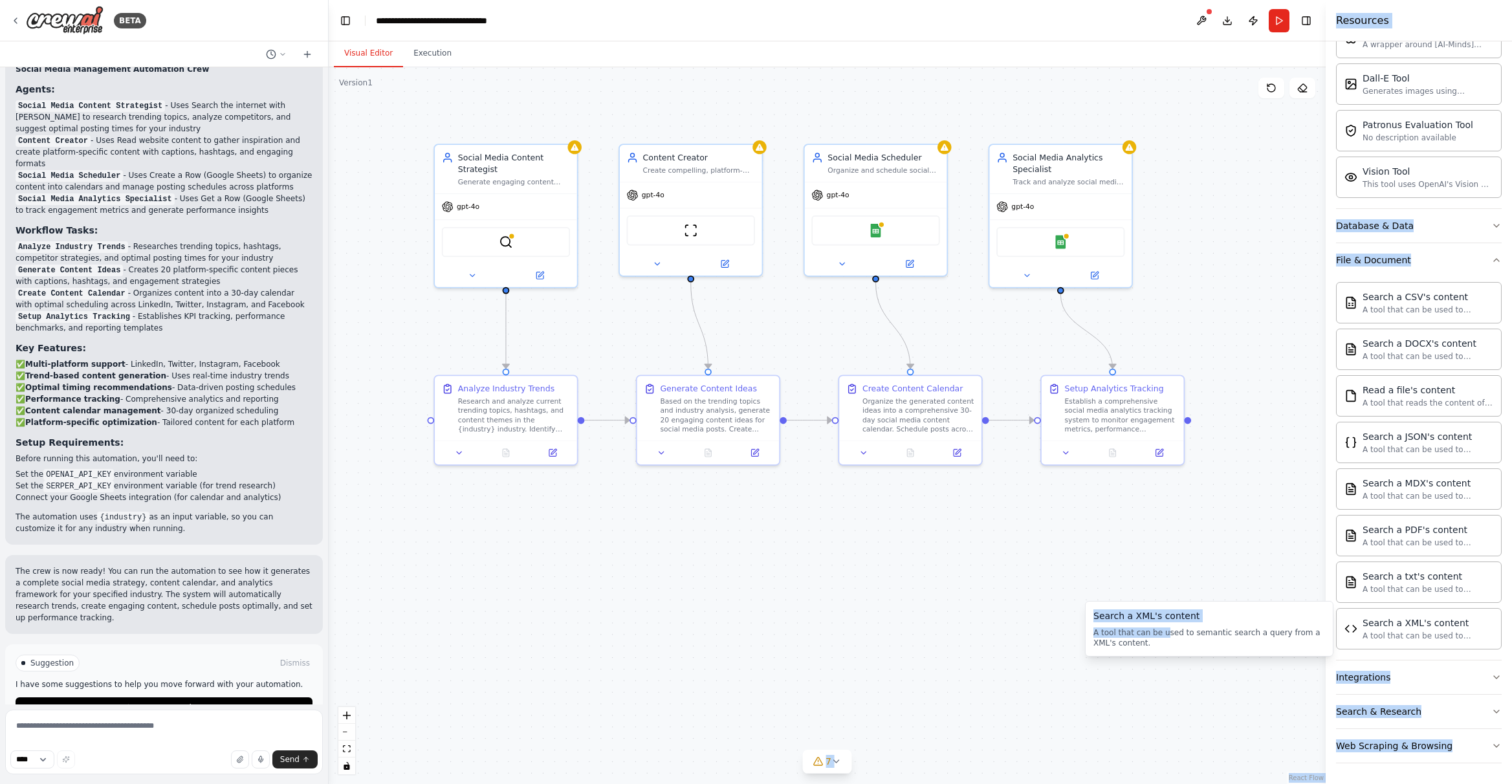
drag, startPoint x: 1131, startPoint y: 628, endPoint x: 932, endPoint y: 606, distance: 200.2
click at [932, 606] on body "BETA Create a crew that schedules and publishes social media content across mul…" at bounding box center [756, 392] width 1512 height 784
click at [1074, 626] on div "Search a XML's content" at bounding box center [1428, 622] width 130 height 13
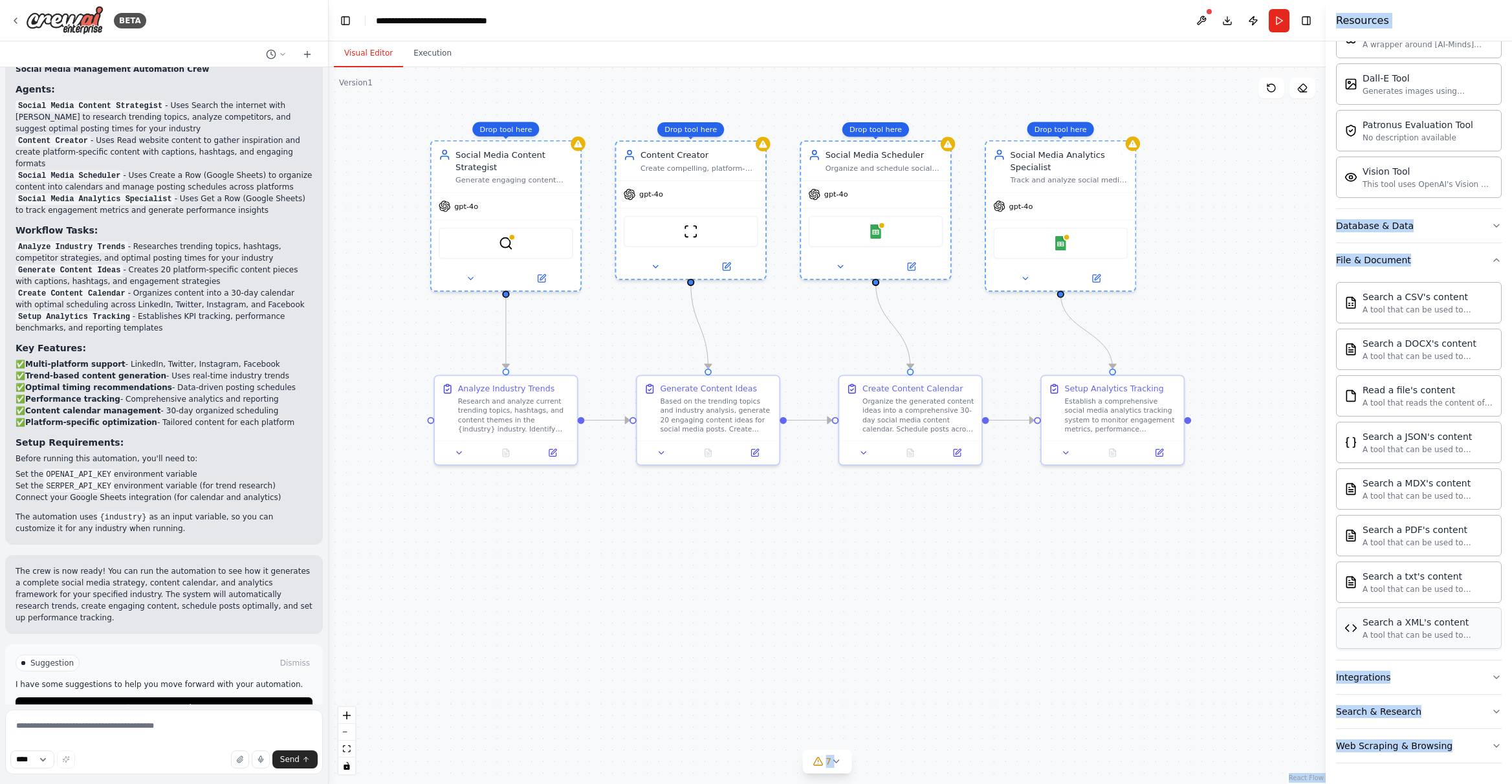
click at [1074, 630] on div ".deletable-edge-delete-btn { width: 20px; height: 20px; border: 0px solid #ffff…" at bounding box center [827, 425] width 997 height 716
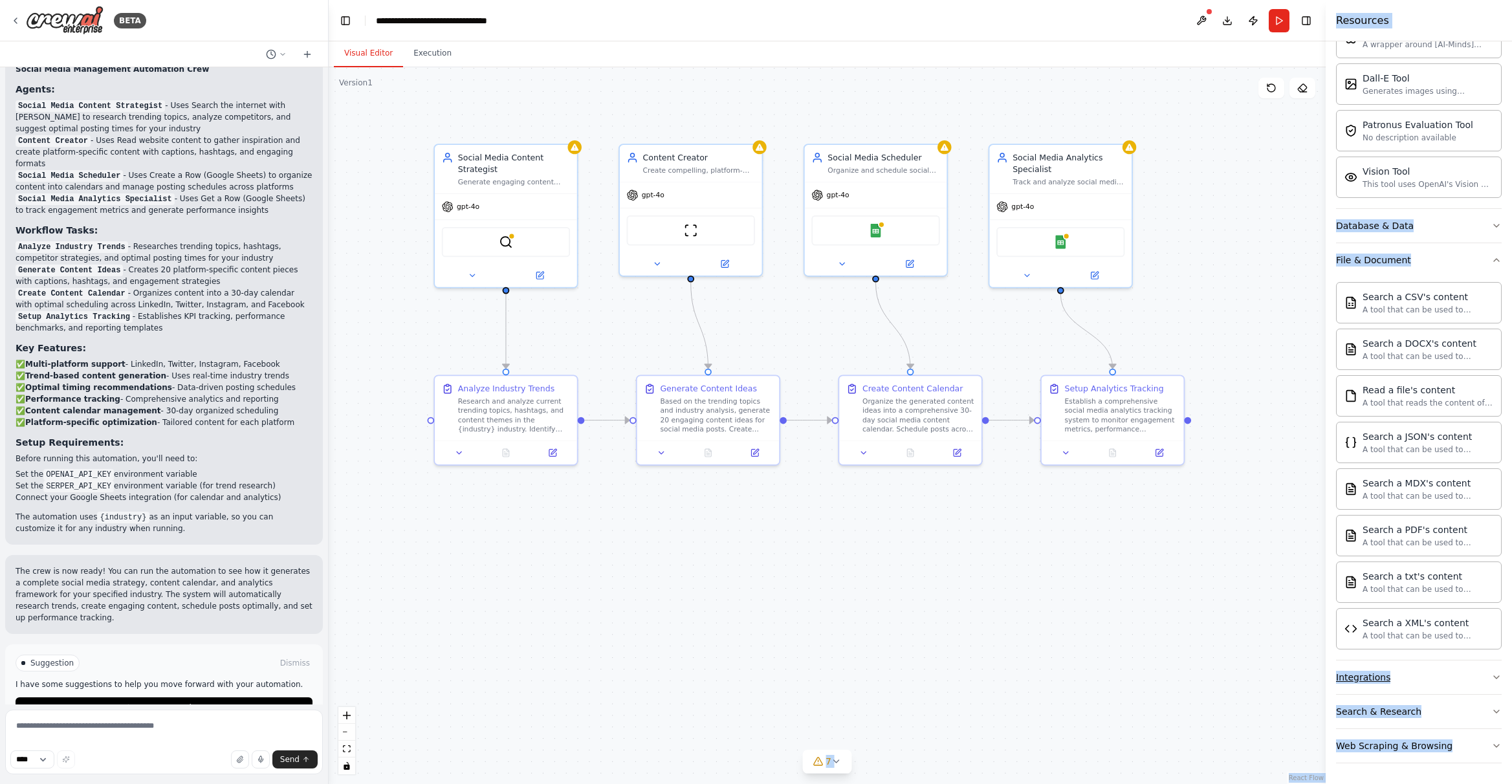
click at [1074, 674] on button "Integrations" at bounding box center [1419, 677] width 165 height 33
click at [1074, 637] on div ".deletable-edge-delete-btn { width: 20px; height: 20px; border: 0px solid #ffff…" at bounding box center [827, 425] width 997 height 716
click at [1074, 232] on button "Database & Data" at bounding box center [1419, 225] width 165 height 33
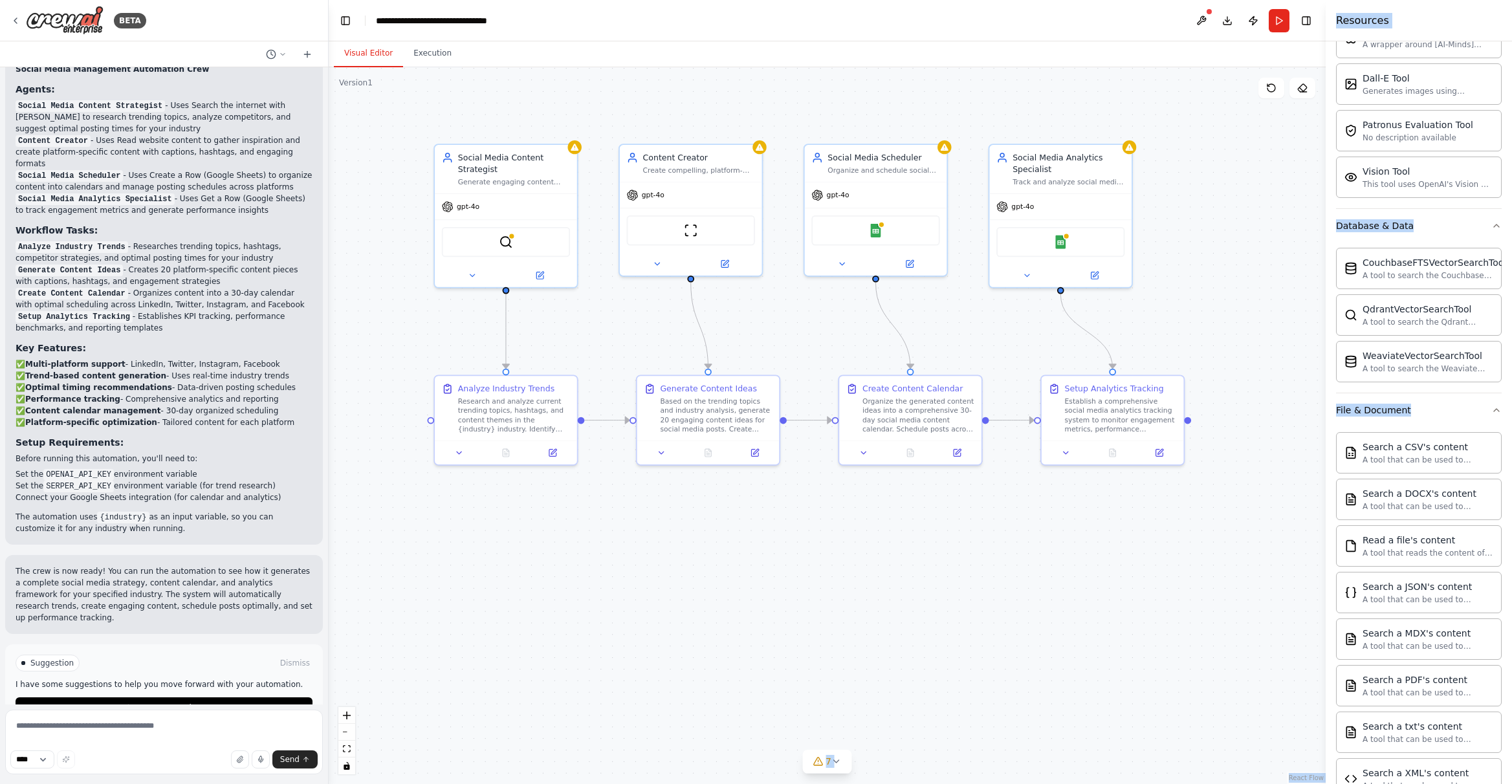
drag, startPoint x: 1374, startPoint y: 221, endPoint x: 1322, endPoint y: 214, distance: 52.5
click at [1074, 212] on div "Resources Crew Task Agent Tools AI & Machine Learning AIMind Tool A wrapper aro…" at bounding box center [1419, 392] width 186 height 784
click at [1074, 249] on div ".deletable-edge-delete-btn { width: 20px; height: 20px; border: 0px solid #ffff…" at bounding box center [827, 425] width 997 height 716
click at [1074, 27] on div "Resources" at bounding box center [1419, 20] width 186 height 41
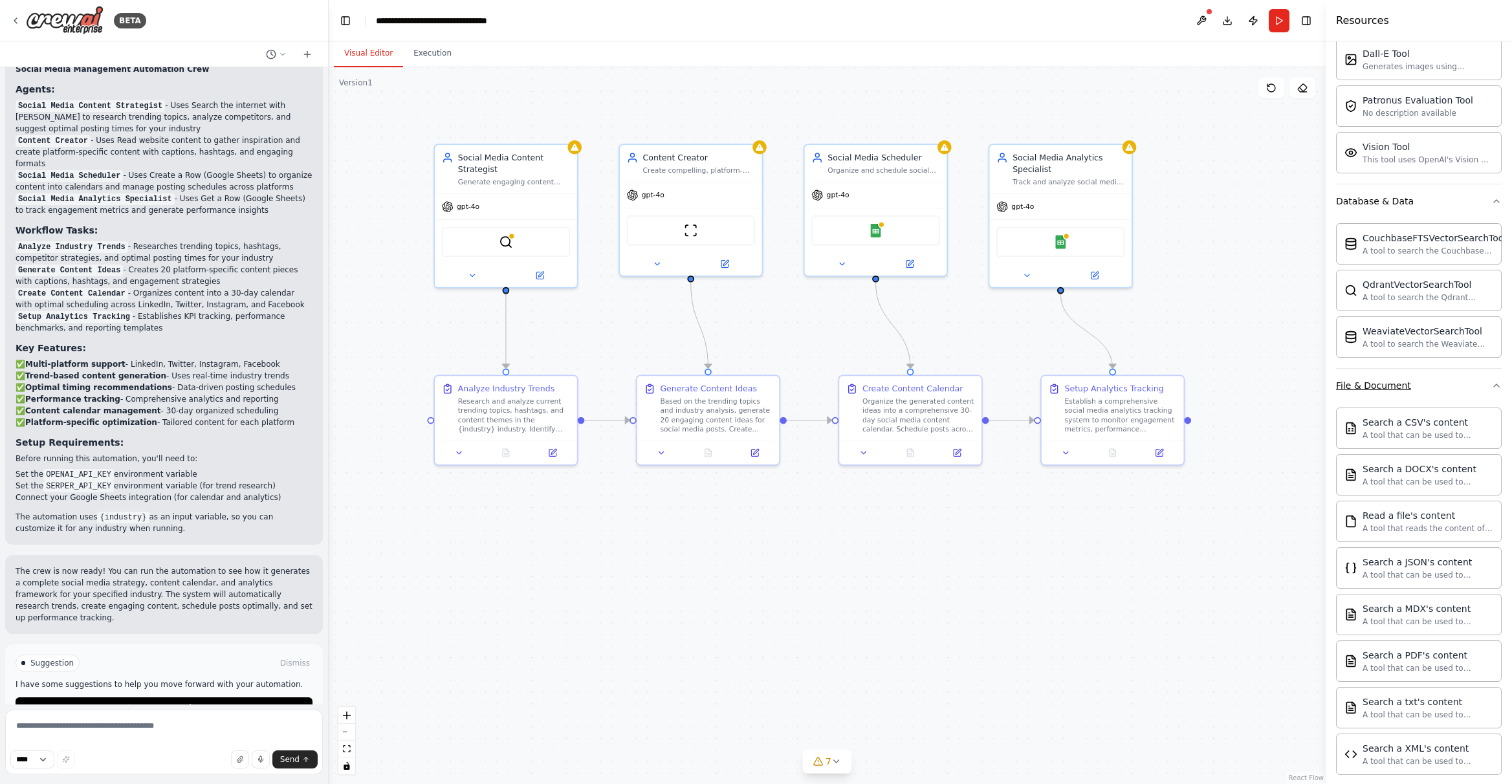
click at [1074, 386] on div "File & Document" at bounding box center [1374, 385] width 75 height 13
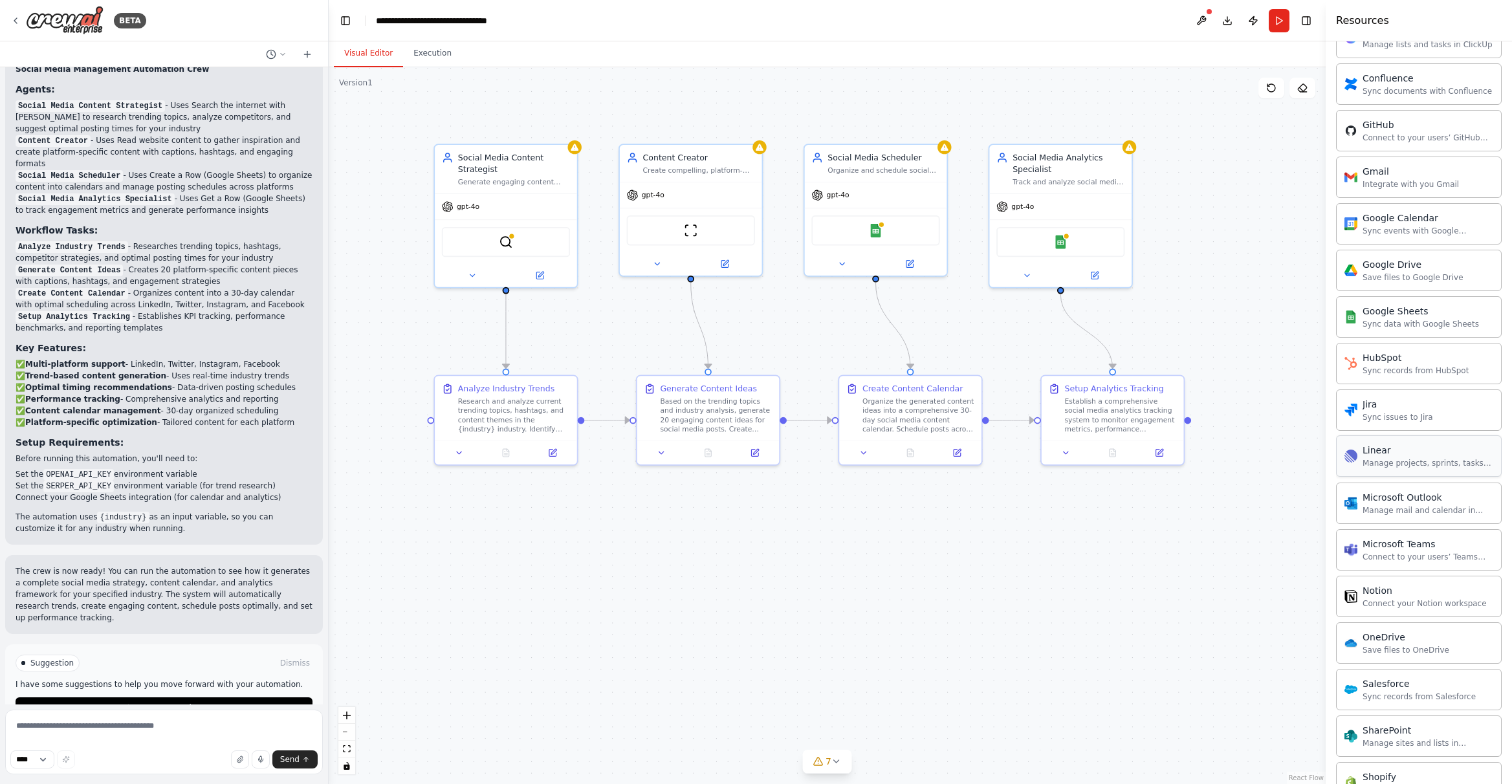
scroll to position [800, 0]
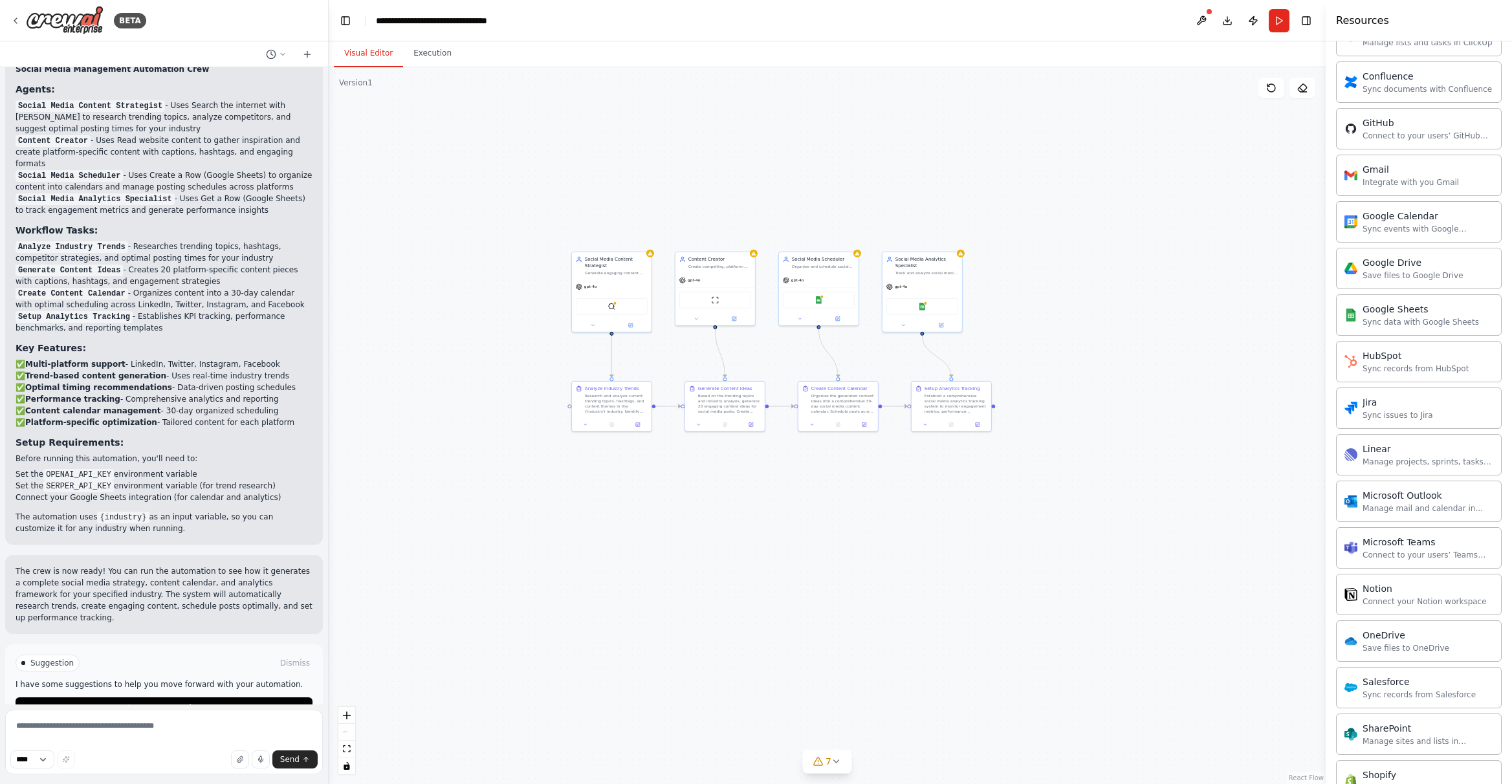
drag, startPoint x: 950, startPoint y: 554, endPoint x: 882, endPoint y: 496, distance: 89.4
click at [882, 496] on div ".deletable-edge-delete-btn { width: 20px; height: 20px; border: 0px solid #ffff…" at bounding box center [827, 425] width 997 height 716
drag, startPoint x: 529, startPoint y: 437, endPoint x: 493, endPoint y: 398, distance: 53.1
click at [493, 398] on div ".deletable-edge-delete-btn { width: 20px; height: 20px; border: 0px solid #ffff…" at bounding box center [827, 425] width 997 height 716
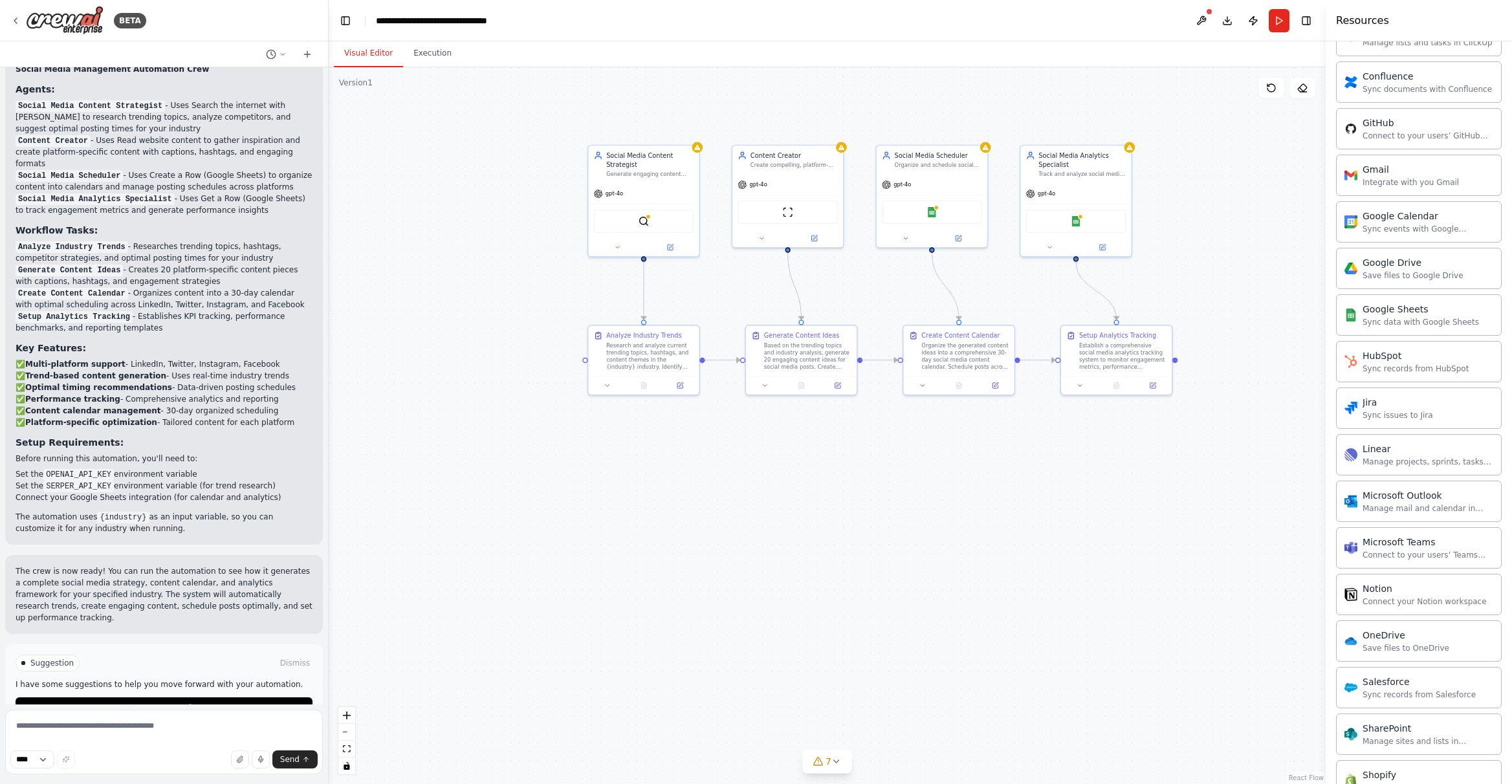
drag, startPoint x: 493, startPoint y: 398, endPoint x: 475, endPoint y: 428, distance: 35.0
click at [475, 428] on div ".deletable-edge-delete-btn { width: 20px; height: 20px; border: 0px solid #ffff…" at bounding box center [827, 425] width 997 height 716
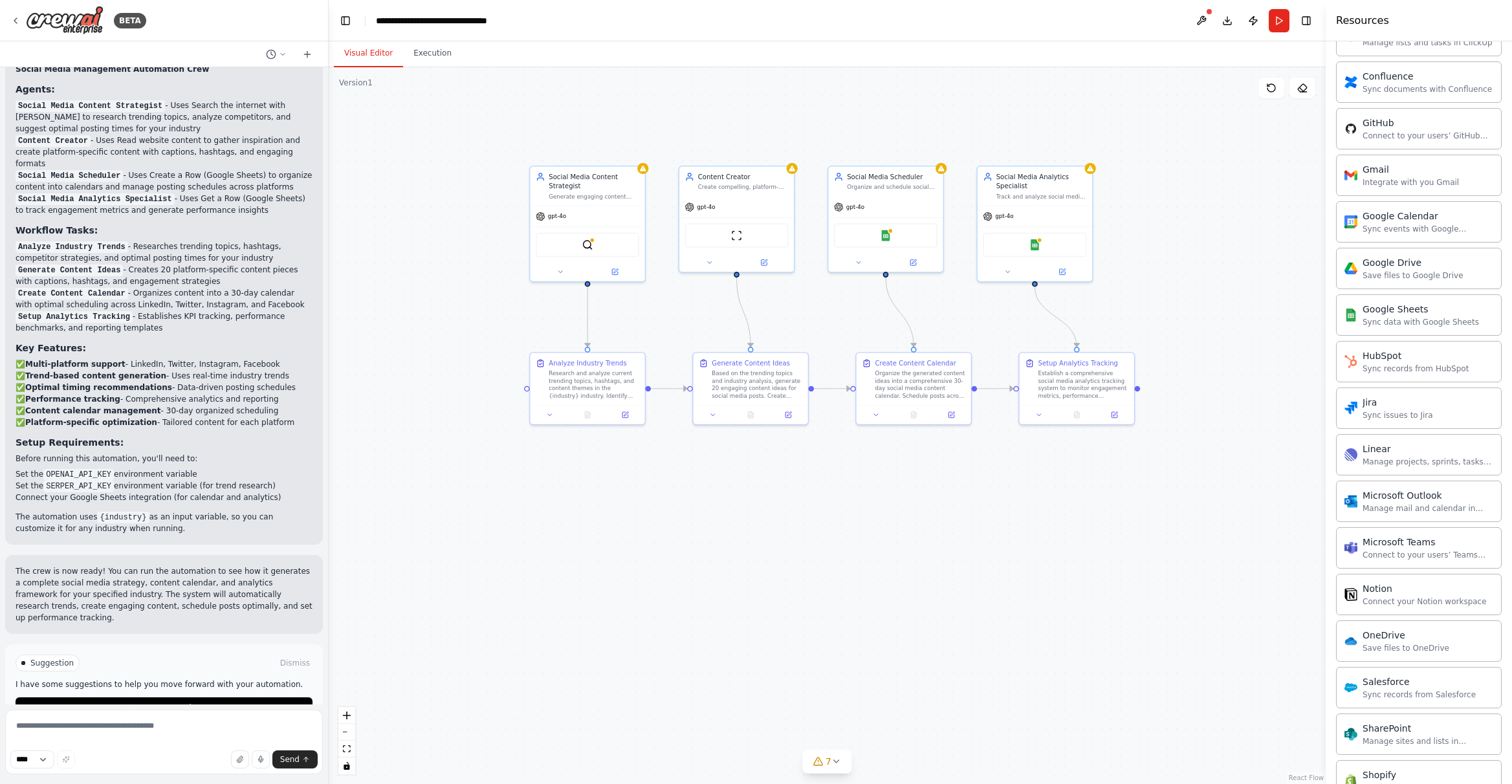
drag, startPoint x: 564, startPoint y: 444, endPoint x: 507, endPoint y: 442, distance: 57.0
click at [507, 442] on div ".deletable-edge-delete-btn { width: 20px; height: 20px; border: 0px solid #ffff…" at bounding box center [827, 425] width 997 height 716
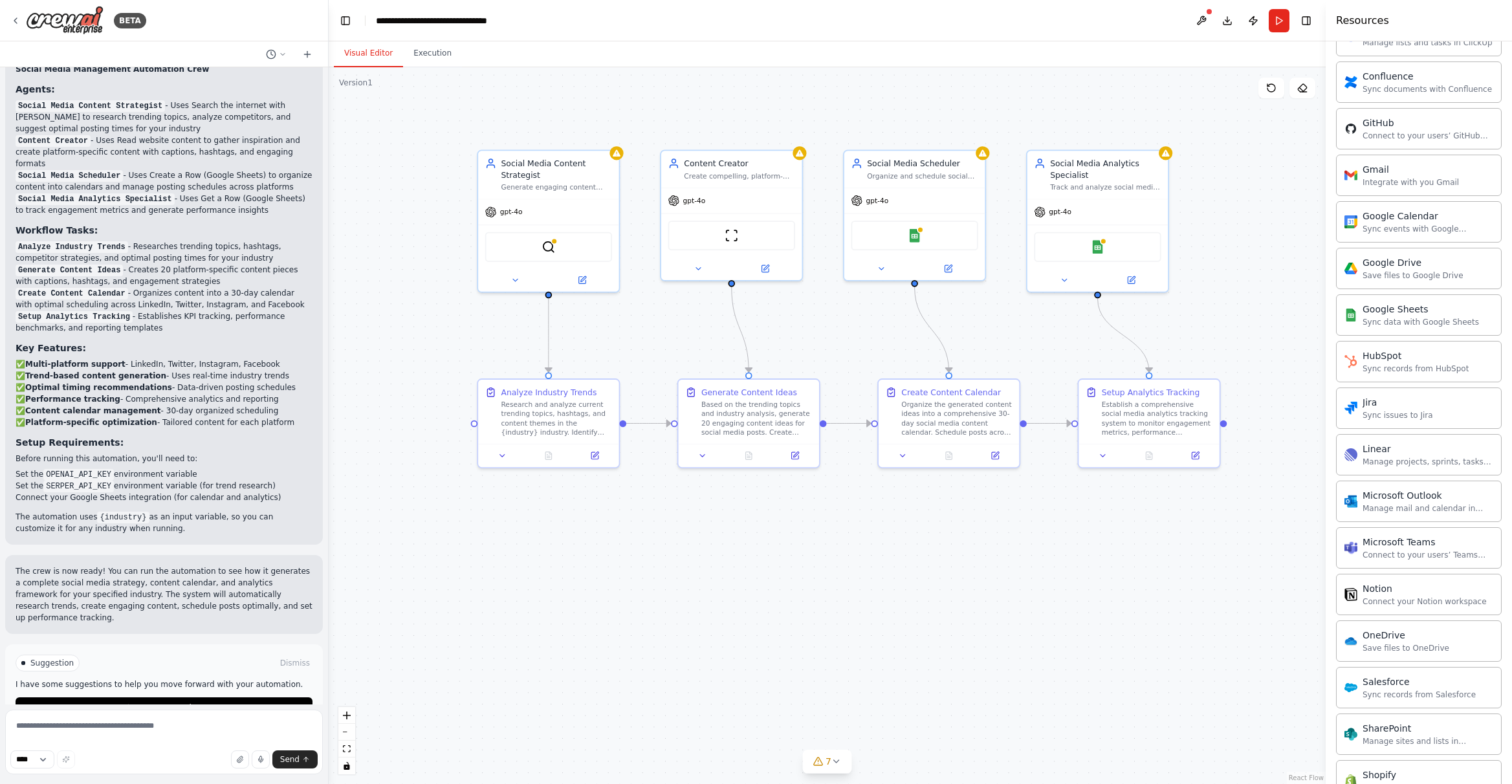
drag, startPoint x: 632, startPoint y: 499, endPoint x: 596, endPoint y: 548, distance: 60.8
click at [596, 548] on div ".deletable-edge-delete-btn { width: 20px; height: 20px; border: 0px solid #ffff…" at bounding box center [827, 425] width 997 height 716
click at [488, 550] on div ".deletable-edge-delete-btn { width: 20px; height: 20px; border: 0px solid #ffff…" at bounding box center [827, 425] width 997 height 716
click at [184, 169] on p "Social Media Scheduler - Uses Create a Row (Google Sheets) to organize content …" at bounding box center [164, 181] width 297 height 23
click at [66, 22] on img at bounding box center [64, 20] width 77 height 29
